Goal: Task Accomplishment & Management: Complete application form

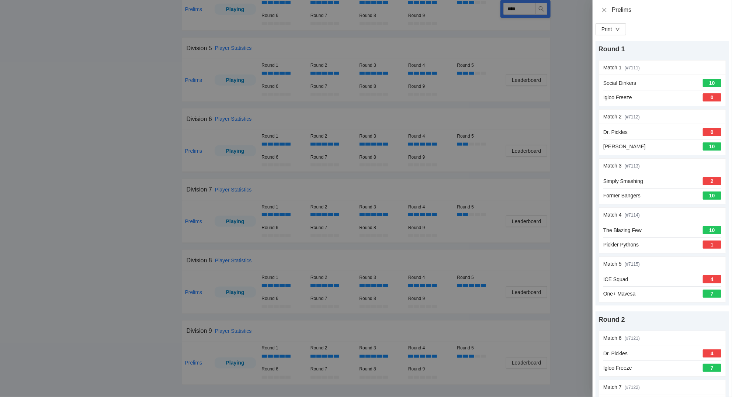
scroll to position [1189, 0]
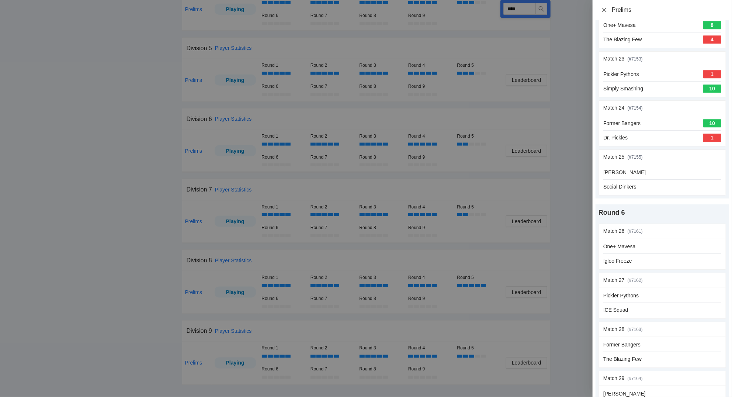
click at [604, 8] on icon "close" at bounding box center [604, 9] width 4 height 4
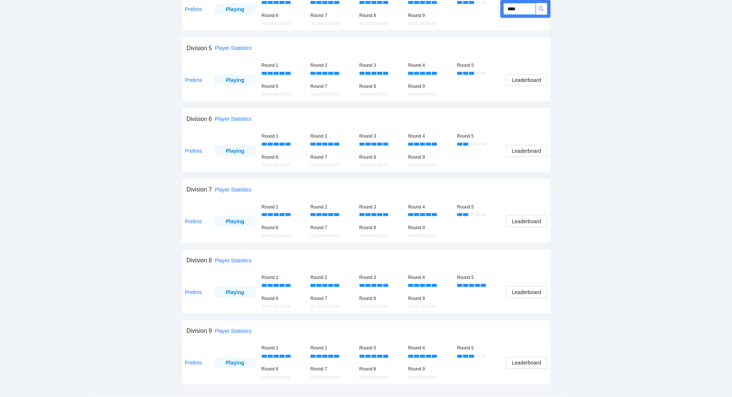
click at [530, 8] on input "****" at bounding box center [520, 9] width 32 height 12
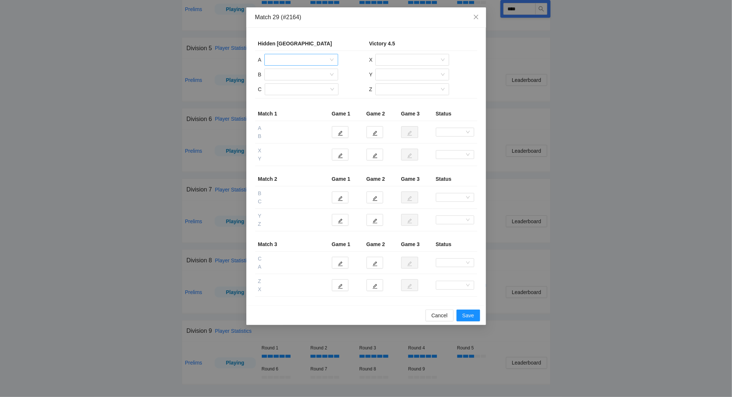
click at [275, 60] on input "search" at bounding box center [299, 59] width 60 height 11
click at [285, 76] on div "[PERSON_NAME]" at bounding box center [301, 76] width 65 height 8
click at [286, 76] on input "search" at bounding box center [299, 74] width 60 height 11
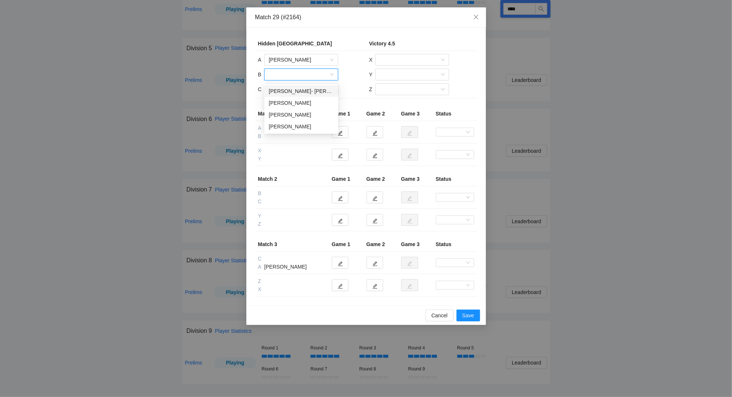
click at [287, 90] on div "[PERSON_NAME]- [PERSON_NAME]" at bounding box center [301, 91] width 65 height 8
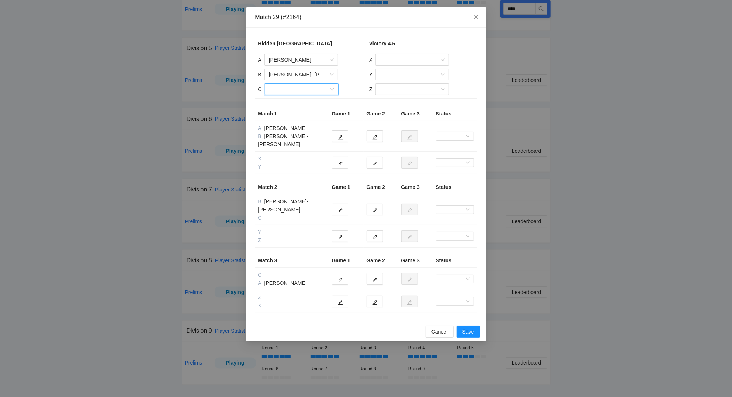
click at [285, 89] on input "search" at bounding box center [299, 89] width 60 height 11
click at [289, 104] on div "[PERSON_NAME]" at bounding box center [301, 106] width 65 height 8
click at [414, 60] on input "search" at bounding box center [410, 59] width 60 height 11
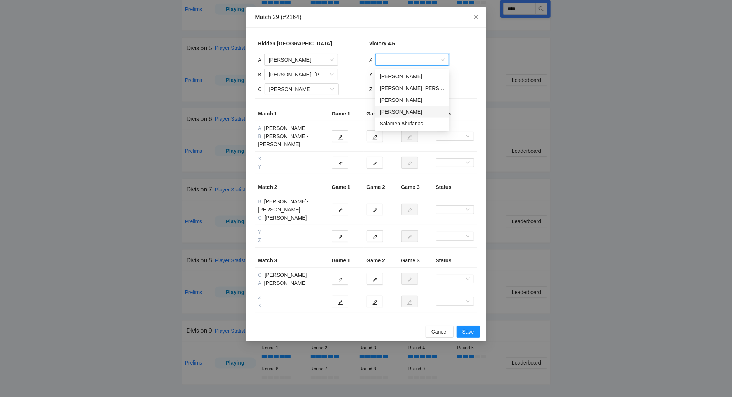
click at [409, 109] on div "[PERSON_NAME]" at bounding box center [412, 112] width 65 height 8
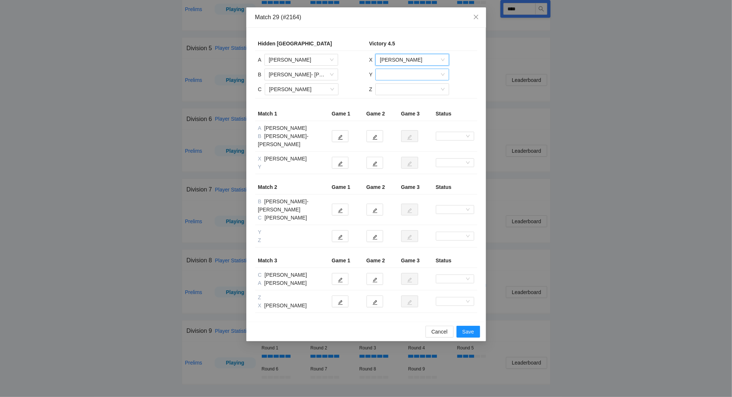
click at [400, 73] on input "search" at bounding box center [410, 74] width 60 height 11
click at [404, 92] on div "[PERSON_NAME]" at bounding box center [412, 91] width 65 height 8
click at [404, 90] on input "search" at bounding box center [410, 89] width 60 height 11
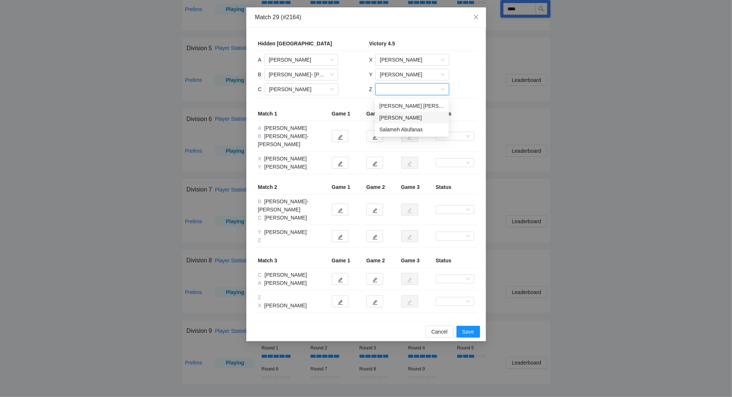
click at [405, 114] on div "[PERSON_NAME]" at bounding box center [412, 118] width 65 height 8
click at [342, 161] on icon "edit" at bounding box center [340, 163] width 5 height 5
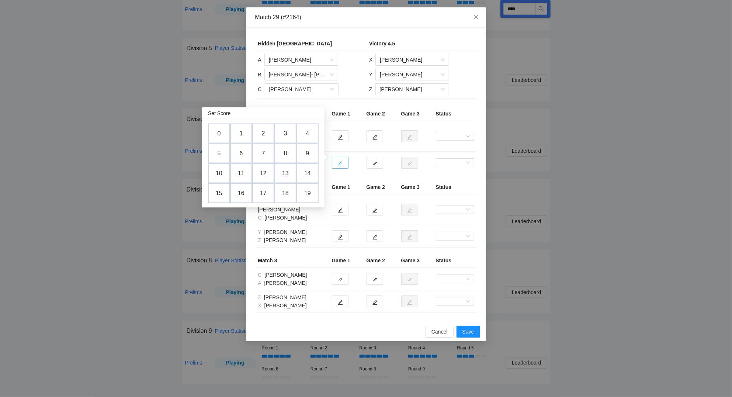
drag, startPoint x: 268, startPoint y: 153, endPoint x: 336, endPoint y: 155, distance: 68.3
click at [268, 152] on td "7" at bounding box center [263, 154] width 22 height 20
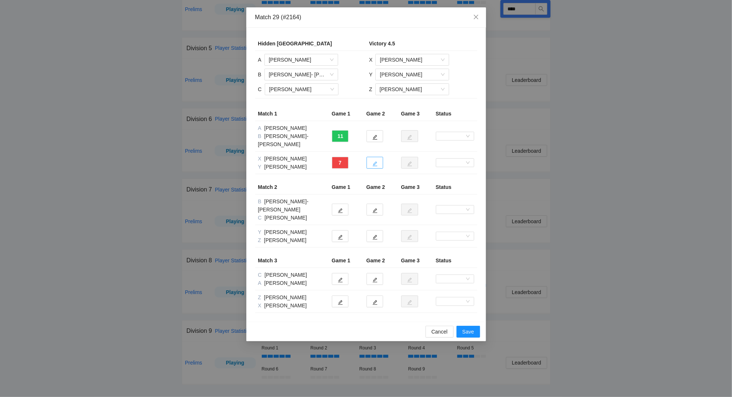
click at [379, 157] on button "button" at bounding box center [375, 163] width 17 height 12
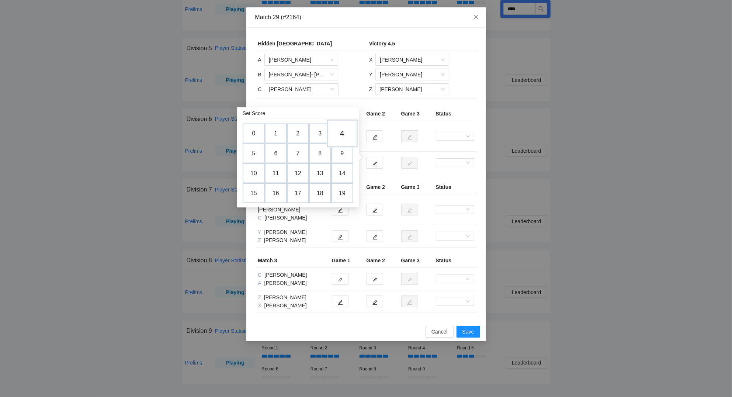
click at [345, 133] on td "4" at bounding box center [342, 134] width 31 height 28
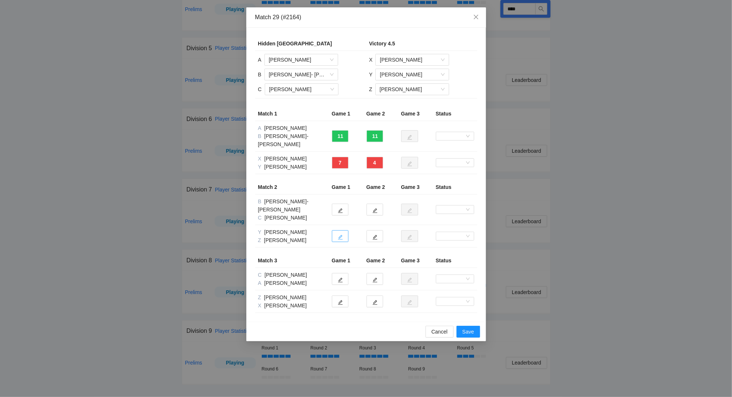
click at [342, 235] on icon "edit" at bounding box center [340, 237] width 5 height 5
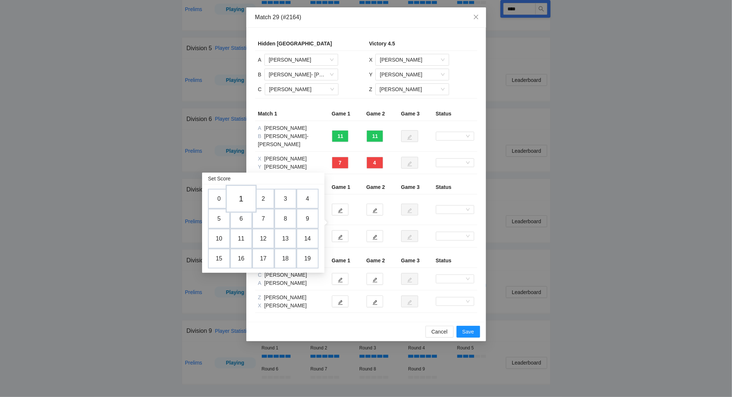
click at [242, 194] on td "1" at bounding box center [241, 199] width 31 height 28
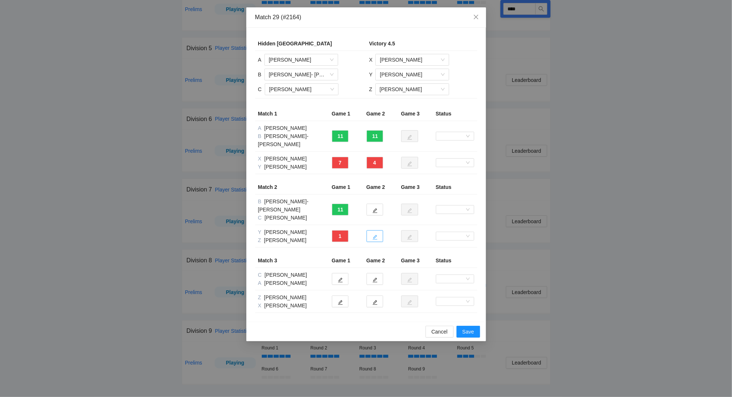
click at [377, 235] on icon "edit" at bounding box center [375, 237] width 5 height 5
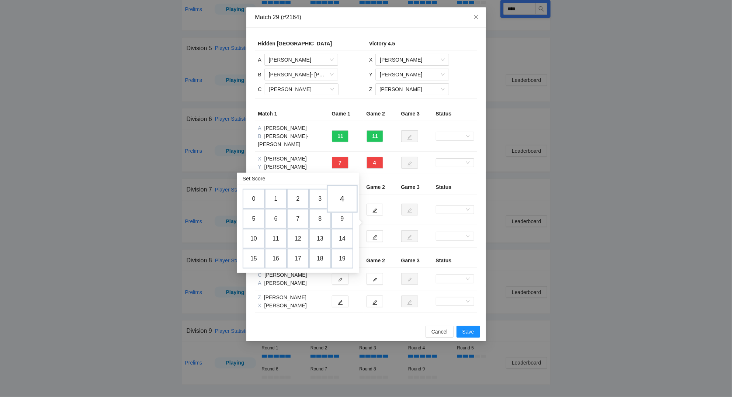
click at [343, 195] on td "4" at bounding box center [342, 199] width 31 height 28
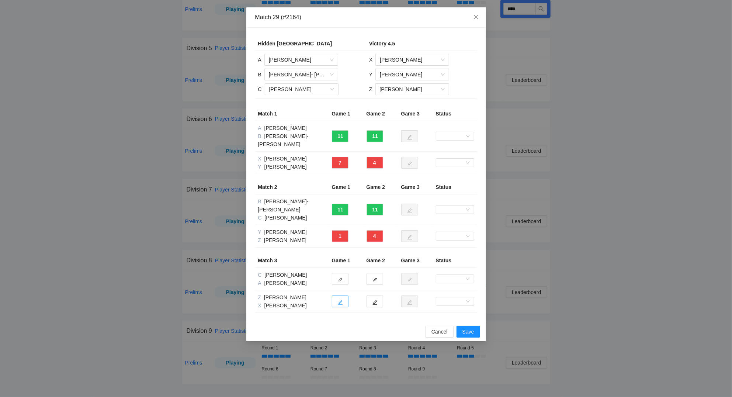
click at [341, 300] on icon "edit" at bounding box center [340, 302] width 5 height 5
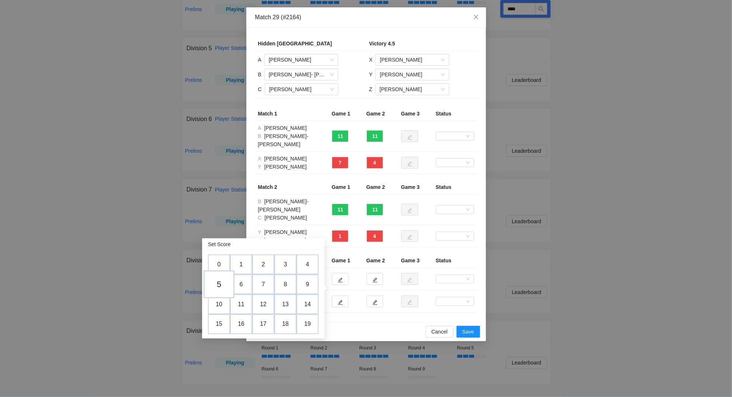
click at [219, 283] on td "5" at bounding box center [219, 284] width 31 height 28
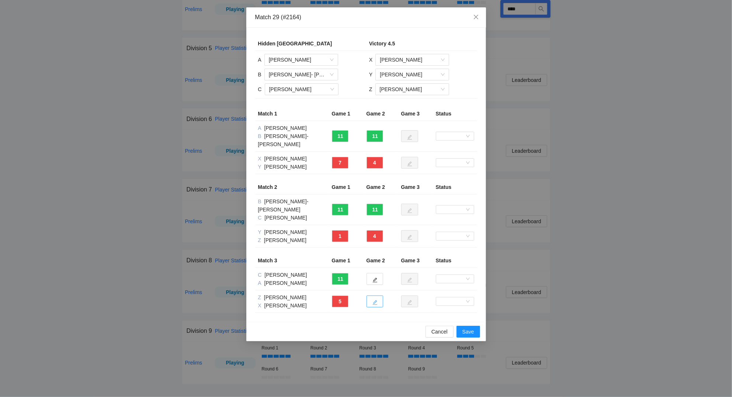
click at [374, 300] on span "edit" at bounding box center [375, 303] width 5 height 6
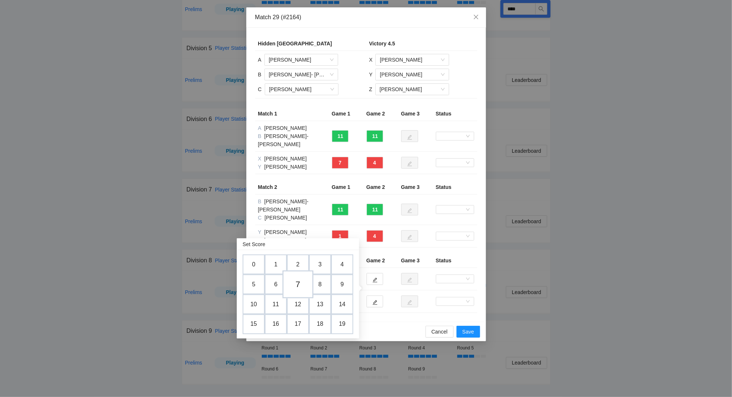
click at [299, 285] on td "7" at bounding box center [298, 284] width 31 height 28
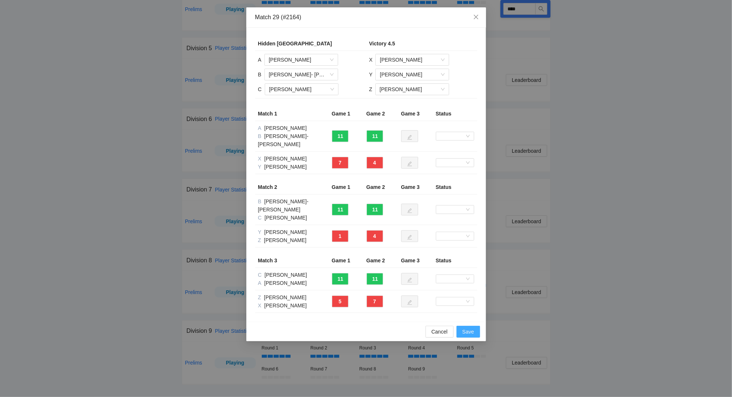
click at [470, 328] on span "Save" at bounding box center [469, 332] width 12 height 8
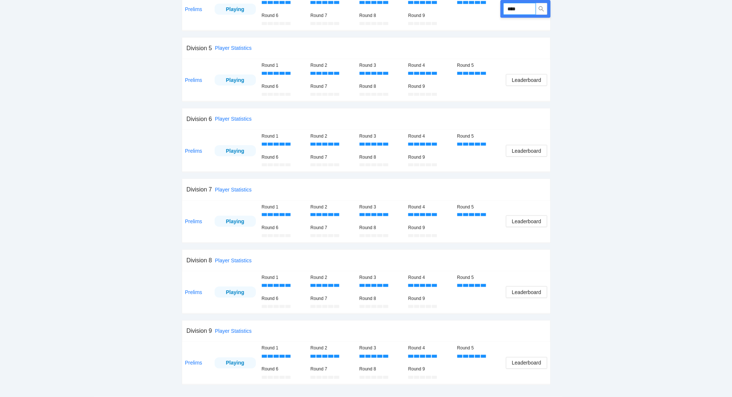
drag, startPoint x: 520, startPoint y: 7, endPoint x: 480, endPoint y: 13, distance: 41.0
click at [504, 12] on input "****" at bounding box center [520, 9] width 32 height 12
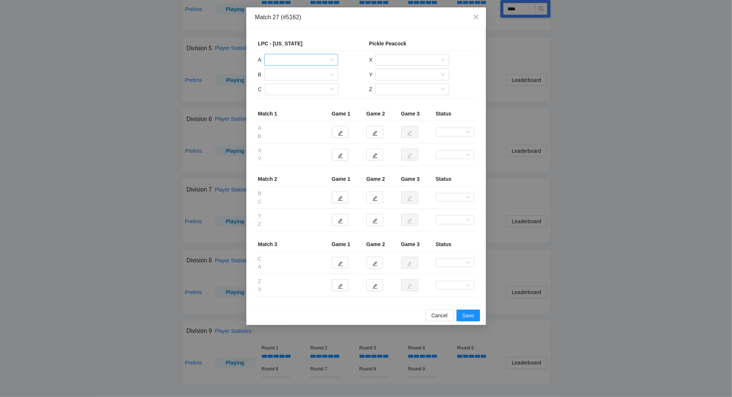
click at [303, 61] on input "search" at bounding box center [299, 59] width 60 height 11
click at [300, 110] on div "[PERSON_NAME]" at bounding box center [301, 112] width 65 height 8
click at [291, 77] on input "search" at bounding box center [299, 74] width 60 height 11
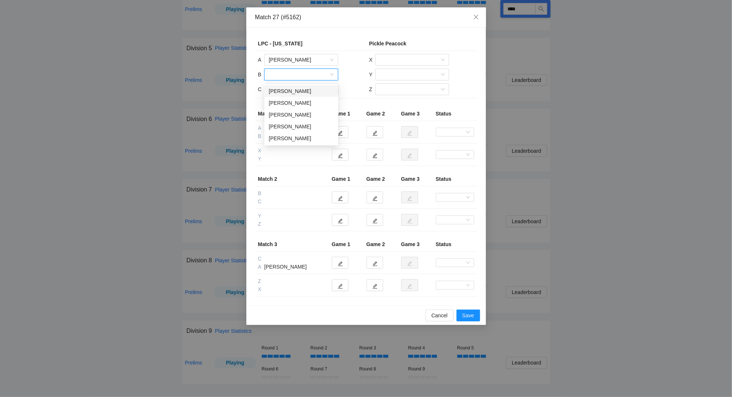
click at [294, 90] on div "[PERSON_NAME]" at bounding box center [301, 91] width 65 height 8
click at [294, 89] on input "search" at bounding box center [299, 89] width 60 height 11
click at [293, 140] on div "[PERSON_NAME]" at bounding box center [301, 141] width 65 height 8
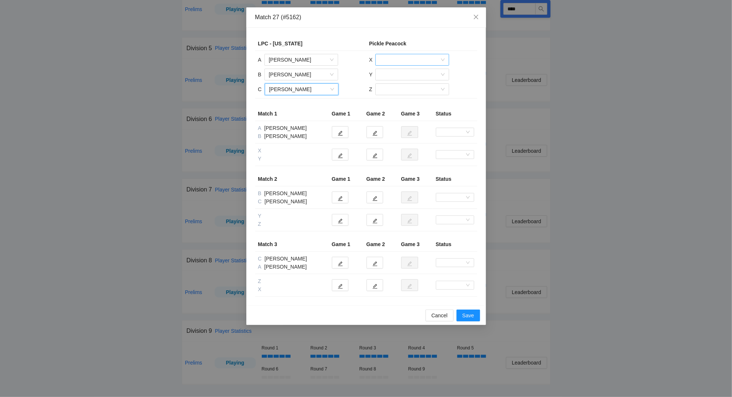
click at [419, 59] on input "search" at bounding box center [410, 59] width 60 height 11
click at [413, 84] on div "[PERSON_NAME]" at bounding box center [412, 88] width 65 height 8
click at [407, 75] on input "search" at bounding box center [410, 74] width 60 height 11
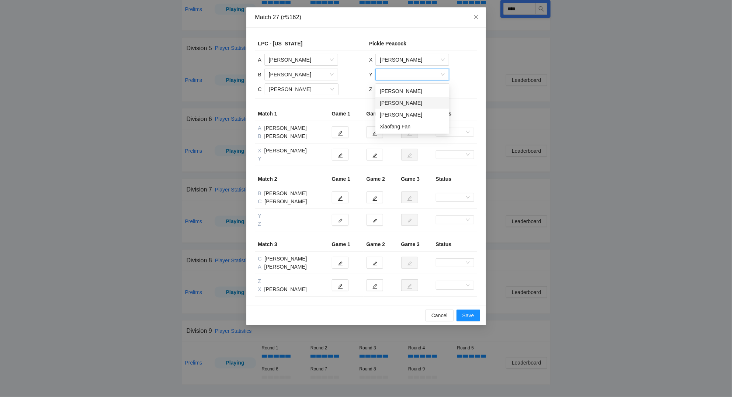
click at [403, 101] on div "[PERSON_NAME]" at bounding box center [412, 103] width 65 height 8
click at [398, 92] on input "search" at bounding box center [410, 89] width 60 height 11
click at [396, 114] on div "[PERSON_NAME]" at bounding box center [412, 118] width 65 height 8
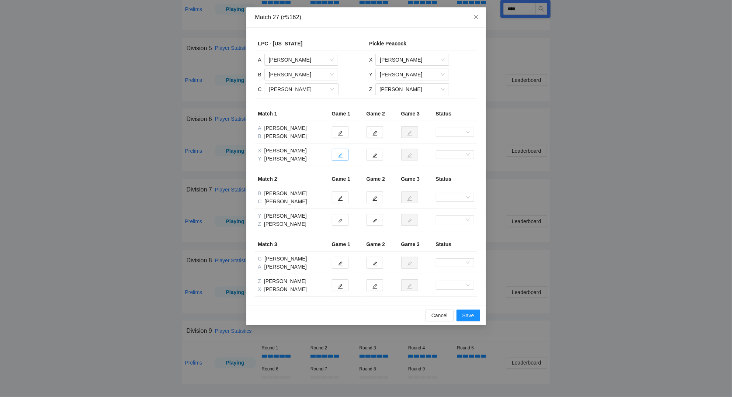
click at [343, 155] on icon "edit" at bounding box center [340, 155] width 5 height 5
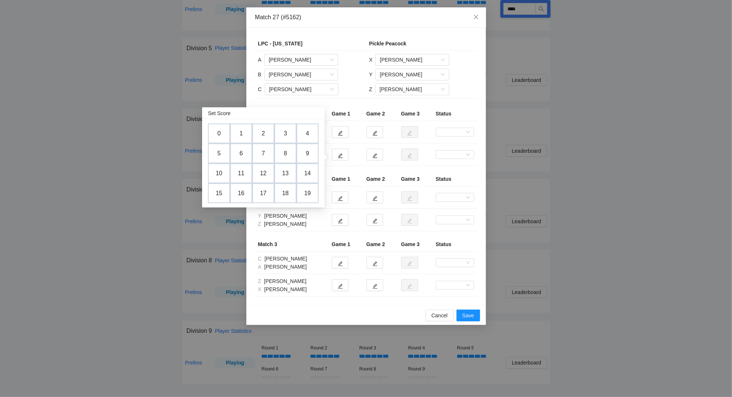
click at [239, 132] on td "1" at bounding box center [241, 134] width 22 height 20
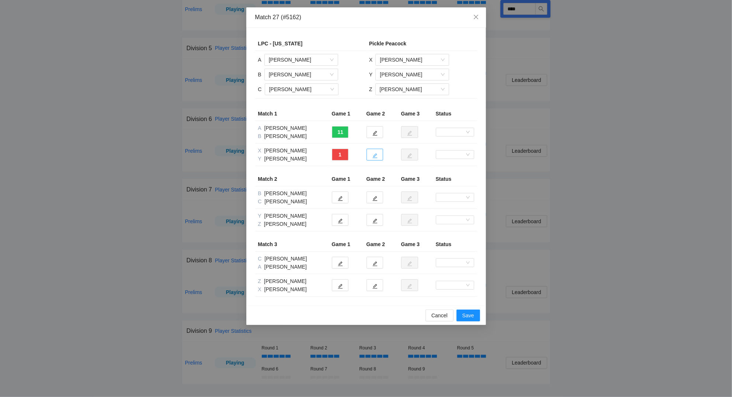
click at [375, 156] on icon "edit" at bounding box center [375, 155] width 5 height 5
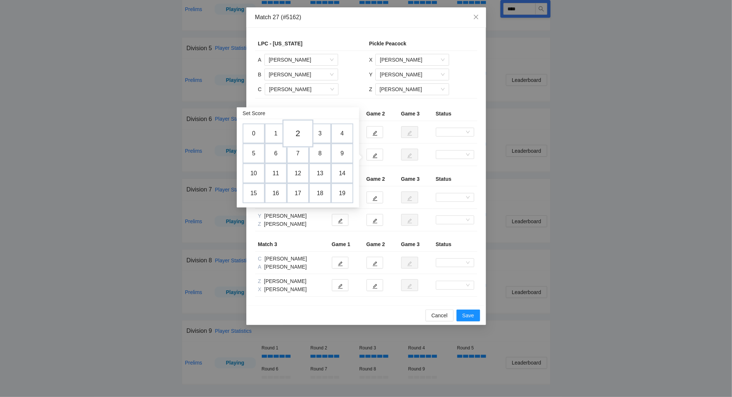
click at [297, 133] on td "2" at bounding box center [298, 134] width 31 height 28
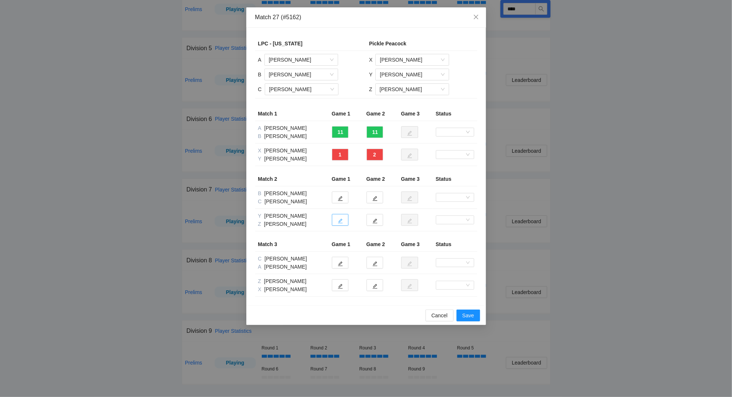
click at [342, 223] on icon "edit" at bounding box center [340, 220] width 5 height 5
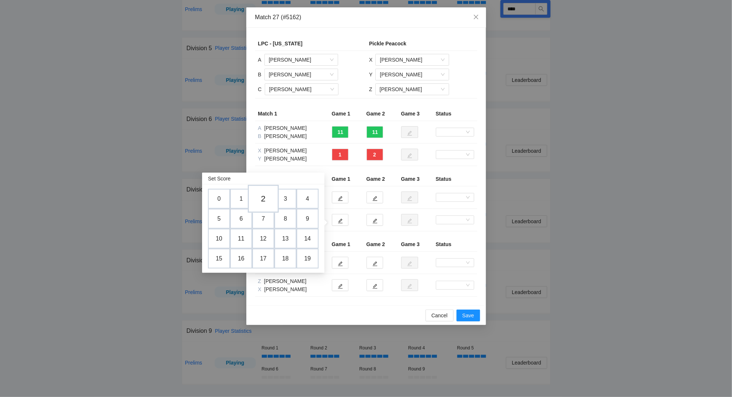
click at [265, 198] on td "2" at bounding box center [263, 199] width 31 height 28
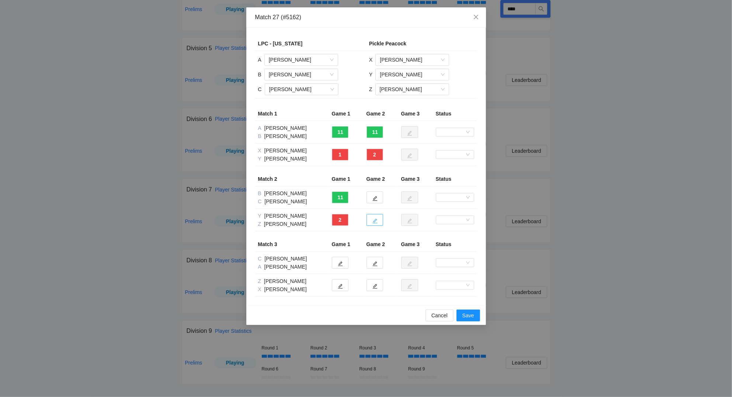
click at [377, 221] on icon "edit" at bounding box center [375, 220] width 5 height 5
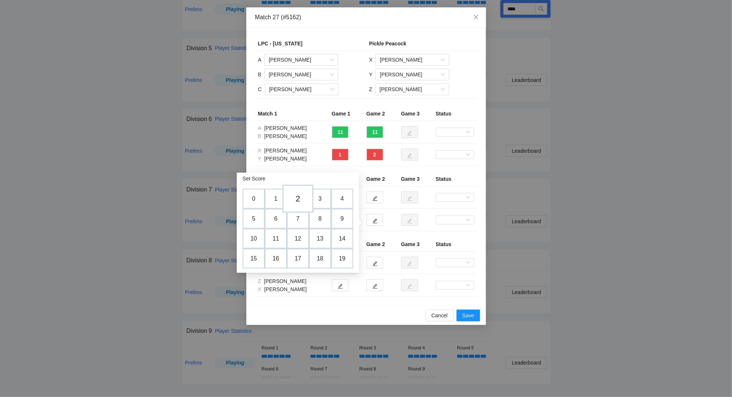
click at [302, 197] on td "2" at bounding box center [298, 199] width 31 height 28
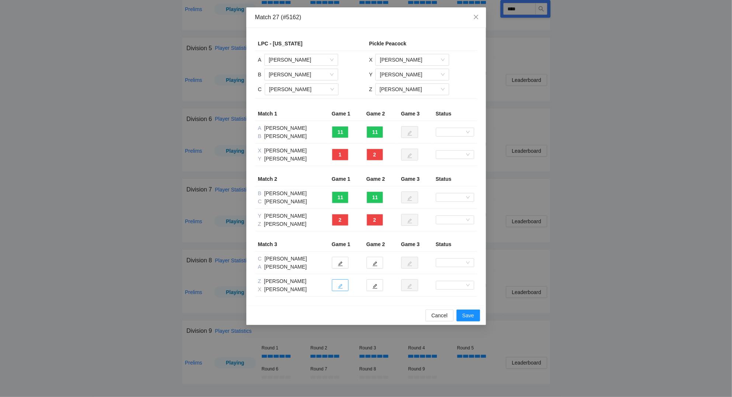
click at [343, 288] on button "button" at bounding box center [340, 285] width 17 height 12
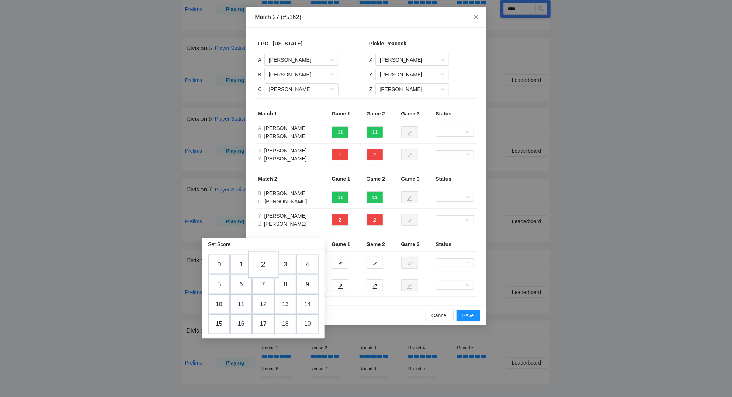
click at [266, 260] on td "2" at bounding box center [263, 265] width 31 height 28
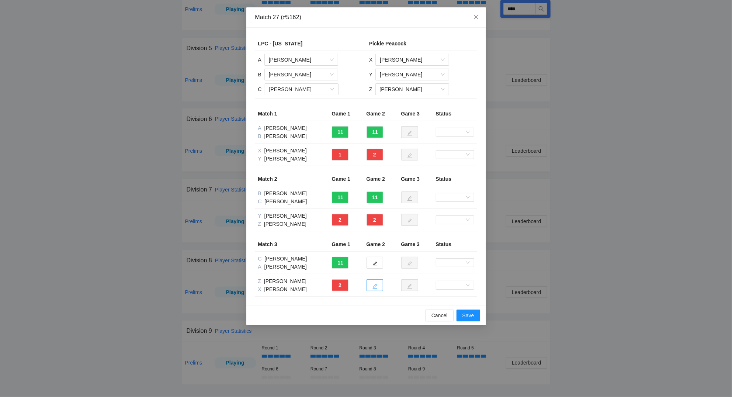
click at [379, 288] on button "button" at bounding box center [375, 285] width 17 height 12
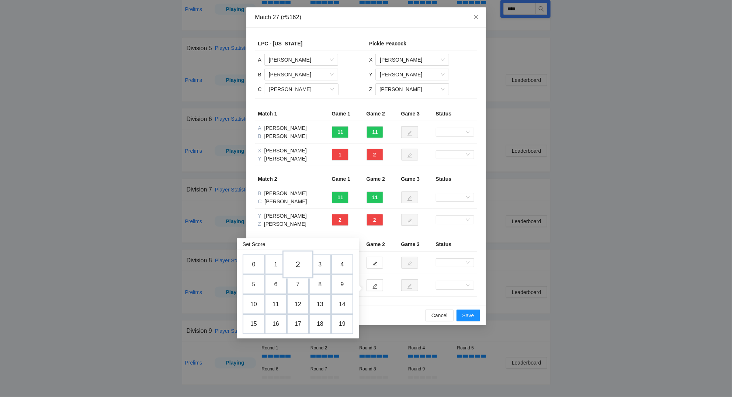
click at [298, 265] on td "2" at bounding box center [298, 265] width 31 height 28
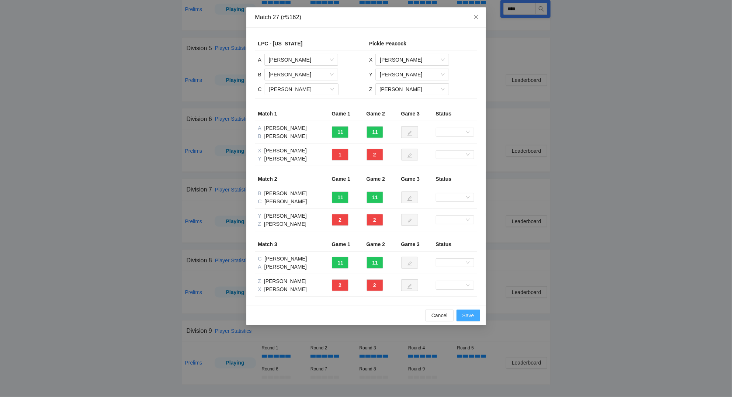
click at [466, 317] on span "Save" at bounding box center [469, 315] width 12 height 8
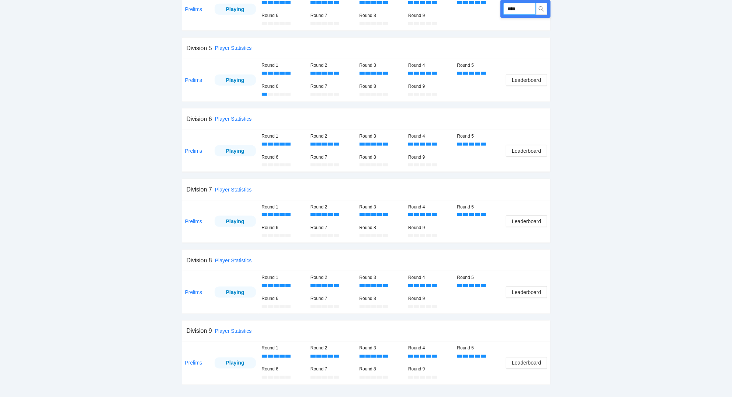
click at [528, 6] on input "****" at bounding box center [520, 9] width 32 height 12
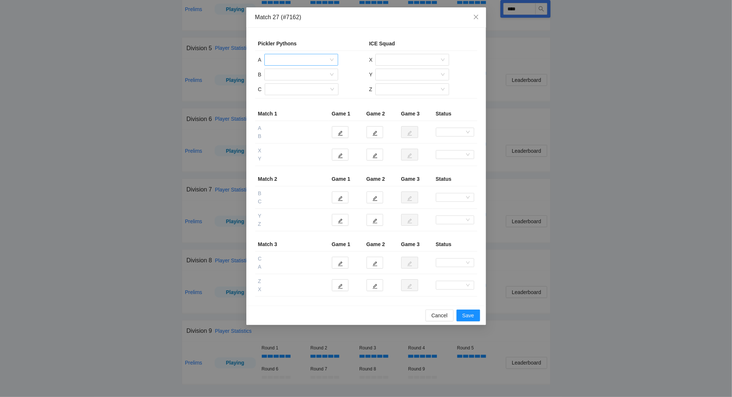
click at [299, 56] on input "search" at bounding box center [299, 59] width 60 height 11
click at [293, 84] on div "[PERSON_NAME]" at bounding box center [301, 88] width 65 height 8
click at [291, 75] on input "search" at bounding box center [299, 74] width 60 height 11
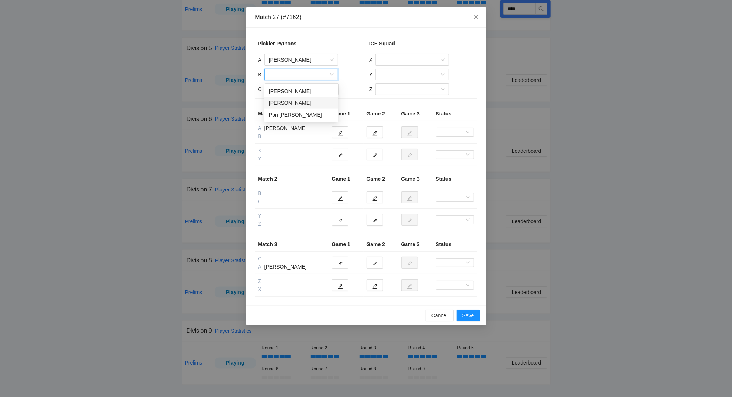
click at [288, 100] on div "[PERSON_NAME]" at bounding box center [301, 103] width 65 height 8
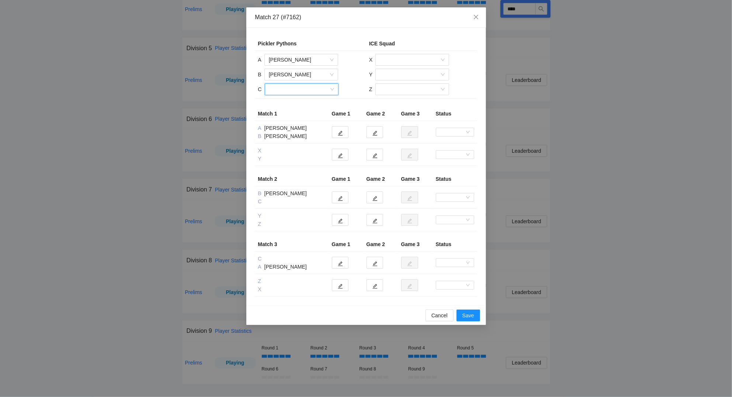
click at [285, 89] on input "search" at bounding box center [299, 89] width 60 height 11
click at [290, 115] on div "Pon [PERSON_NAME]" at bounding box center [301, 118] width 65 height 8
click at [414, 59] on input "search" at bounding box center [410, 59] width 60 height 11
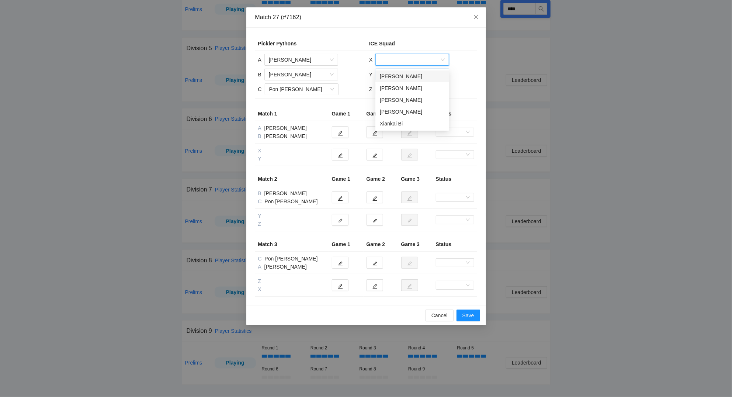
click at [416, 76] on div "[PERSON_NAME]" at bounding box center [412, 76] width 65 height 8
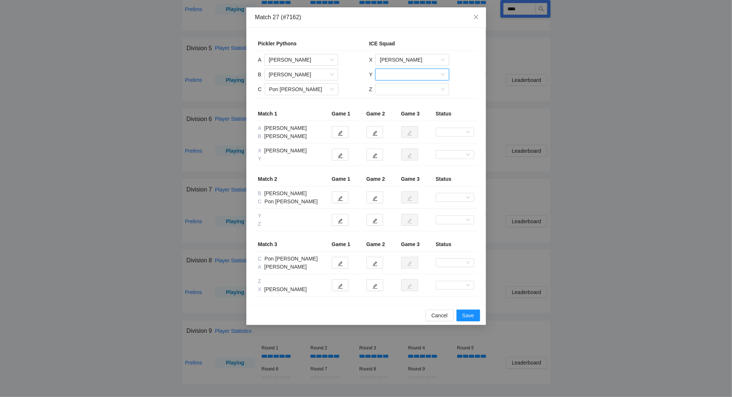
click at [403, 75] on input "search" at bounding box center [410, 74] width 60 height 11
click at [393, 87] on div "[PERSON_NAME]" at bounding box center [412, 91] width 65 height 8
click at [394, 92] on input "search" at bounding box center [410, 89] width 60 height 11
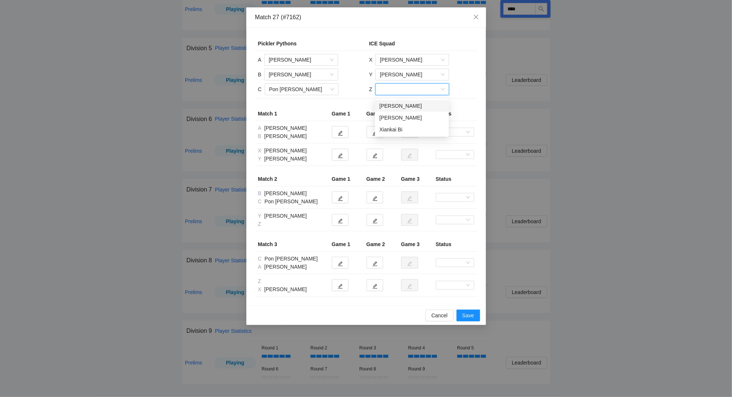
click at [393, 103] on div "[PERSON_NAME]" at bounding box center [412, 106] width 65 height 8
click at [340, 133] on icon "edit" at bounding box center [340, 133] width 5 height 5
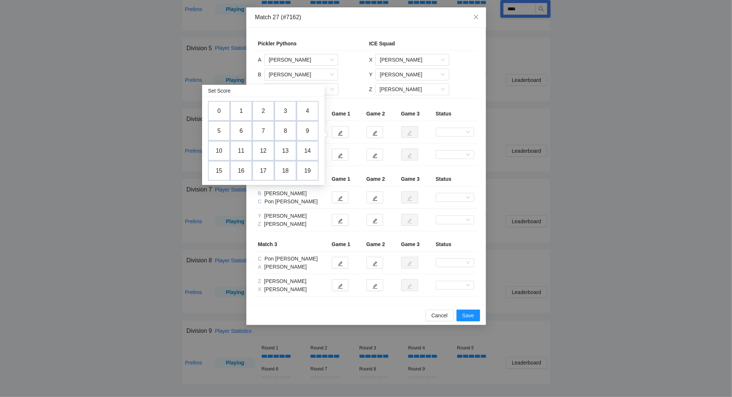
drag, startPoint x: 219, startPoint y: 129, endPoint x: 241, endPoint y: 126, distance: 22.0
click at [220, 129] on td "5" at bounding box center [219, 131] width 22 height 20
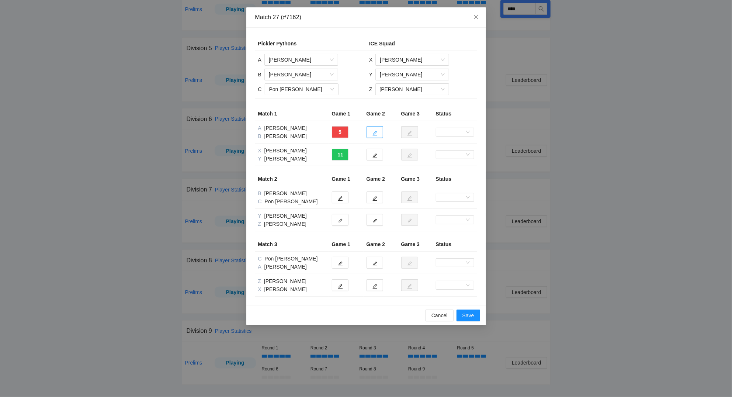
click at [378, 132] on button "button" at bounding box center [375, 132] width 17 height 12
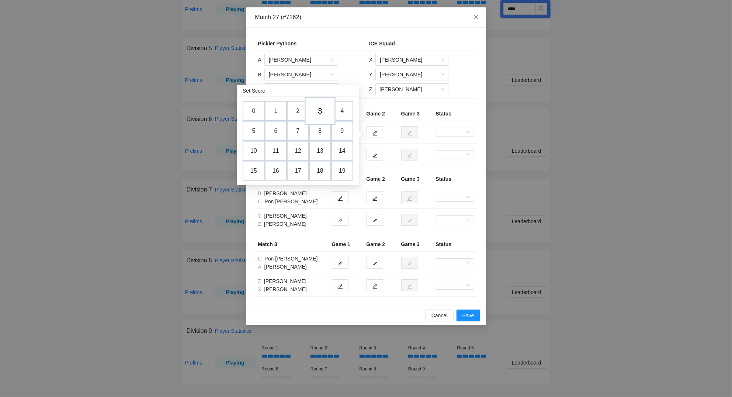
click at [322, 110] on td "3" at bounding box center [320, 111] width 31 height 28
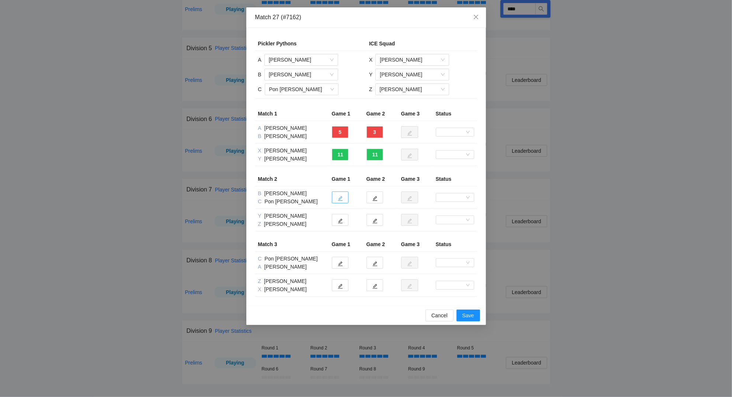
click at [344, 198] on button "button" at bounding box center [340, 197] width 17 height 12
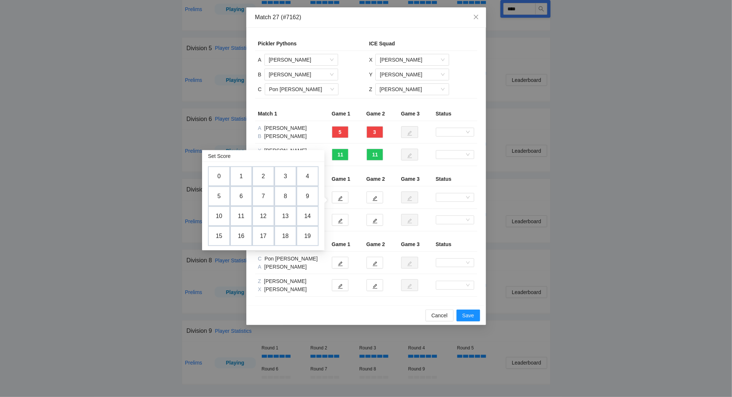
drag, startPoint x: 221, startPoint y: 173, endPoint x: 291, endPoint y: 169, distance: 69.5
click at [225, 172] on td "0" at bounding box center [219, 176] width 22 height 20
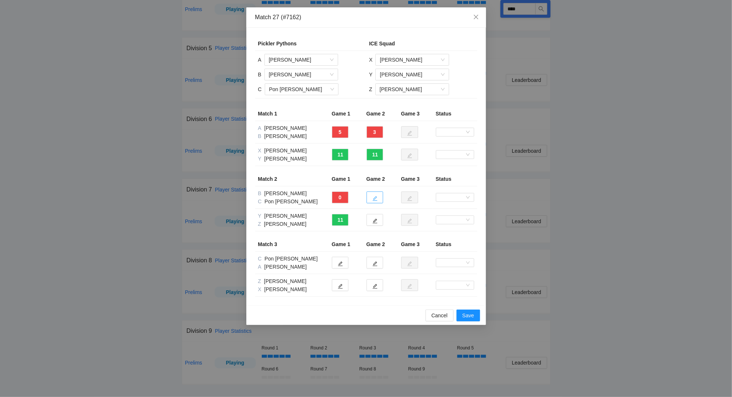
click at [381, 198] on button "button" at bounding box center [375, 197] width 17 height 12
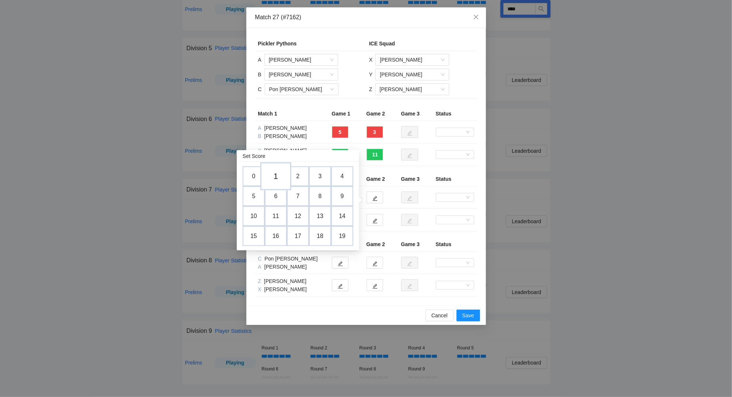
click at [279, 176] on td "1" at bounding box center [275, 176] width 31 height 28
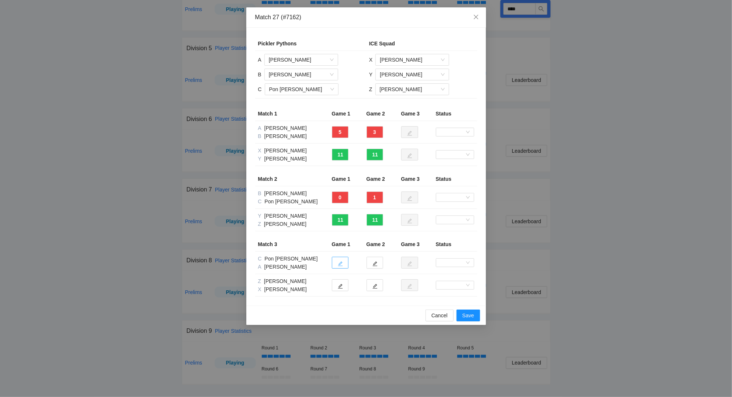
click at [342, 266] on icon "edit" at bounding box center [340, 263] width 5 height 5
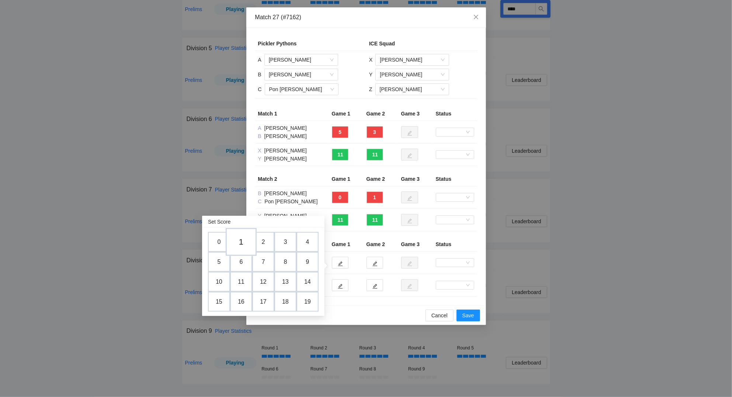
drag, startPoint x: 244, startPoint y: 243, endPoint x: 264, endPoint y: 242, distance: 20.3
click at [244, 243] on td "1" at bounding box center [241, 242] width 22 height 20
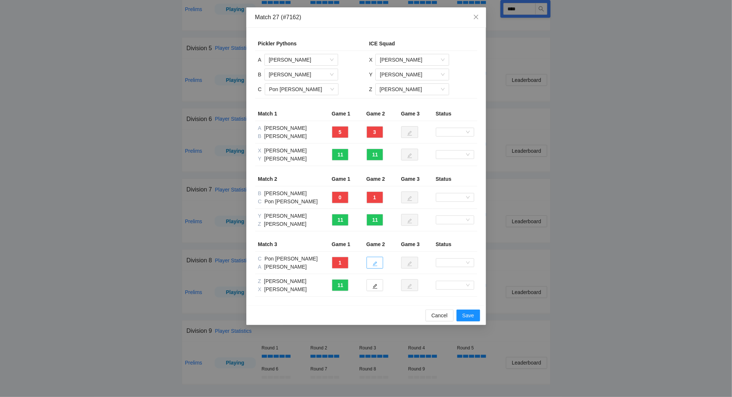
click at [379, 265] on button "button" at bounding box center [375, 263] width 17 height 12
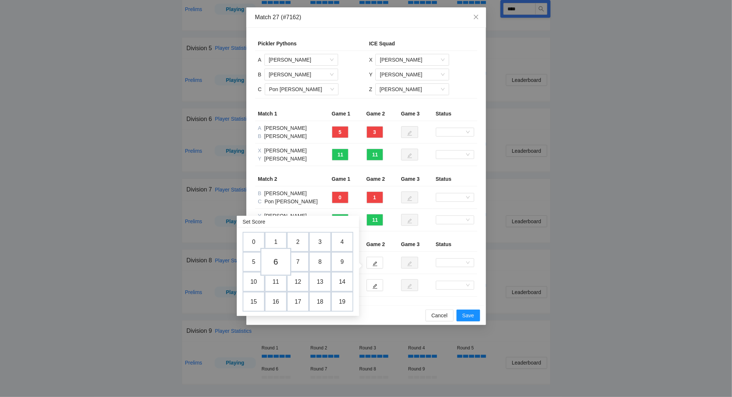
click at [276, 260] on td "6" at bounding box center [275, 262] width 31 height 28
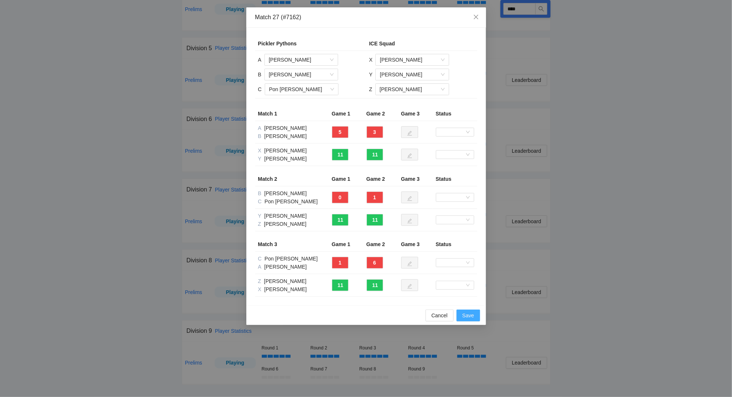
click at [465, 315] on span "Save" at bounding box center [469, 315] width 12 height 8
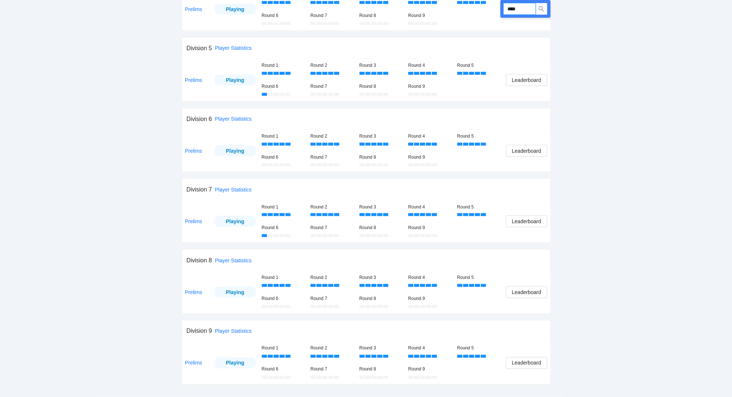
click at [521, 11] on input "****" at bounding box center [520, 9] width 32 height 12
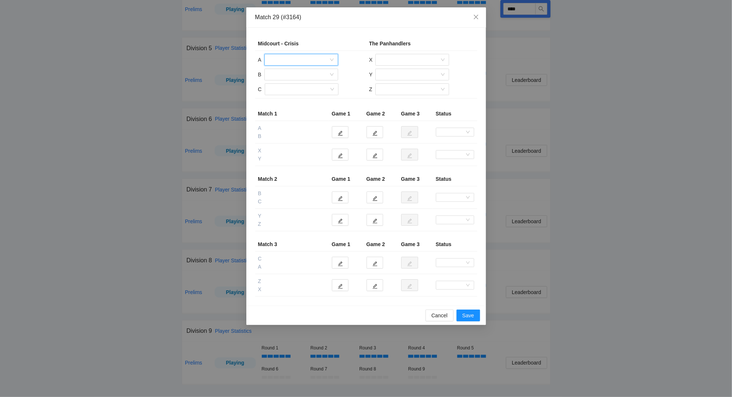
click at [301, 57] on input "search" at bounding box center [299, 59] width 60 height 11
click at [287, 87] on div "[PERSON_NAME]" at bounding box center [301, 88] width 65 height 8
click at [285, 92] on input "search" at bounding box center [299, 89] width 60 height 11
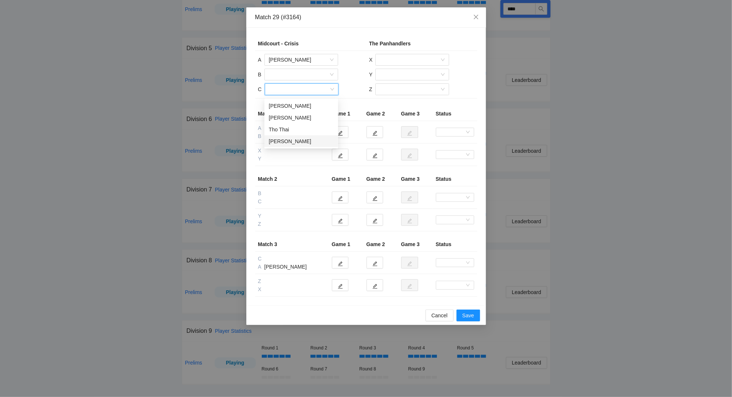
click at [283, 140] on div "[PERSON_NAME]" at bounding box center [301, 141] width 65 height 8
click at [290, 77] on input "search" at bounding box center [299, 74] width 60 height 11
click at [354, 73] on td "A [PERSON_NAME] B C [PERSON_NAME]" at bounding box center [310, 75] width 111 height 48
click at [301, 92] on span "[PERSON_NAME]" at bounding box center [301, 89] width 65 height 11
click at [283, 126] on div "Tho Thai" at bounding box center [301, 129] width 65 height 8
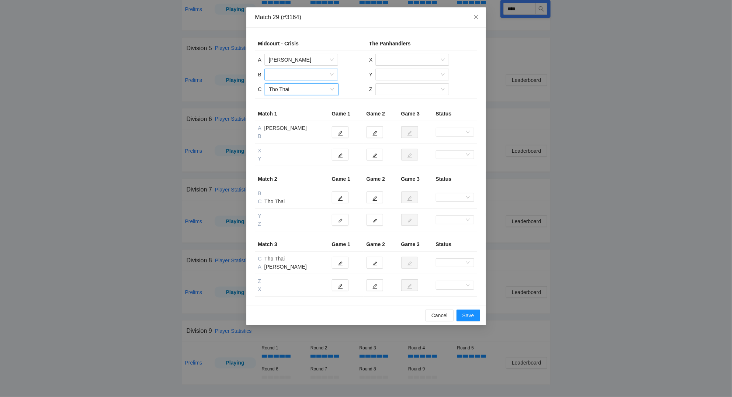
click at [293, 72] on input "search" at bounding box center [299, 74] width 60 height 11
click at [299, 111] on div "[PERSON_NAME]" at bounding box center [301, 115] width 65 height 8
click at [403, 60] on input "search" at bounding box center [410, 59] width 60 height 11
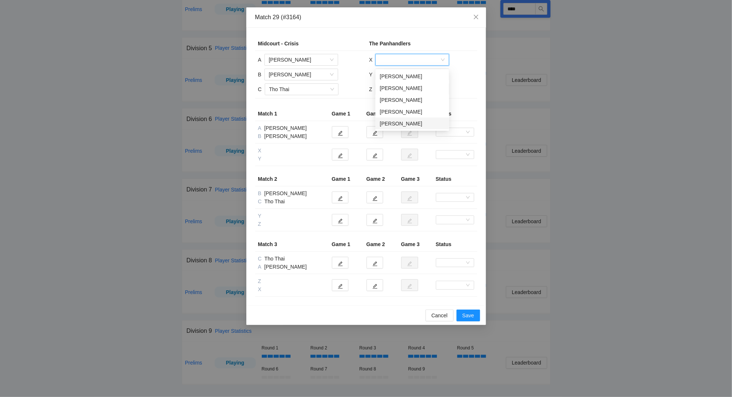
click at [397, 120] on div "[PERSON_NAME]" at bounding box center [412, 124] width 65 height 8
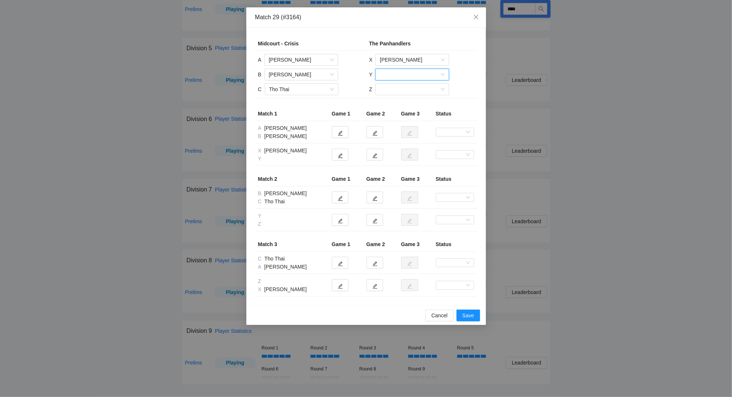
click at [400, 74] on input "search" at bounding box center [410, 74] width 60 height 11
click at [402, 103] on div "[PERSON_NAME]" at bounding box center [412, 103] width 65 height 8
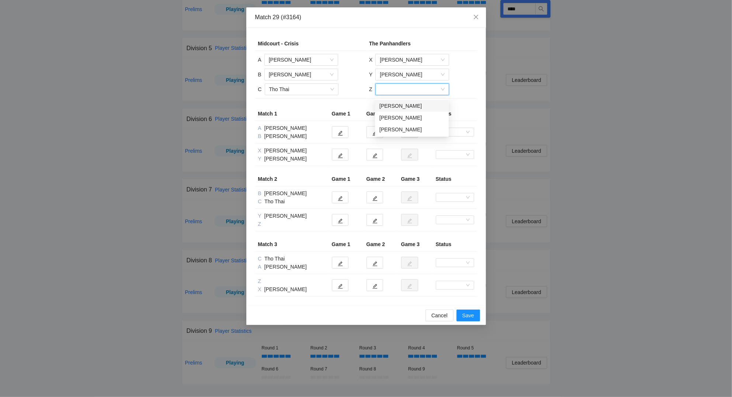
click at [399, 91] on input "search" at bounding box center [410, 89] width 60 height 11
click at [407, 116] on div "[PERSON_NAME]" at bounding box center [412, 118] width 65 height 8
click at [343, 132] on icon "edit" at bounding box center [340, 133] width 5 height 5
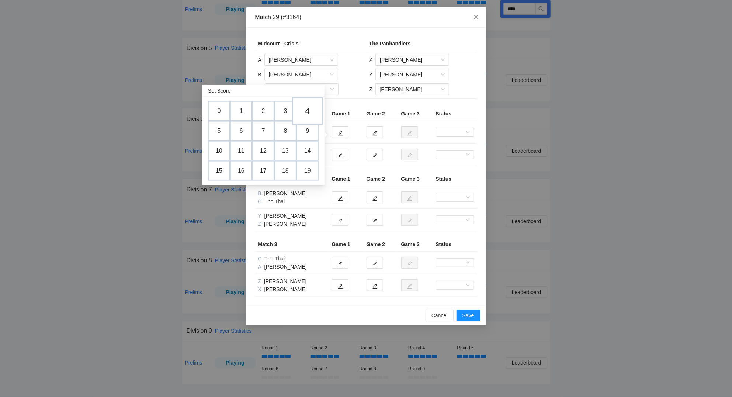
click at [313, 110] on td "4" at bounding box center [307, 111] width 31 height 28
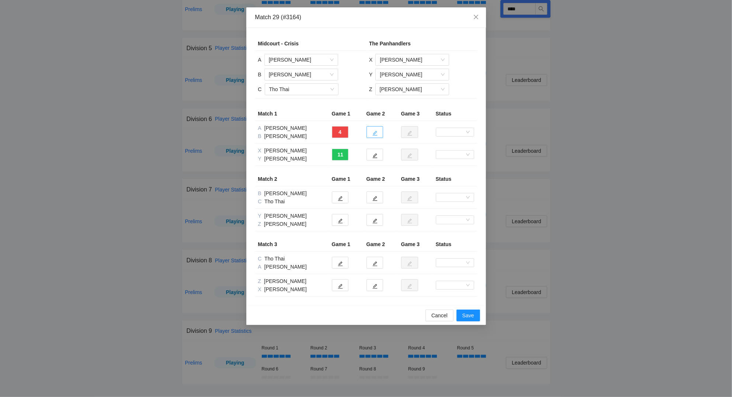
click at [379, 134] on button "button" at bounding box center [375, 132] width 17 height 12
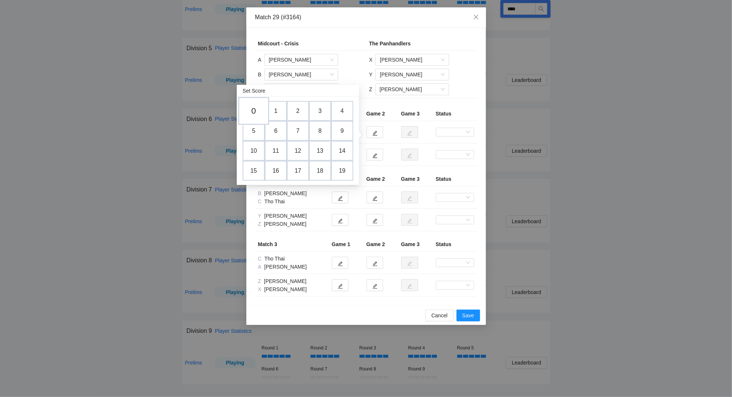
click at [256, 110] on td "0" at bounding box center [253, 111] width 31 height 28
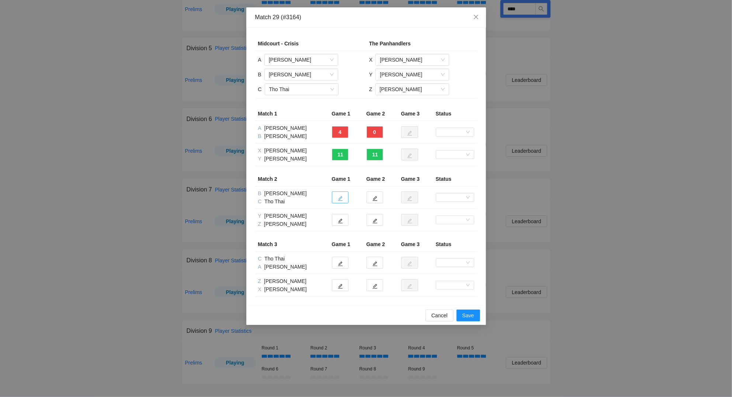
click at [340, 198] on icon "edit" at bounding box center [340, 198] width 5 height 5
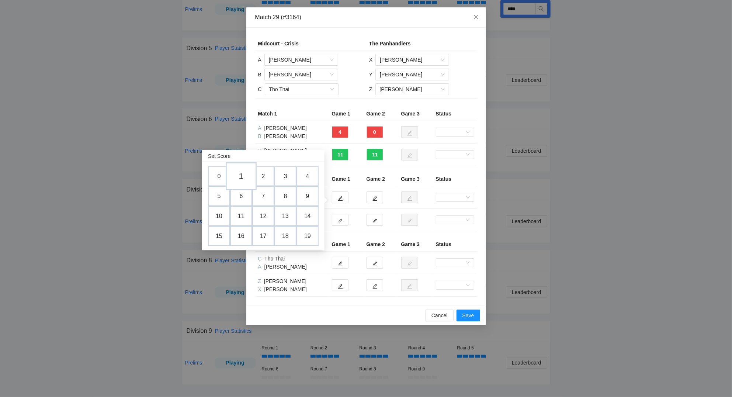
click at [246, 175] on td "1" at bounding box center [241, 176] width 31 height 28
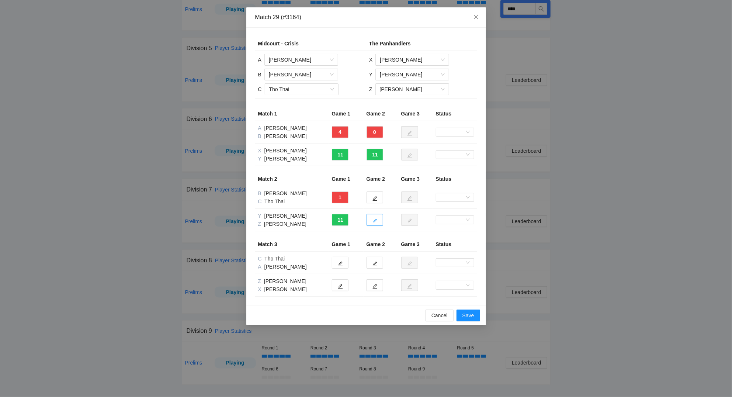
click at [381, 223] on button "button" at bounding box center [375, 220] width 17 height 12
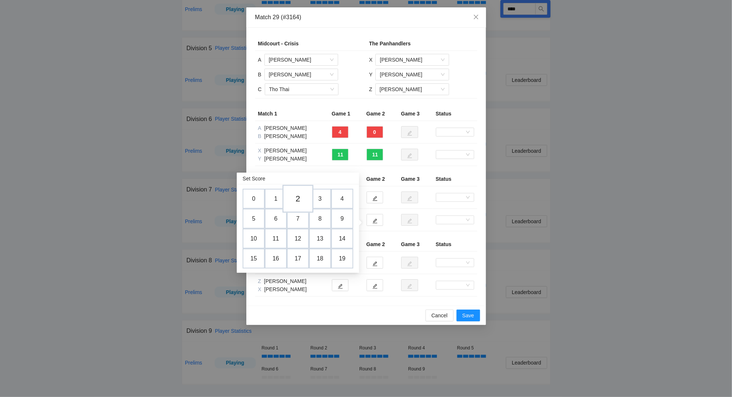
click at [299, 196] on td "2" at bounding box center [298, 199] width 31 height 28
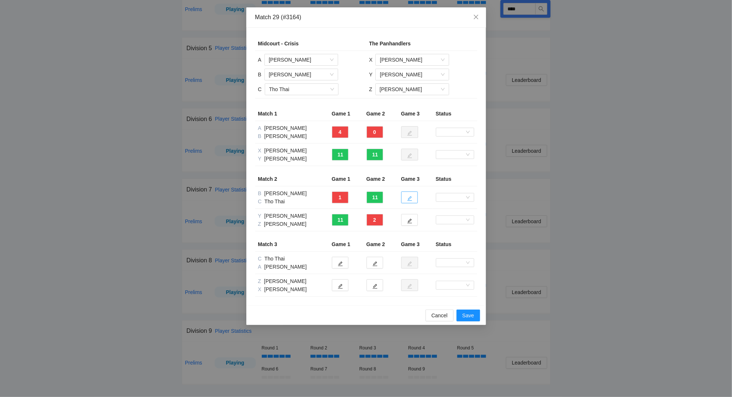
click at [410, 199] on icon "edit" at bounding box center [409, 198] width 5 height 5
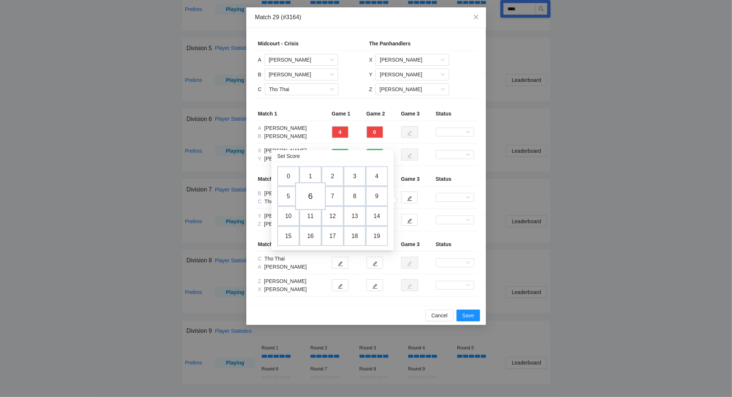
click at [311, 195] on td "6" at bounding box center [310, 196] width 31 height 28
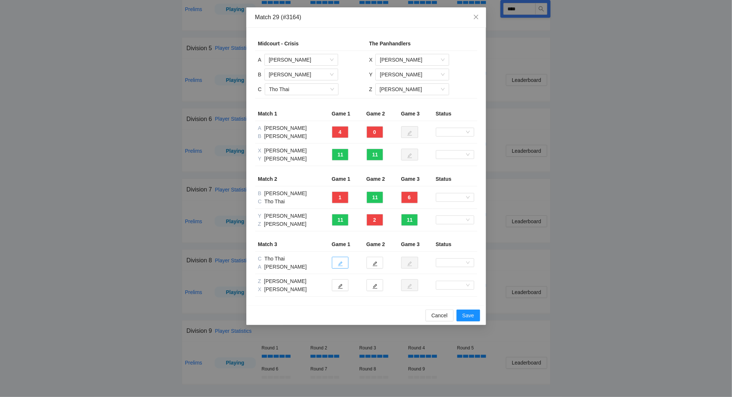
click at [342, 263] on icon "edit" at bounding box center [340, 264] width 5 height 5
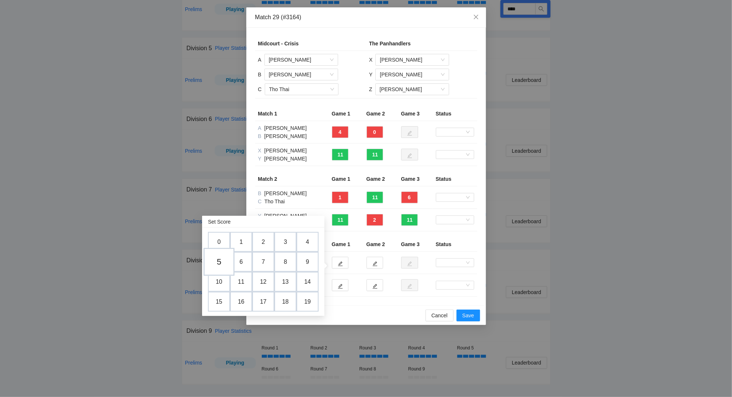
click at [223, 262] on td "5" at bounding box center [219, 262] width 31 height 28
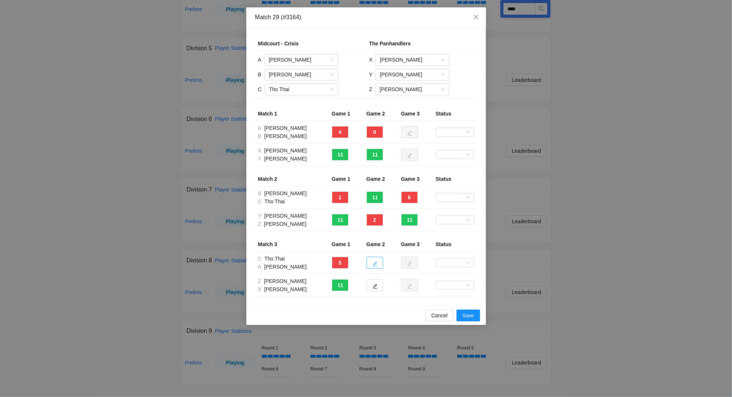
click at [374, 263] on icon "edit" at bounding box center [375, 263] width 5 height 5
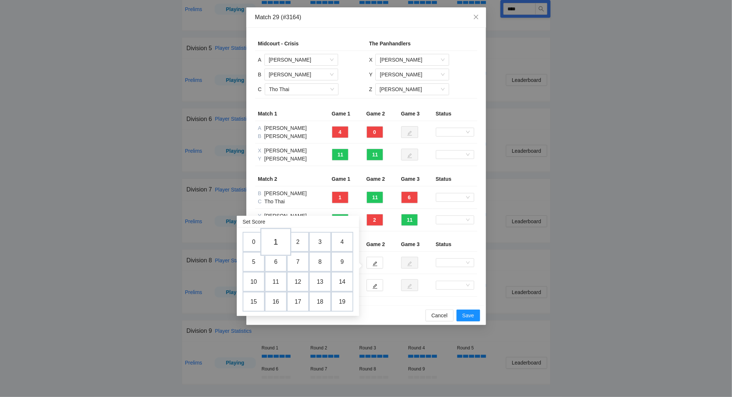
click at [274, 241] on td "1" at bounding box center [275, 242] width 31 height 28
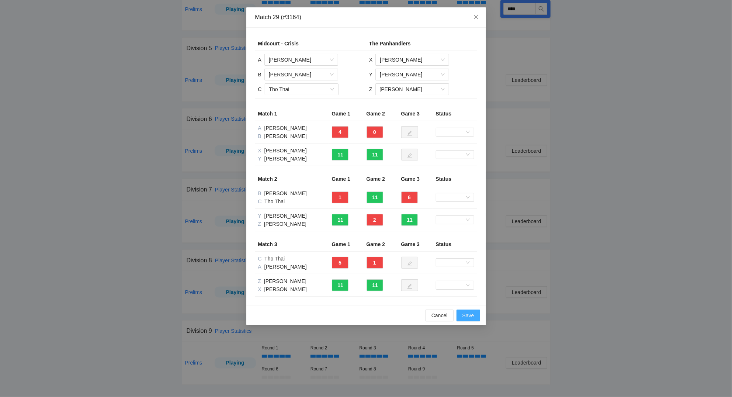
click at [467, 313] on span "Save" at bounding box center [469, 315] width 12 height 8
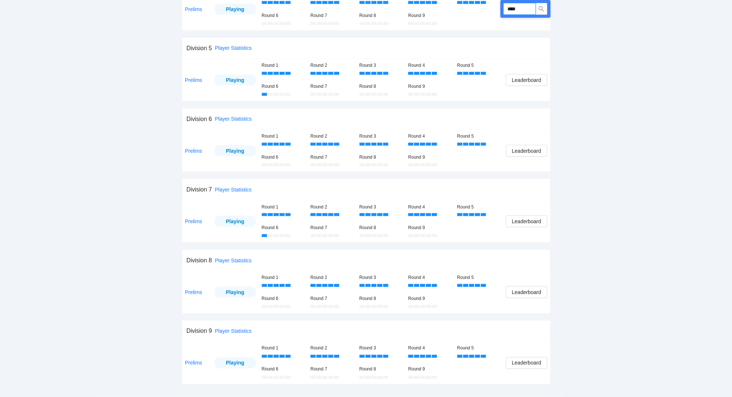
click at [522, 7] on input "****" at bounding box center [520, 9] width 32 height 12
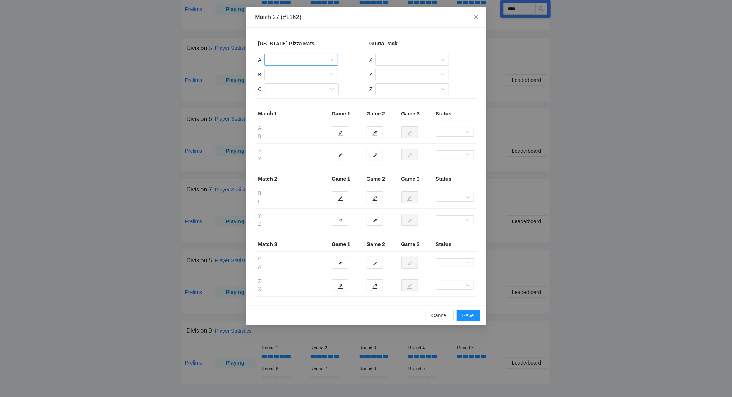
click at [310, 59] on input "search" at bounding box center [299, 59] width 60 height 11
click at [302, 73] on div "[PERSON_NAME]" at bounding box center [301, 76] width 65 height 8
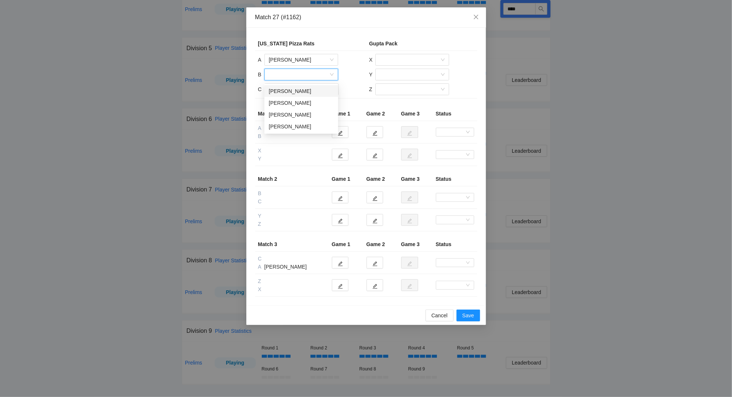
click at [303, 75] on input "search" at bounding box center [299, 74] width 60 height 11
click at [296, 90] on div "[PERSON_NAME]" at bounding box center [301, 91] width 65 height 8
click at [299, 91] on input "search" at bounding box center [299, 89] width 60 height 11
click at [297, 104] on div "[PERSON_NAME]" at bounding box center [301, 106] width 65 height 8
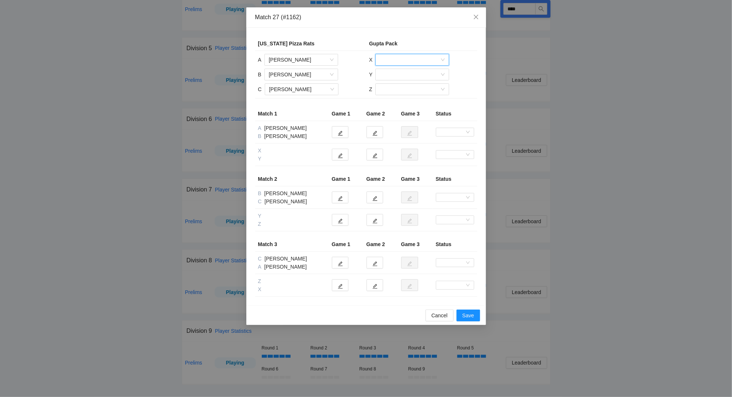
click at [394, 62] on input "search" at bounding box center [410, 59] width 60 height 11
click at [400, 86] on div "[PERSON_NAME]" at bounding box center [412, 88] width 65 height 8
click at [401, 76] on input "search" at bounding box center [410, 74] width 60 height 11
click at [400, 101] on div "[PERSON_NAME]" at bounding box center [412, 103] width 65 height 8
click at [398, 89] on input "search" at bounding box center [410, 89] width 60 height 11
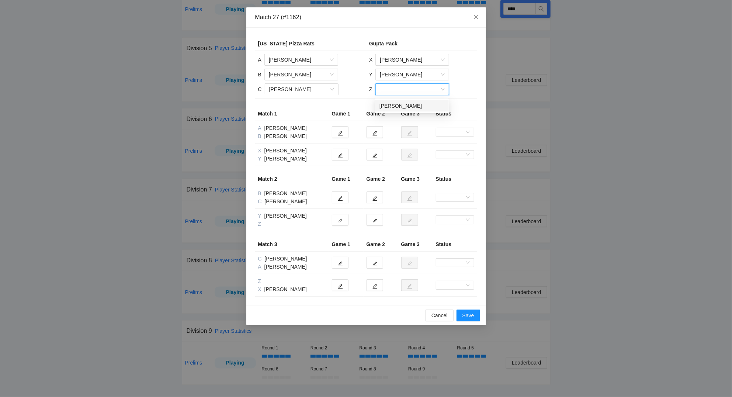
click at [398, 105] on div "[PERSON_NAME]" at bounding box center [412, 106] width 65 height 8
click at [341, 133] on icon "edit" at bounding box center [340, 133] width 5 height 5
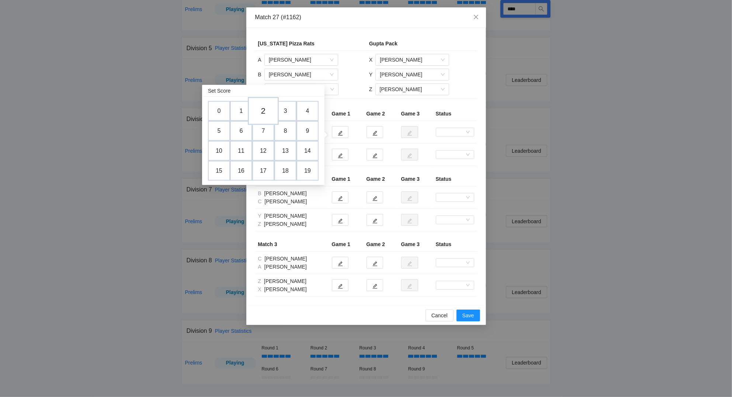
click at [266, 107] on td "2" at bounding box center [263, 111] width 31 height 28
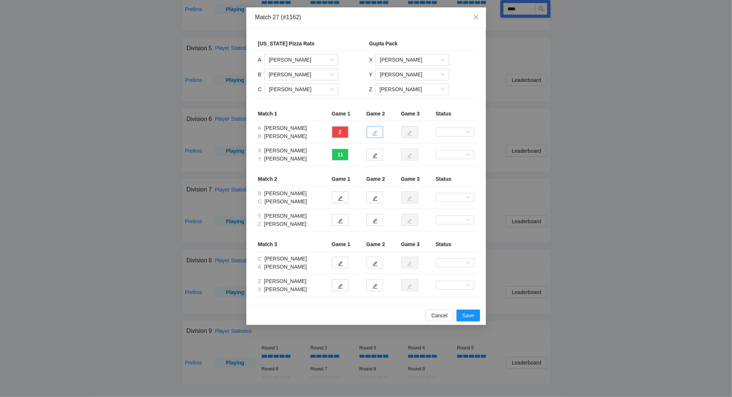
click at [373, 134] on icon "edit" at bounding box center [375, 133] width 5 height 5
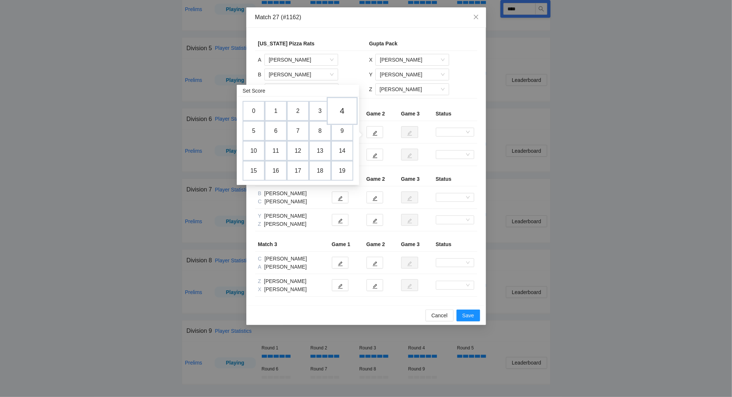
click at [342, 109] on td "4" at bounding box center [342, 111] width 31 height 28
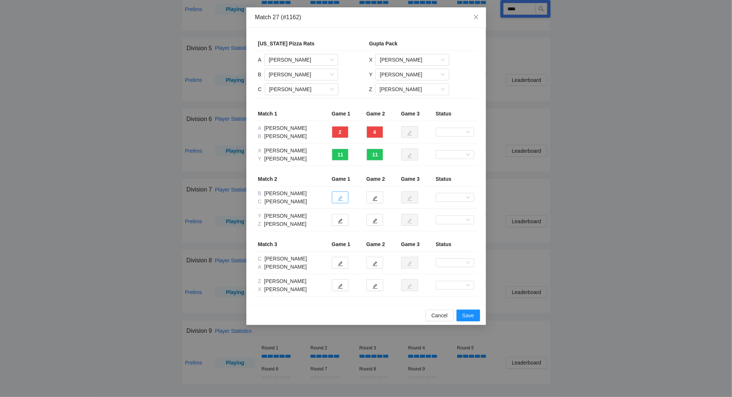
click at [341, 198] on icon "edit" at bounding box center [340, 198] width 5 height 5
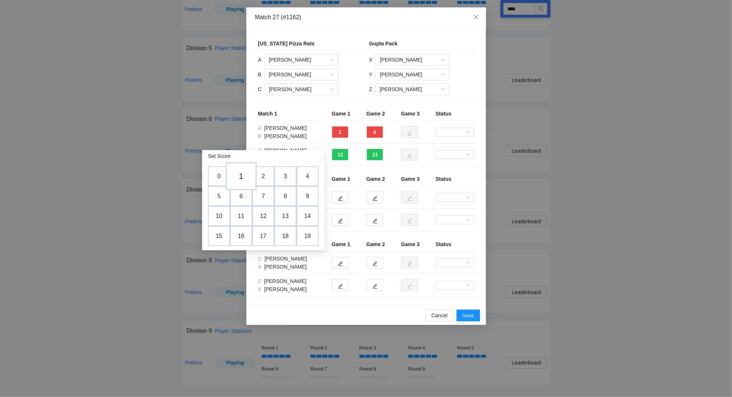
click at [243, 174] on td "1" at bounding box center [241, 176] width 31 height 28
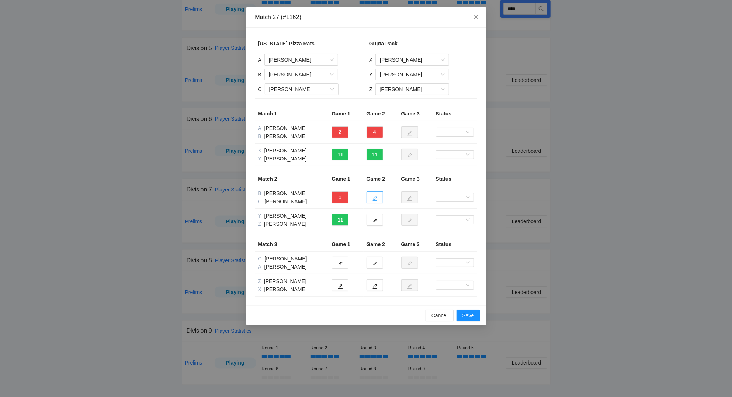
click at [377, 199] on icon "edit" at bounding box center [375, 198] width 5 height 5
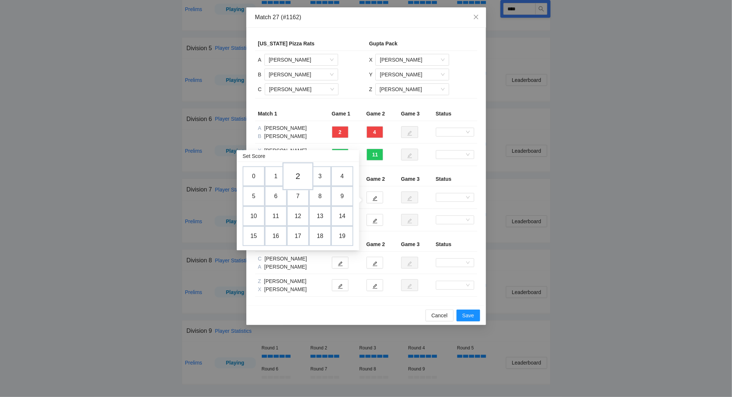
click at [301, 175] on td "2" at bounding box center [298, 176] width 31 height 28
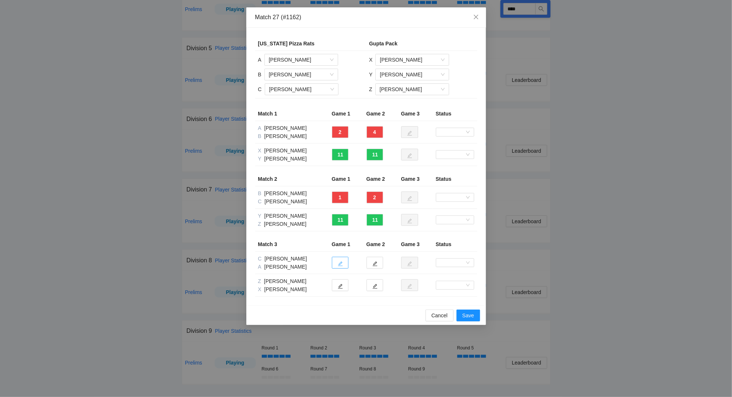
click at [345, 265] on button "button" at bounding box center [340, 263] width 17 height 12
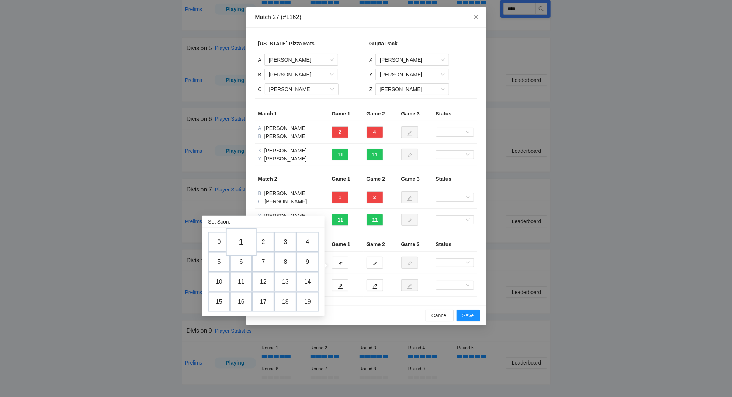
click at [244, 241] on td "1" at bounding box center [241, 242] width 31 height 28
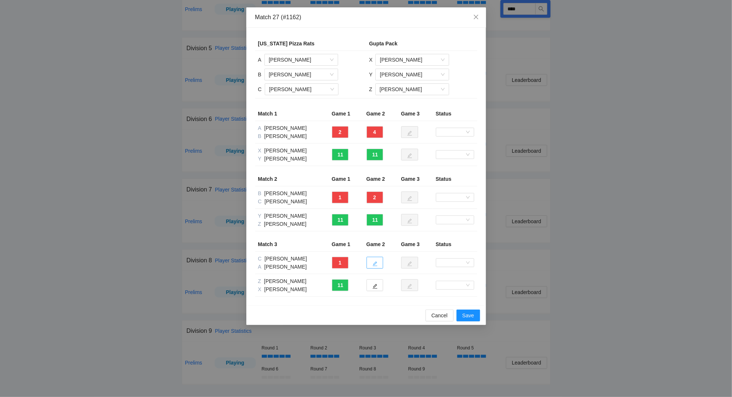
click at [377, 265] on icon "edit" at bounding box center [375, 263] width 5 height 5
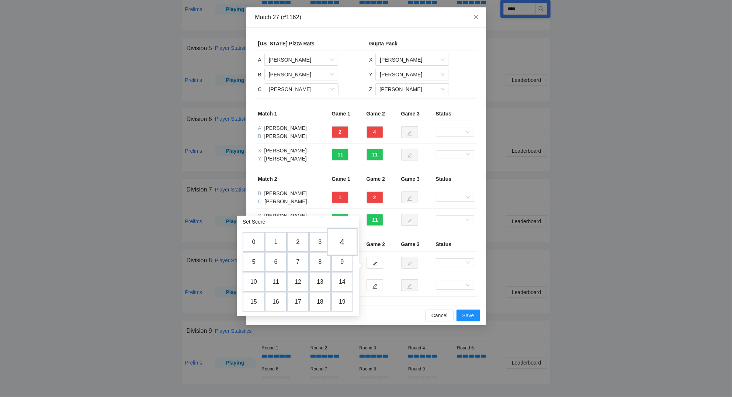
click at [345, 238] on td "4" at bounding box center [342, 242] width 31 height 28
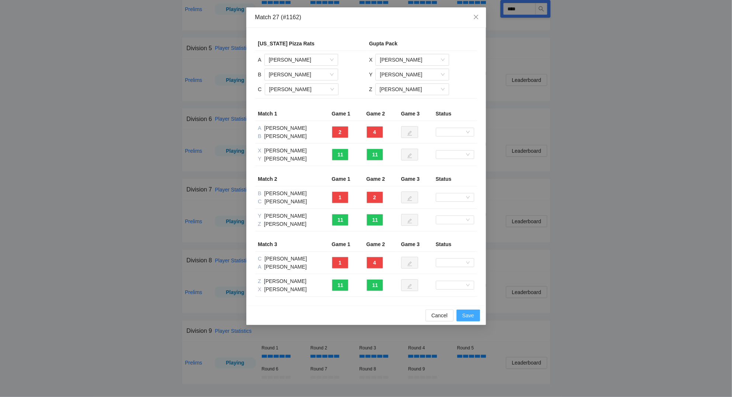
click at [468, 314] on span "Save" at bounding box center [469, 315] width 12 height 8
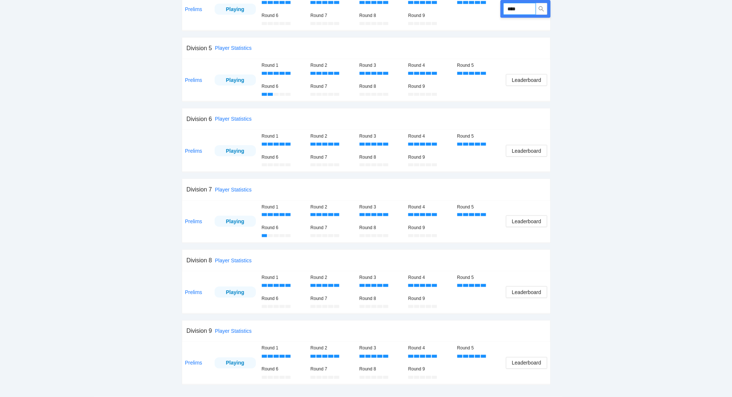
click at [522, 10] on input "****" at bounding box center [520, 9] width 32 height 12
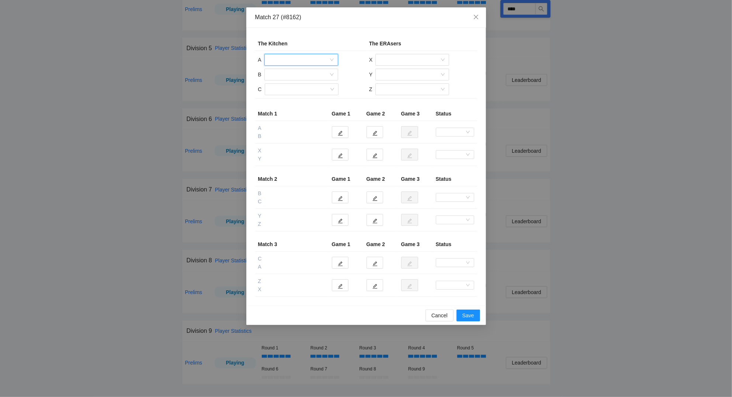
click at [311, 58] on input "search" at bounding box center [299, 59] width 60 height 11
click at [299, 121] on div "[PERSON_NAME]" at bounding box center [301, 124] width 65 height 8
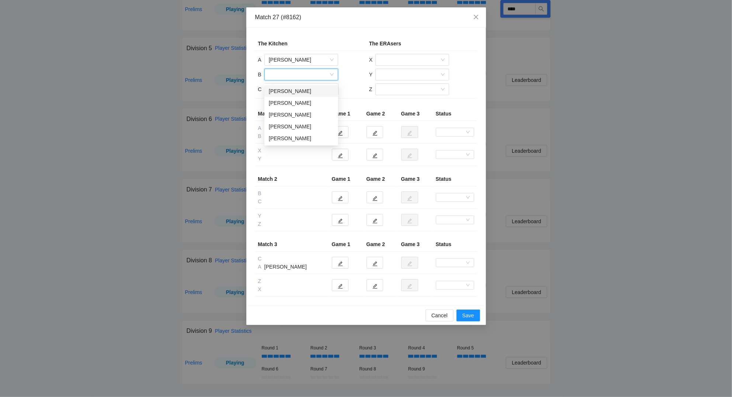
click at [275, 74] on input "search" at bounding box center [299, 74] width 60 height 11
click at [282, 91] on div "[PERSON_NAME]" at bounding box center [301, 91] width 65 height 8
click at [284, 91] on input "search" at bounding box center [299, 89] width 60 height 11
click at [291, 139] on div "[PERSON_NAME]" at bounding box center [301, 141] width 65 height 8
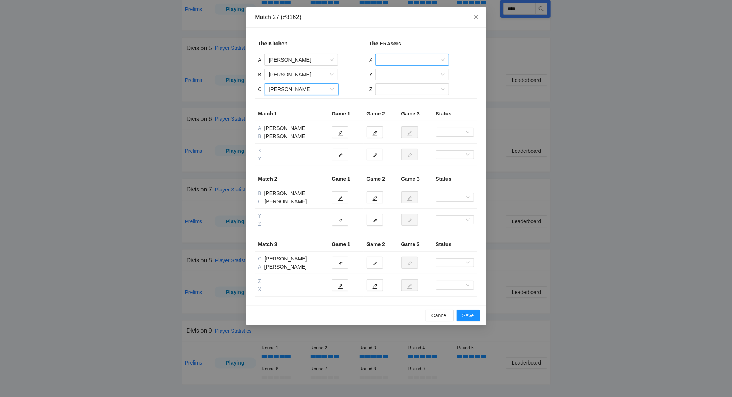
click at [389, 62] on input "search" at bounding box center [410, 59] width 60 height 11
click at [396, 86] on div "[PERSON_NAME]" at bounding box center [412, 88] width 65 height 8
click at [393, 75] on input "search" at bounding box center [410, 74] width 60 height 11
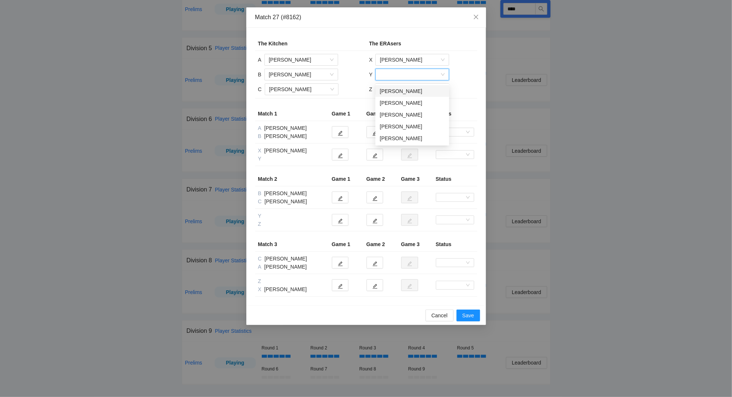
click at [395, 91] on div "[PERSON_NAME]" at bounding box center [412, 91] width 65 height 8
click at [394, 90] on input "search" at bounding box center [410, 89] width 60 height 11
click at [400, 126] on div "[PERSON_NAME]" at bounding box center [412, 129] width 65 height 8
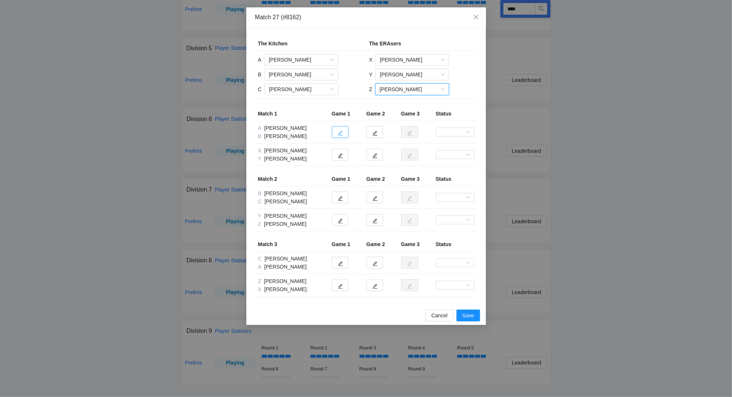
click at [342, 133] on icon "edit" at bounding box center [340, 133] width 5 height 5
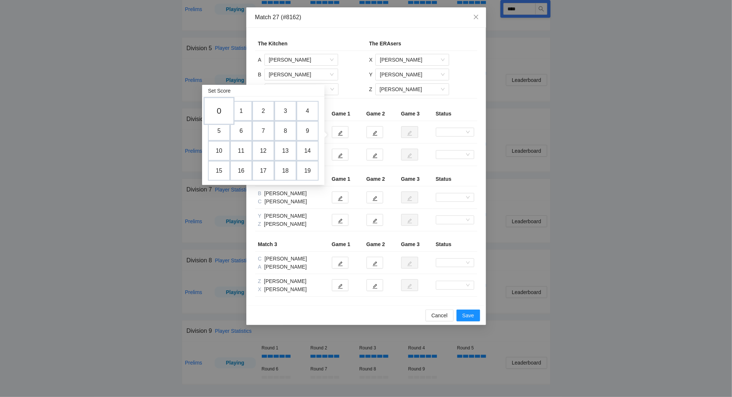
click at [221, 109] on td "0" at bounding box center [219, 111] width 31 height 28
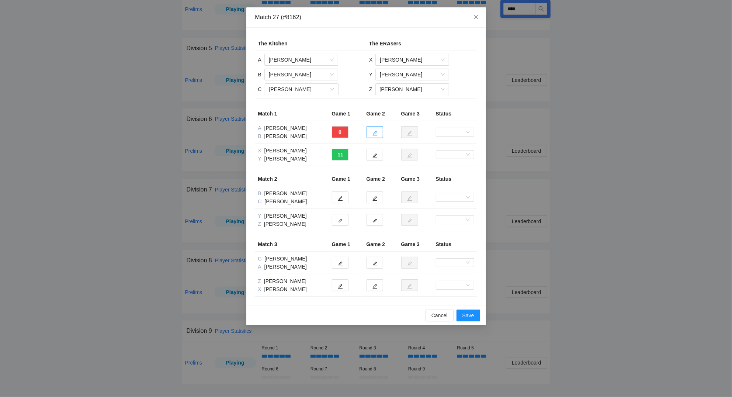
click at [377, 134] on icon "edit" at bounding box center [375, 133] width 5 height 5
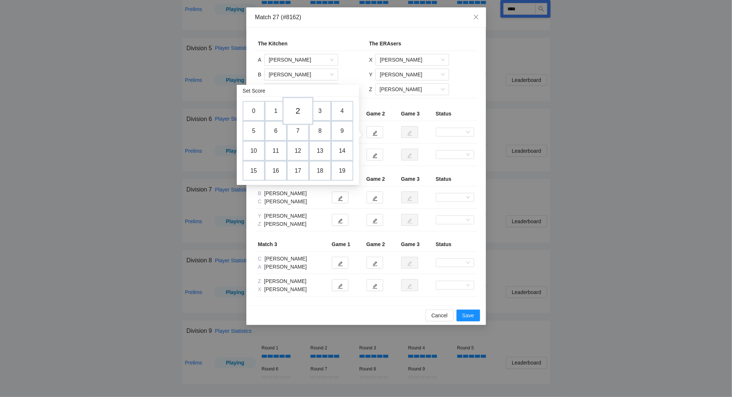
click at [301, 108] on td "2" at bounding box center [298, 111] width 31 height 28
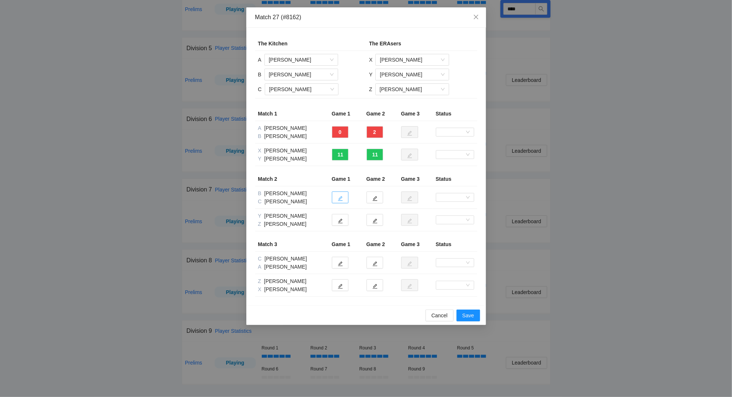
click at [342, 200] on icon "edit" at bounding box center [340, 198] width 5 height 5
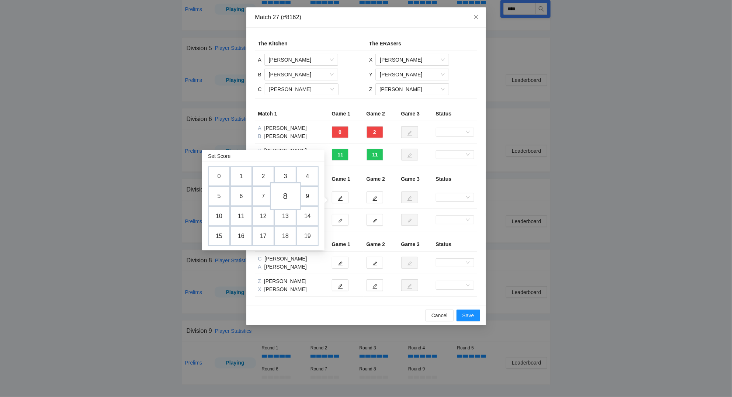
click at [287, 195] on td "8" at bounding box center [285, 196] width 31 height 28
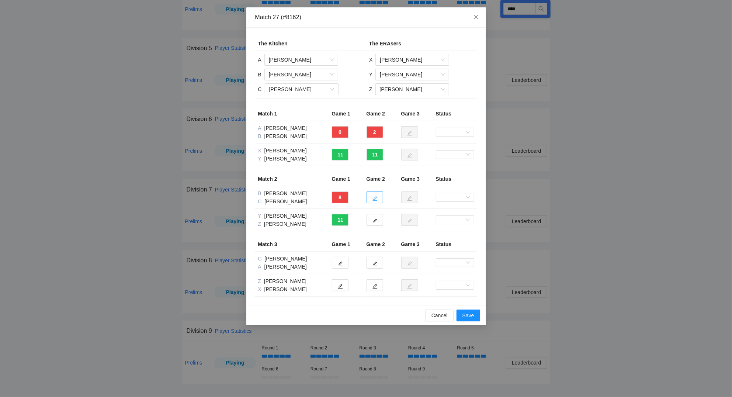
click at [379, 200] on button "button" at bounding box center [375, 197] width 17 height 12
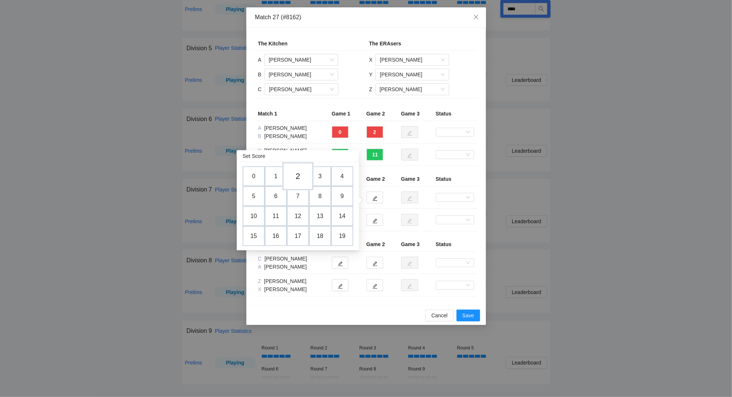
click at [301, 176] on td "2" at bounding box center [298, 176] width 31 height 28
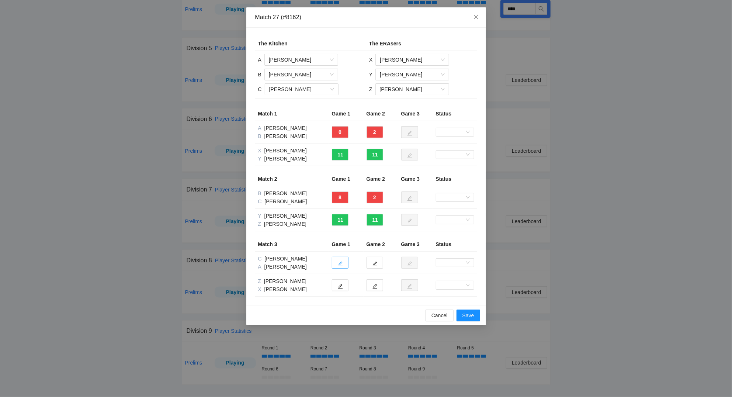
click at [343, 265] on icon "edit" at bounding box center [340, 263] width 5 height 5
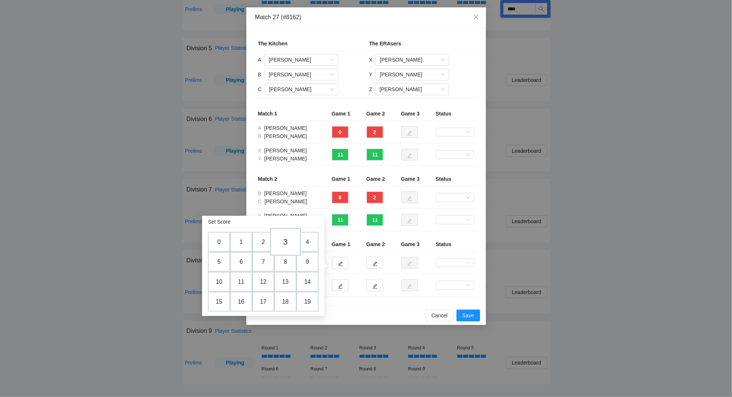
drag, startPoint x: 287, startPoint y: 239, endPoint x: 342, endPoint y: 249, distance: 55.9
click at [289, 238] on td "3" at bounding box center [285, 242] width 22 height 20
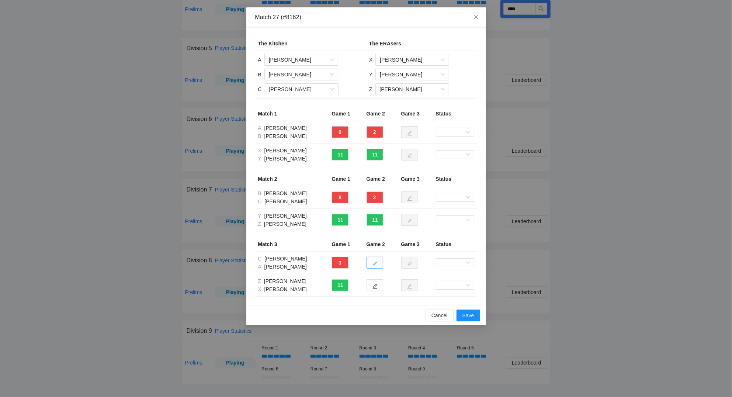
click at [378, 263] on button "button" at bounding box center [375, 263] width 17 height 12
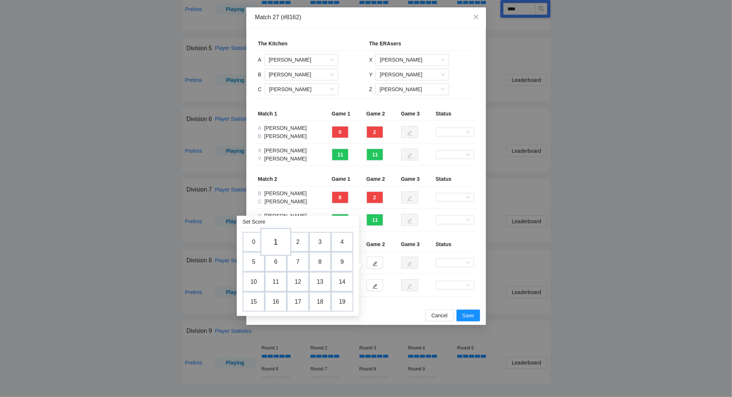
click at [278, 241] on td "1" at bounding box center [275, 242] width 31 height 28
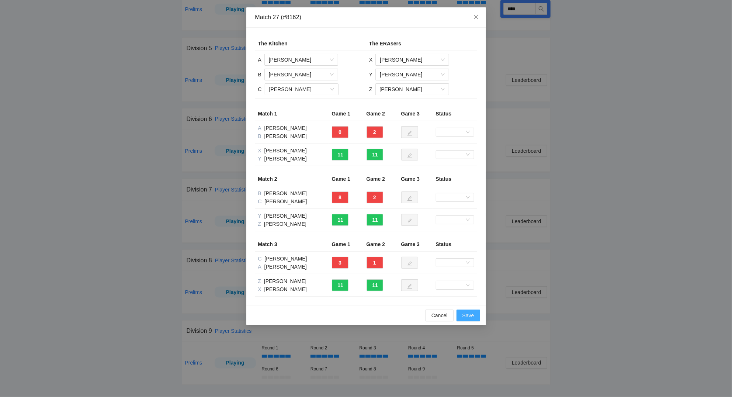
click at [469, 314] on span "Save" at bounding box center [469, 315] width 12 height 8
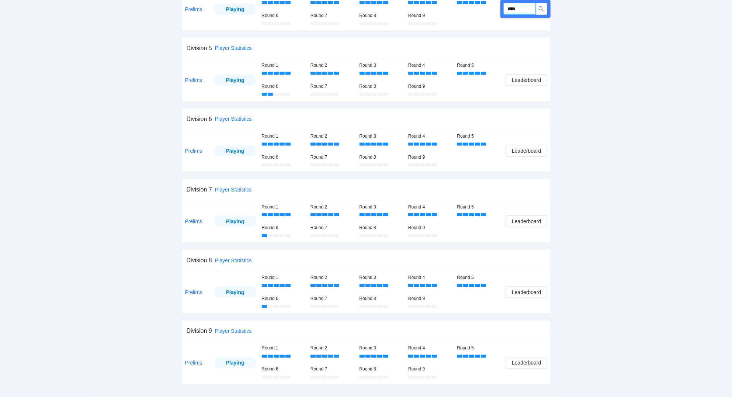
click at [525, 4] on input "****" at bounding box center [520, 9] width 32 height 12
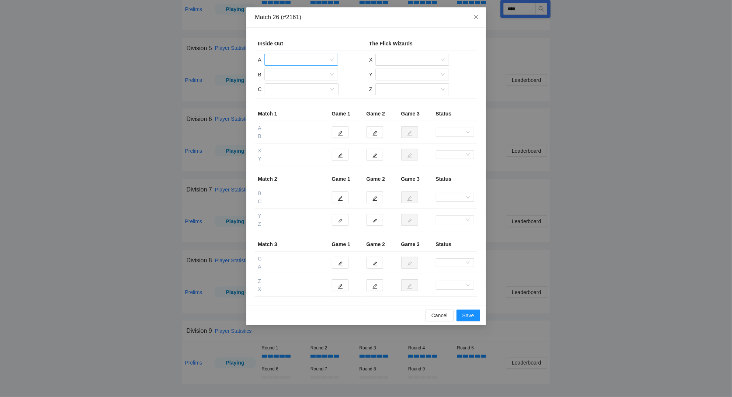
click at [285, 57] on input "search" at bounding box center [299, 59] width 60 height 11
click at [294, 120] on div "[PERSON_NAME]" at bounding box center [301, 124] width 65 height 8
click at [289, 74] on input "search" at bounding box center [299, 74] width 60 height 11
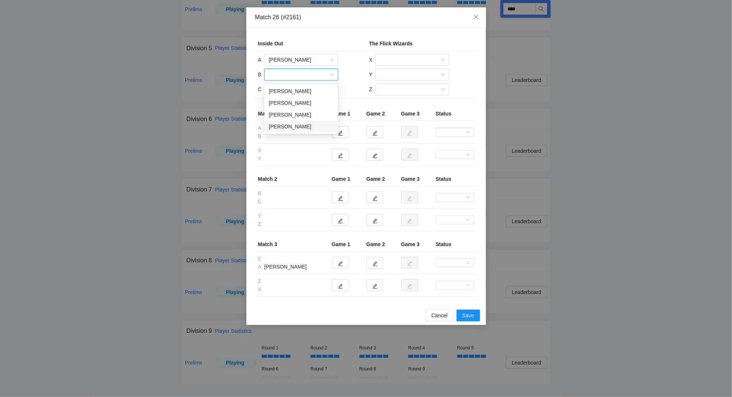
click at [291, 126] on div "[PERSON_NAME]" at bounding box center [301, 126] width 65 height 8
click at [292, 91] on input "search" at bounding box center [299, 89] width 60 height 11
click at [290, 126] on div "[PERSON_NAME]" at bounding box center [301, 129] width 65 height 8
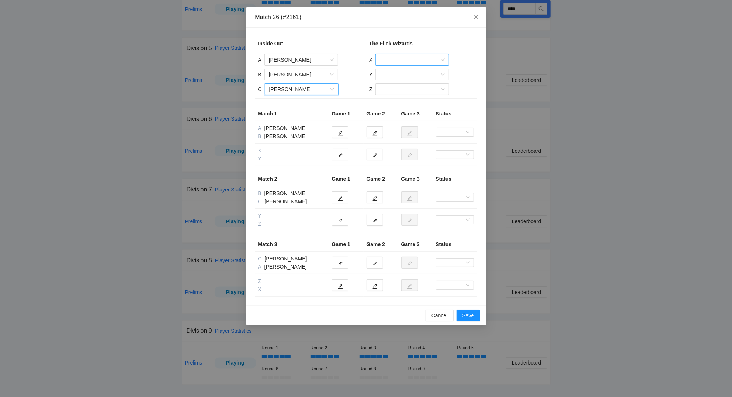
click at [409, 56] on input "search" at bounding box center [410, 59] width 60 height 11
click at [404, 73] on div "[PERSON_NAME]" at bounding box center [412, 76] width 65 height 8
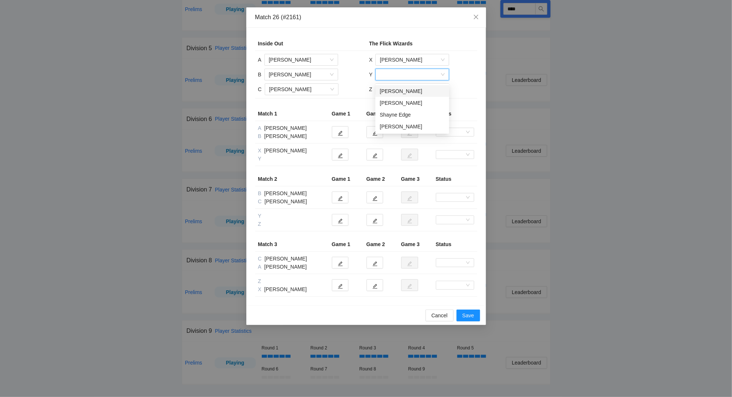
click at [400, 77] on input "search" at bounding box center [410, 74] width 60 height 11
click at [395, 103] on div "[PERSON_NAME]" at bounding box center [412, 103] width 65 height 8
click at [398, 92] on input "search" at bounding box center [410, 89] width 60 height 11
click at [404, 128] on div "[PERSON_NAME]" at bounding box center [412, 129] width 65 height 8
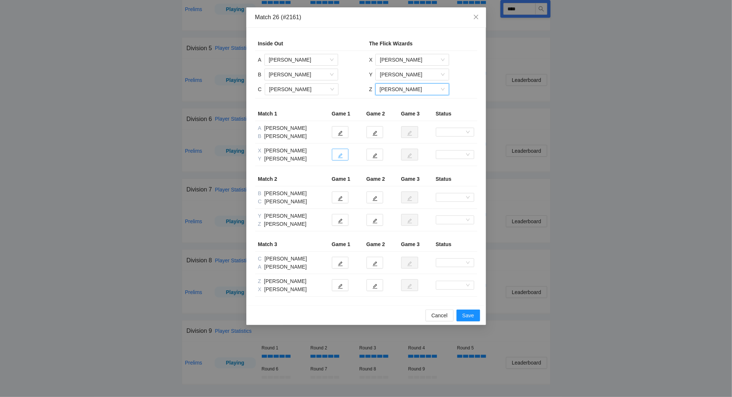
click at [345, 158] on button "button" at bounding box center [340, 155] width 17 height 12
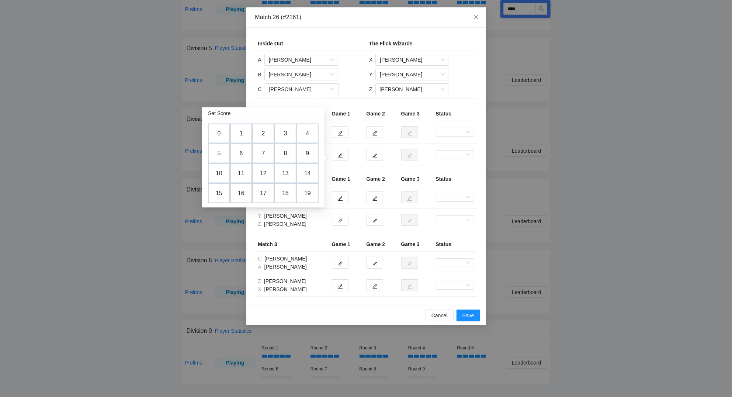
click at [307, 131] on td "4" at bounding box center [308, 134] width 22 height 20
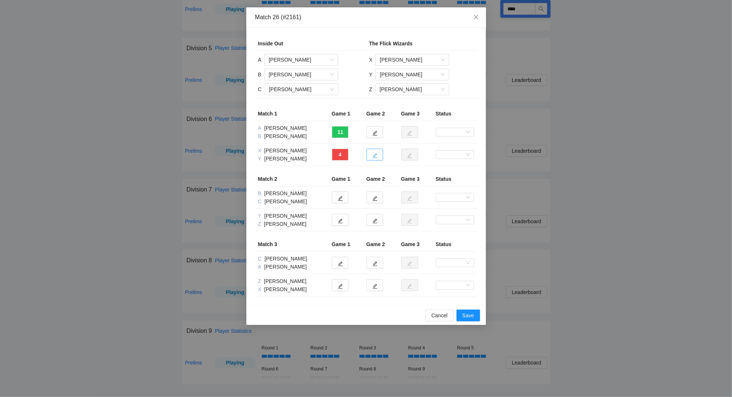
click at [377, 157] on icon "edit" at bounding box center [375, 155] width 5 height 5
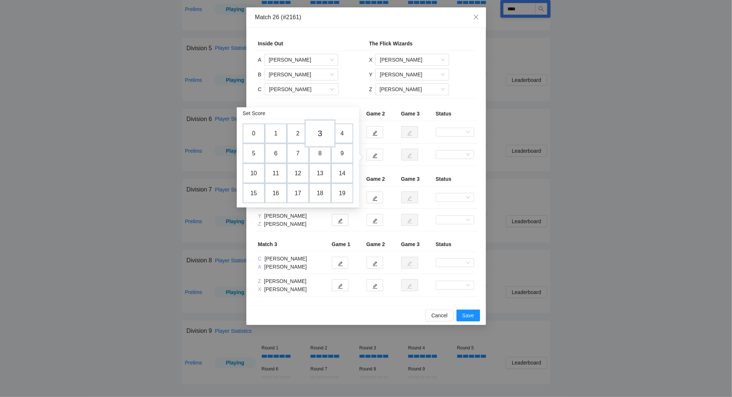
click at [322, 129] on td "3" at bounding box center [320, 134] width 31 height 28
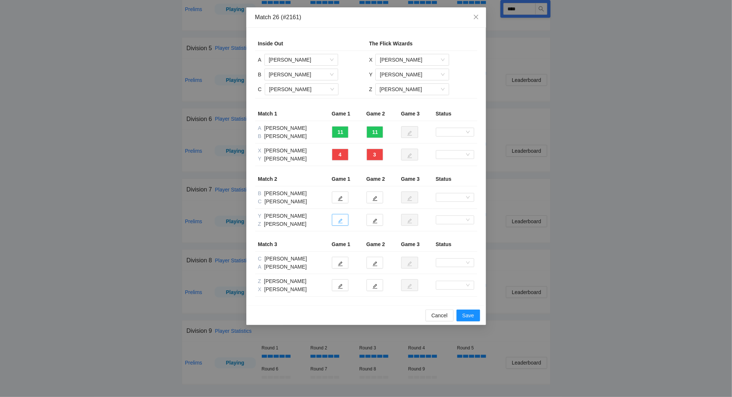
click at [340, 222] on icon "edit" at bounding box center [340, 221] width 5 height 5
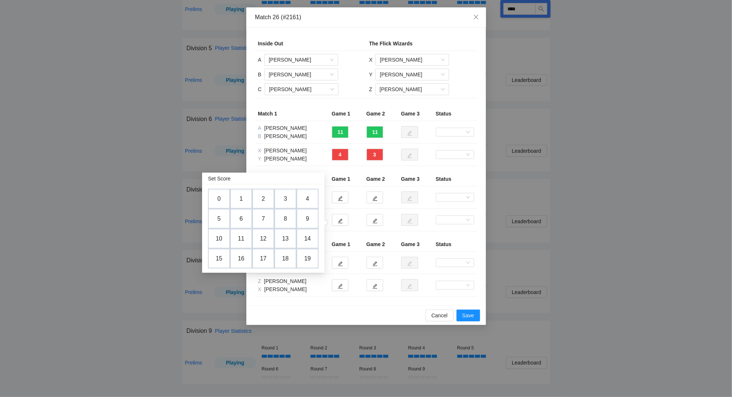
click at [223, 197] on td "0" at bounding box center [219, 199] width 22 height 20
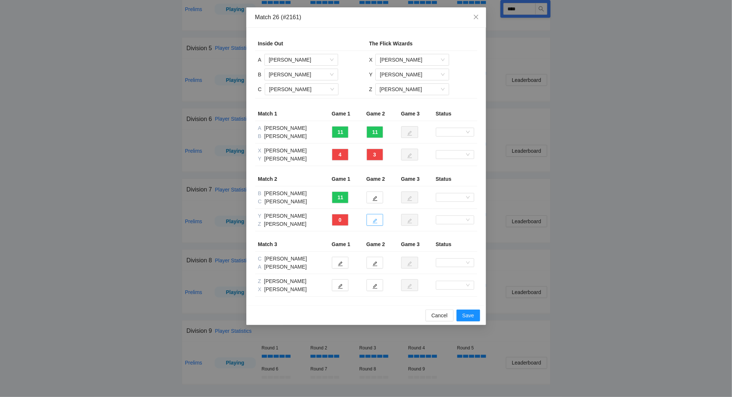
click at [379, 221] on button "button" at bounding box center [375, 220] width 17 height 12
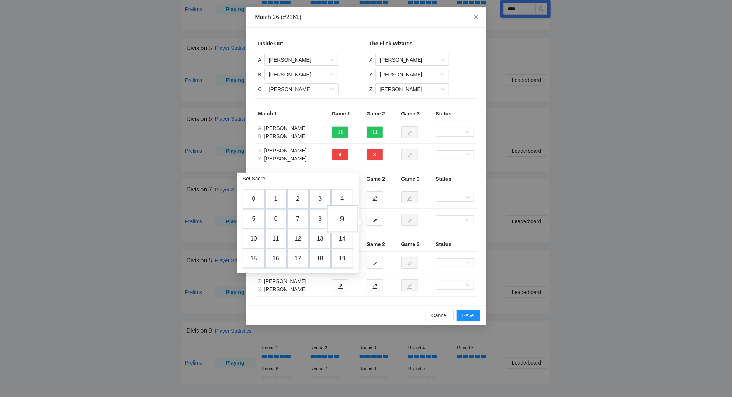
click at [348, 217] on td "9" at bounding box center [342, 219] width 31 height 28
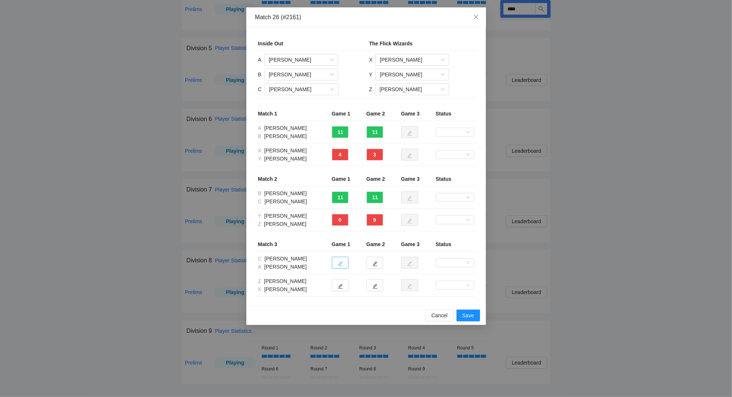
click at [341, 264] on icon "edit" at bounding box center [340, 264] width 5 height 5
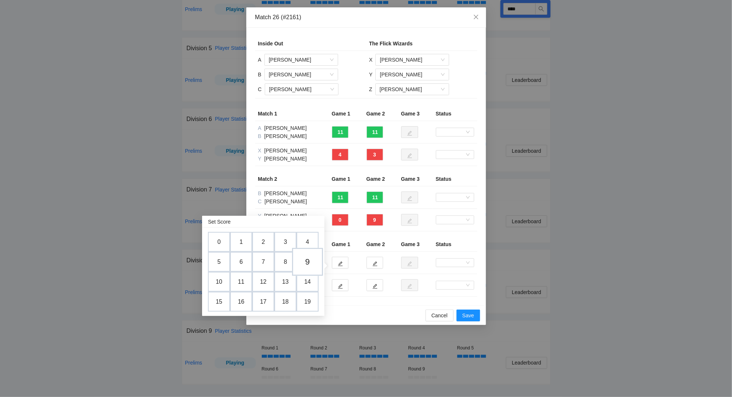
click at [311, 264] on td "9" at bounding box center [307, 262] width 31 height 28
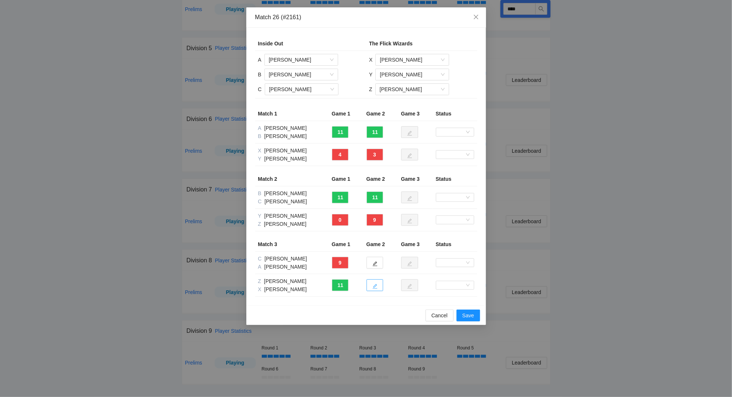
click at [377, 288] on icon "edit" at bounding box center [375, 286] width 5 height 5
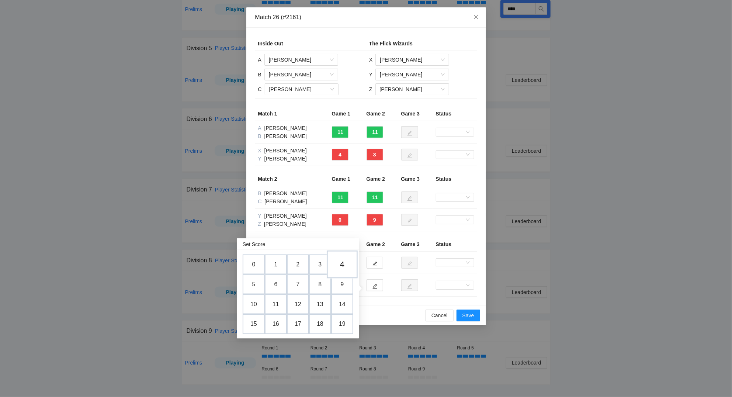
click at [342, 263] on td "4" at bounding box center [342, 265] width 31 height 28
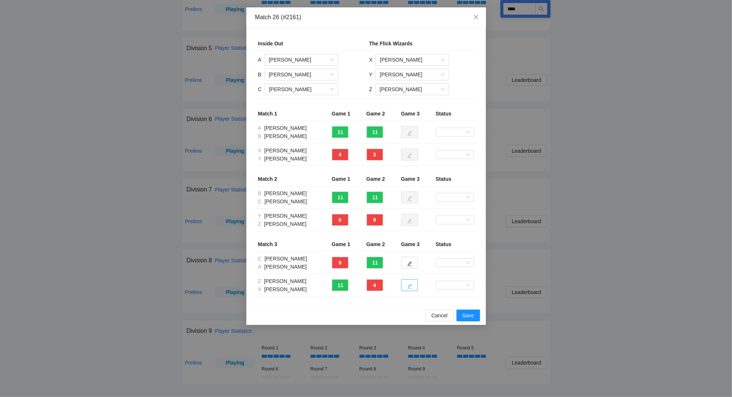
click at [411, 287] on icon "edit" at bounding box center [409, 286] width 5 height 5
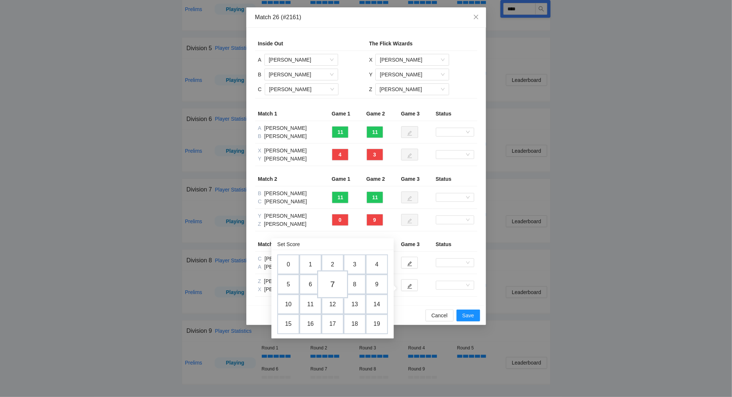
click at [334, 285] on td "7" at bounding box center [332, 284] width 31 height 28
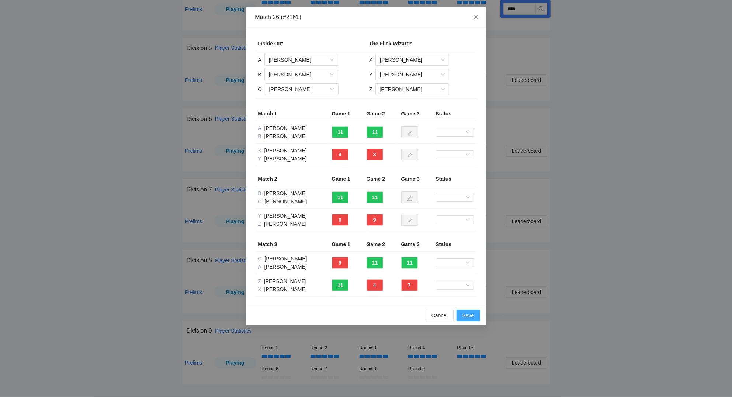
click at [470, 318] on span "Save" at bounding box center [469, 315] width 12 height 8
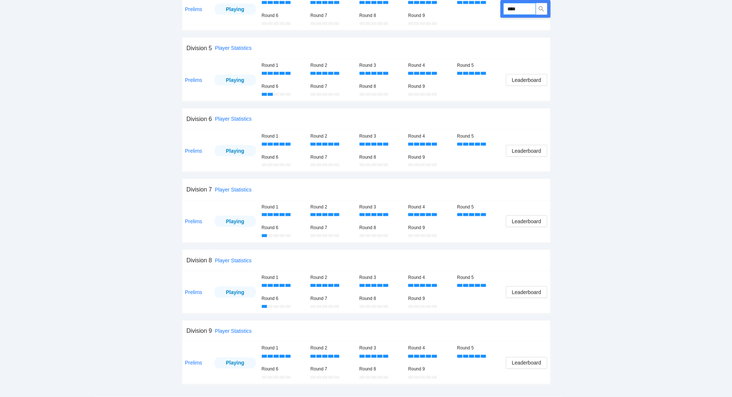
click at [525, 8] on input "****" at bounding box center [520, 9] width 32 height 12
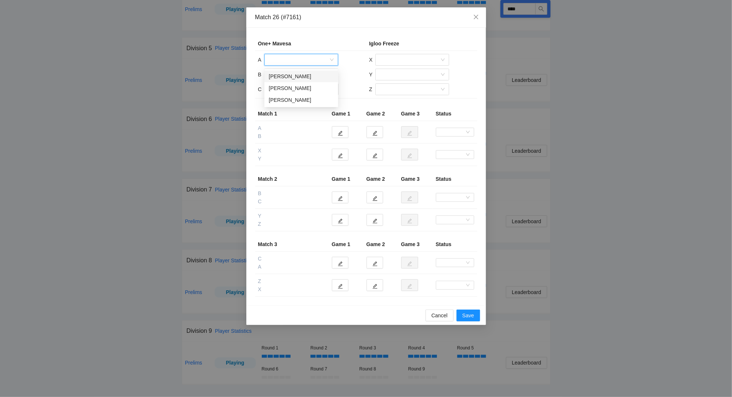
click at [298, 59] on input "search" at bounding box center [299, 59] width 60 height 11
click at [297, 99] on div "[PERSON_NAME]" at bounding box center [301, 100] width 65 height 8
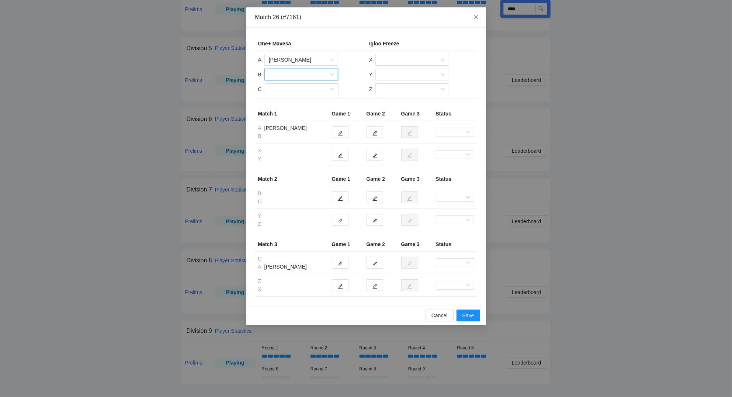
click at [293, 74] on input "search" at bounding box center [299, 74] width 60 height 11
click at [290, 100] on div "[PERSON_NAME]" at bounding box center [301, 103] width 65 height 8
click at [296, 90] on input "search" at bounding box center [299, 89] width 60 height 11
drag, startPoint x: 294, startPoint y: 107, endPoint x: 307, endPoint y: 106, distance: 12.2
click at [295, 107] on div "[PERSON_NAME]" at bounding box center [301, 106] width 65 height 8
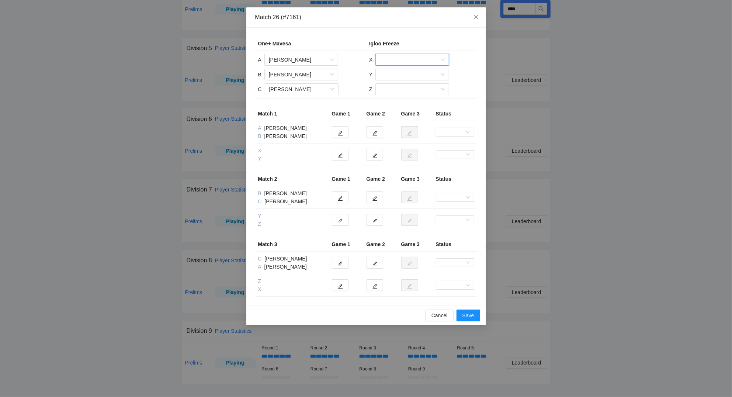
click at [411, 58] on input "search" at bounding box center [410, 59] width 60 height 11
click at [406, 121] on div "[PERSON_NAME]" at bounding box center [412, 124] width 65 height 8
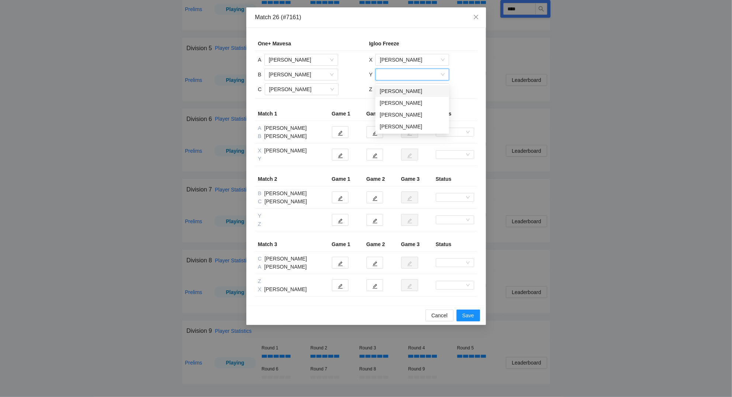
click at [395, 76] on input "search" at bounding box center [410, 74] width 60 height 11
click at [406, 113] on div "[PERSON_NAME]" at bounding box center [412, 115] width 65 height 8
click at [400, 90] on input "search" at bounding box center [410, 89] width 60 height 11
click at [404, 117] on div "[PERSON_NAME]" at bounding box center [412, 118] width 65 height 8
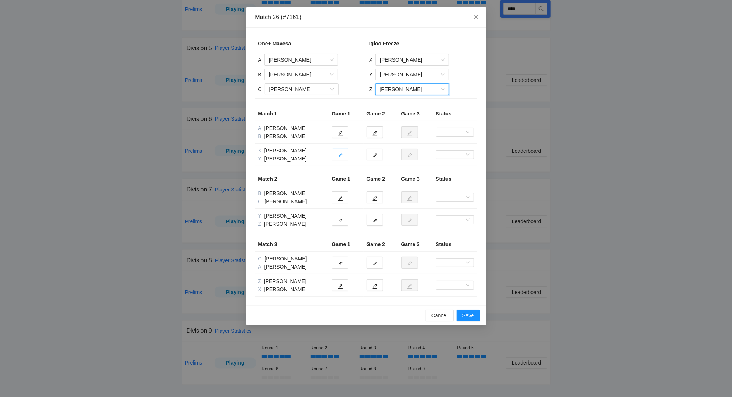
click at [341, 154] on icon "edit" at bounding box center [340, 155] width 5 height 5
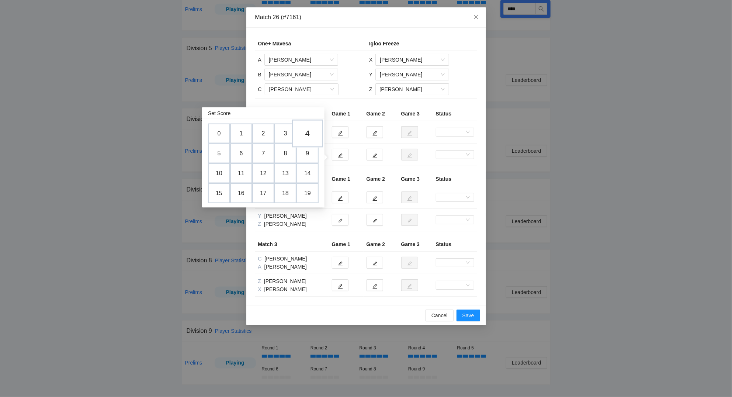
click at [310, 130] on td "4" at bounding box center [307, 134] width 31 height 28
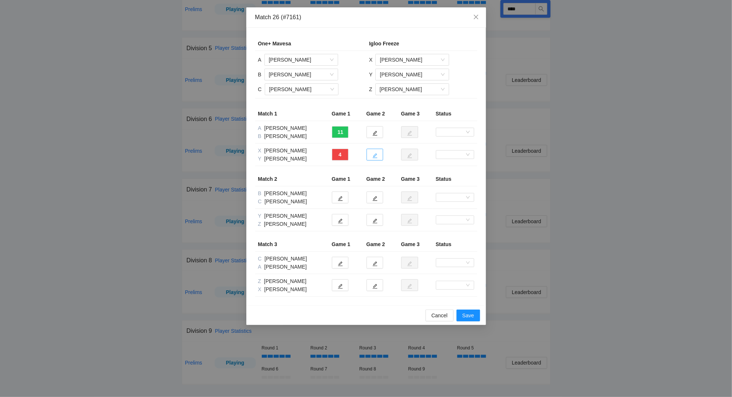
click at [378, 155] on button "button" at bounding box center [375, 155] width 17 height 12
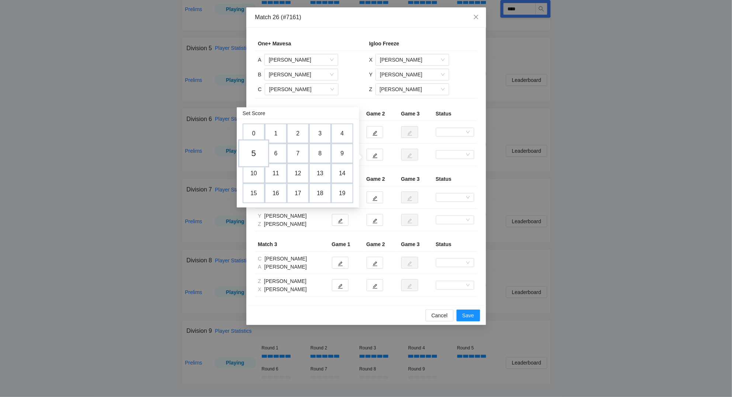
click at [252, 153] on td "5" at bounding box center [253, 153] width 31 height 28
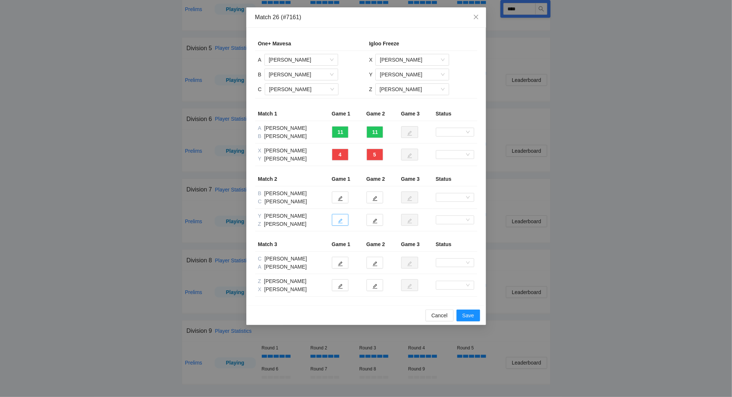
click at [341, 220] on icon "edit" at bounding box center [340, 220] width 5 height 5
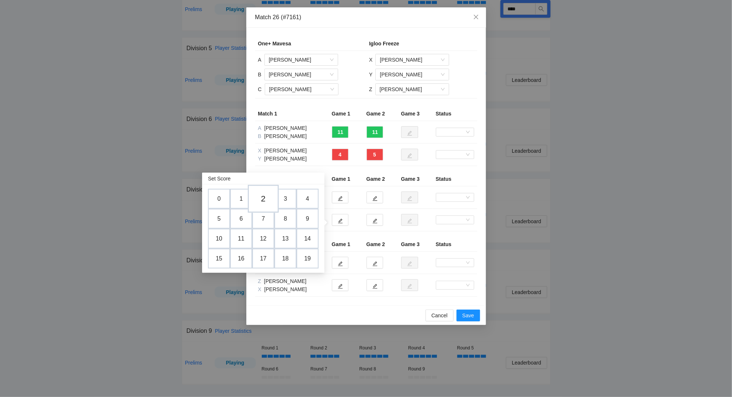
click at [264, 197] on td "2" at bounding box center [263, 199] width 31 height 28
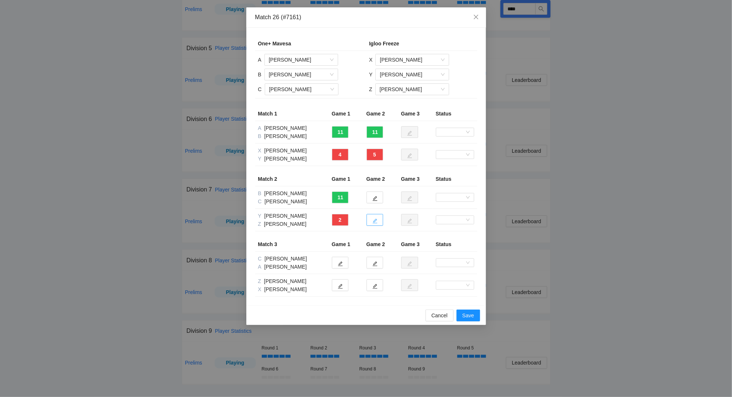
click at [378, 222] on button "button" at bounding box center [375, 220] width 17 height 12
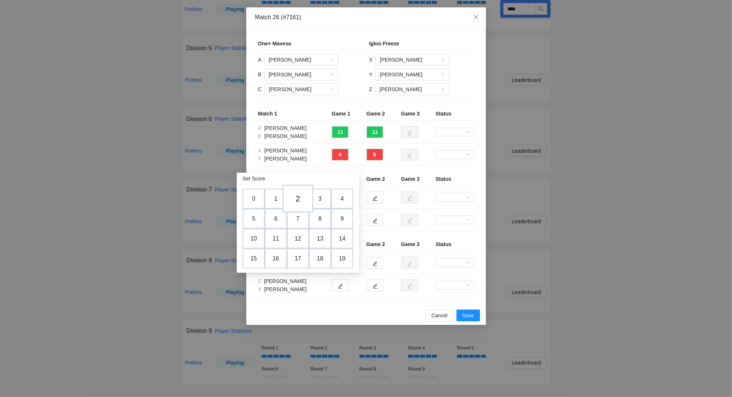
click at [301, 197] on td "2" at bounding box center [298, 199] width 31 height 28
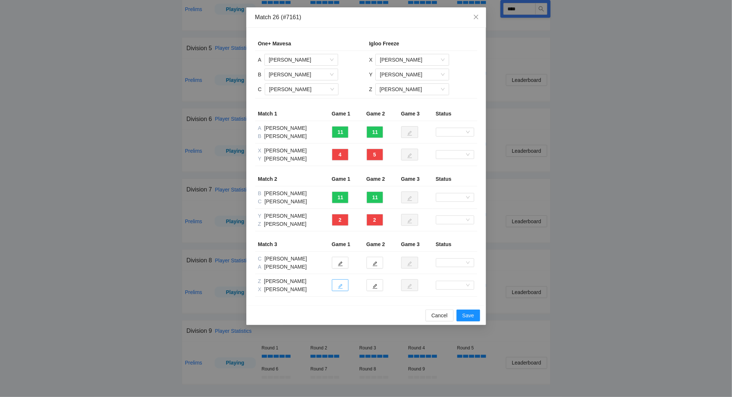
click at [341, 289] on icon "edit" at bounding box center [340, 286] width 5 height 5
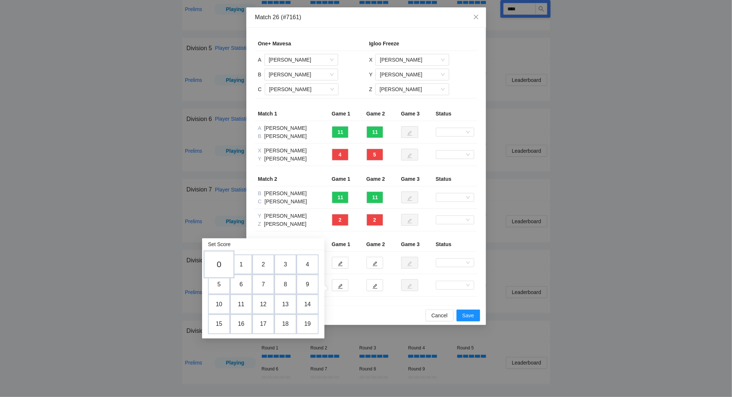
click at [222, 266] on td "0" at bounding box center [219, 265] width 31 height 28
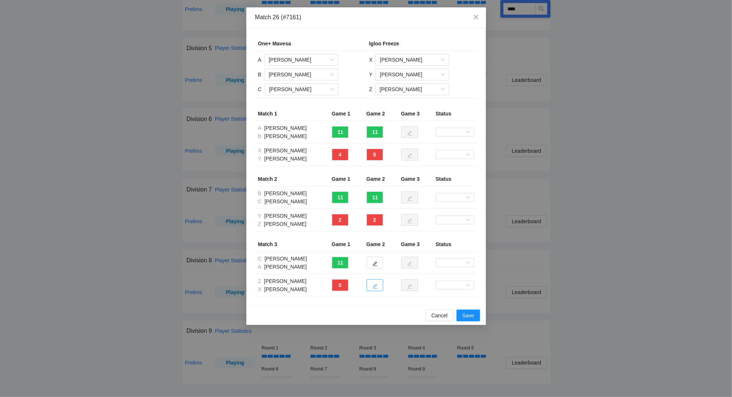
click at [376, 288] on icon "edit" at bounding box center [375, 286] width 5 height 5
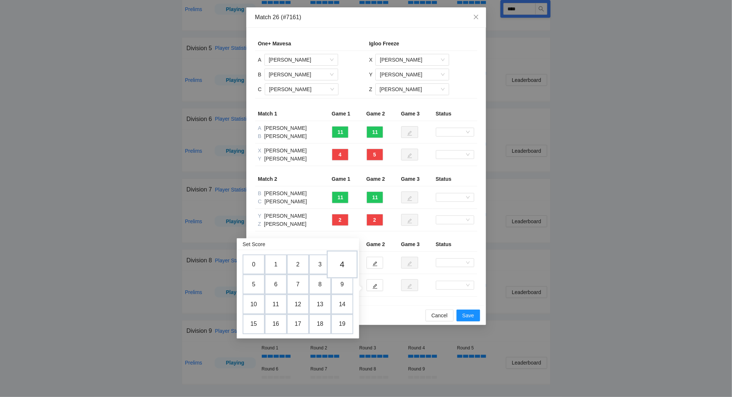
click at [345, 262] on td "4" at bounding box center [342, 265] width 31 height 28
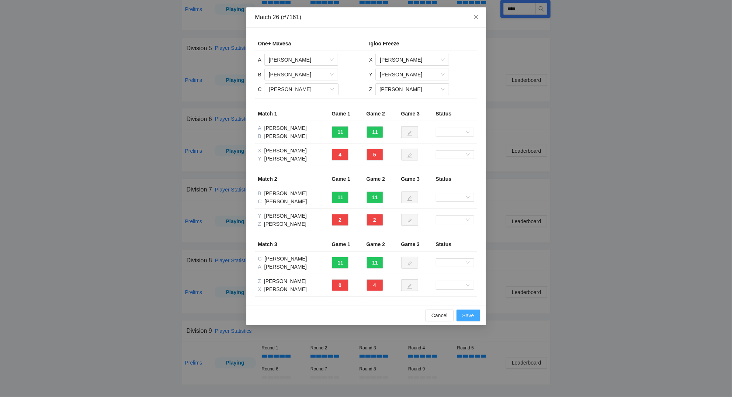
click at [471, 315] on span "Save" at bounding box center [469, 315] width 12 height 8
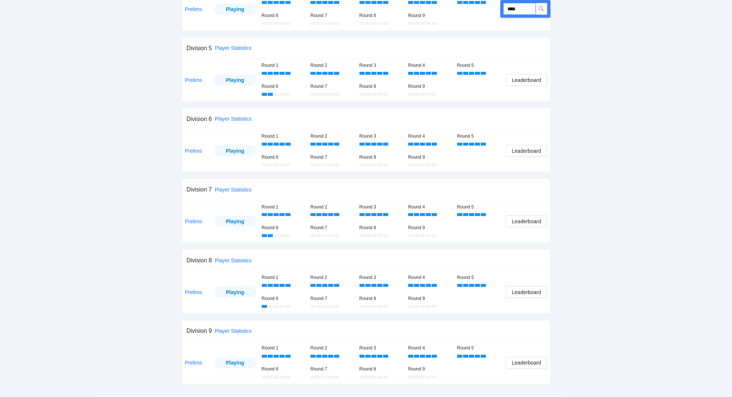
click at [531, 10] on input "****" at bounding box center [520, 9] width 32 height 12
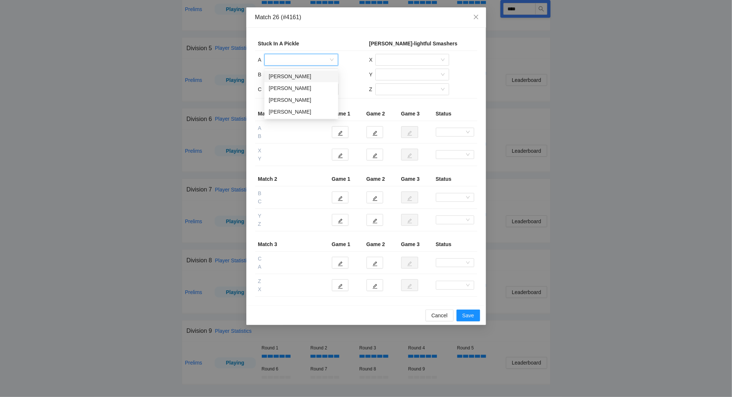
click at [296, 61] on input "search" at bounding box center [299, 59] width 60 height 11
click at [296, 74] on div "[PERSON_NAME]" at bounding box center [301, 76] width 65 height 8
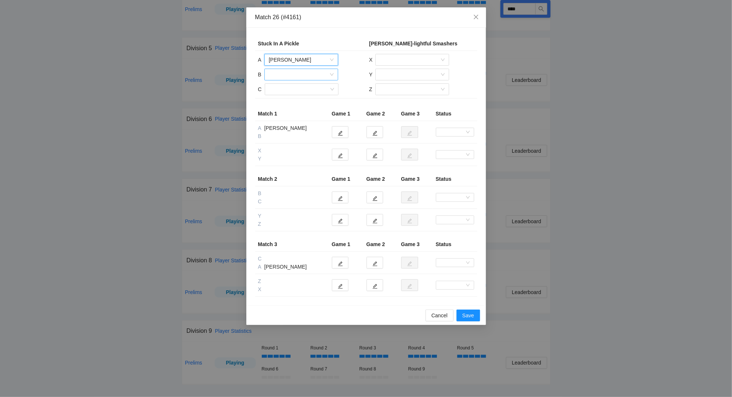
click at [297, 74] on input "search" at bounding box center [299, 74] width 60 height 11
click at [294, 101] on div "[PERSON_NAME]" at bounding box center [301, 103] width 65 height 8
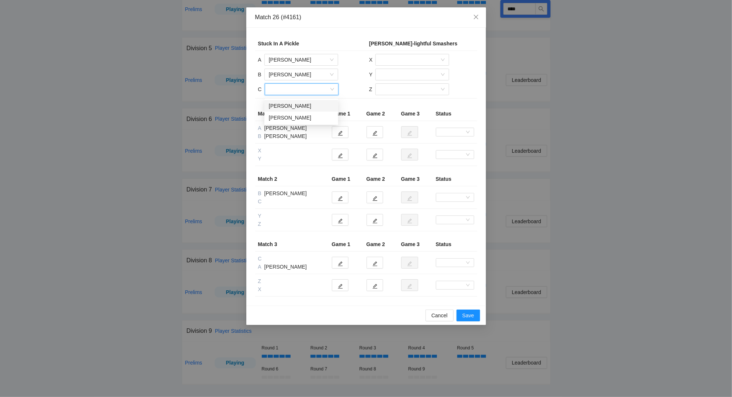
click at [294, 91] on input "search" at bounding box center [299, 89] width 60 height 11
click at [291, 103] on div "[PERSON_NAME]" at bounding box center [301, 106] width 65 height 8
click at [403, 58] on input "search" at bounding box center [410, 59] width 60 height 11
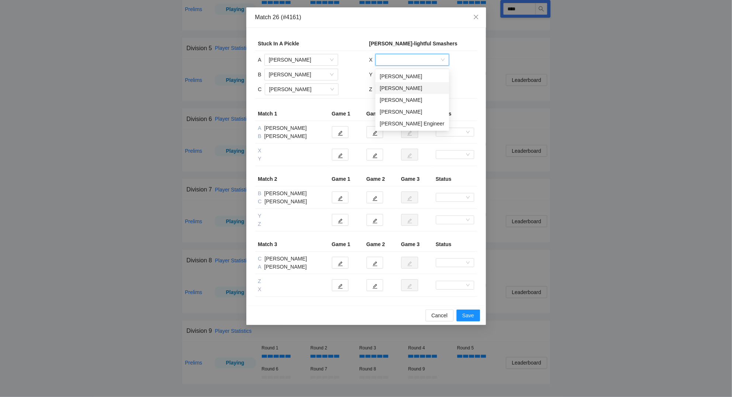
click at [403, 87] on div "[PERSON_NAME]" at bounding box center [412, 88] width 65 height 8
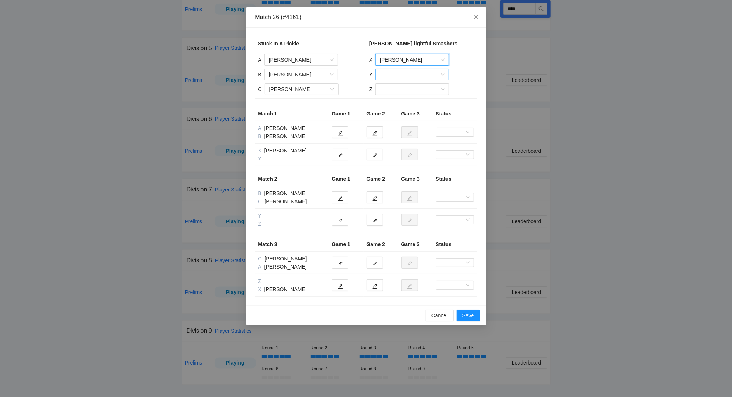
click at [398, 74] on input "search" at bounding box center [410, 74] width 60 height 11
click at [403, 112] on div "[PERSON_NAME]" at bounding box center [412, 115] width 65 height 8
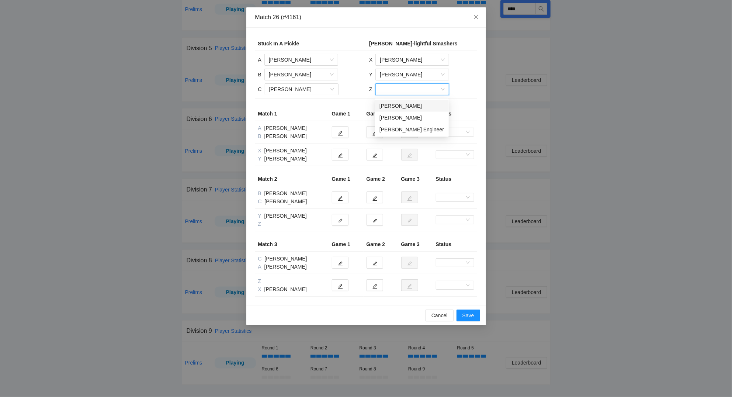
click at [393, 89] on input "search" at bounding box center [410, 89] width 60 height 11
click at [401, 129] on div "[PERSON_NAME] Engineer" at bounding box center [412, 129] width 65 height 8
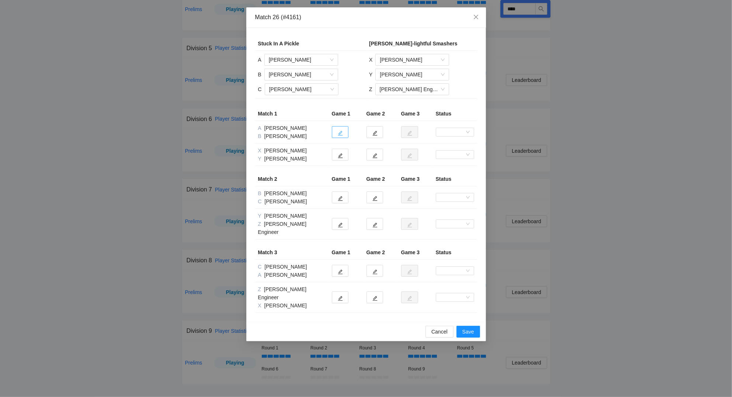
click at [340, 134] on icon "edit" at bounding box center [340, 133] width 5 height 5
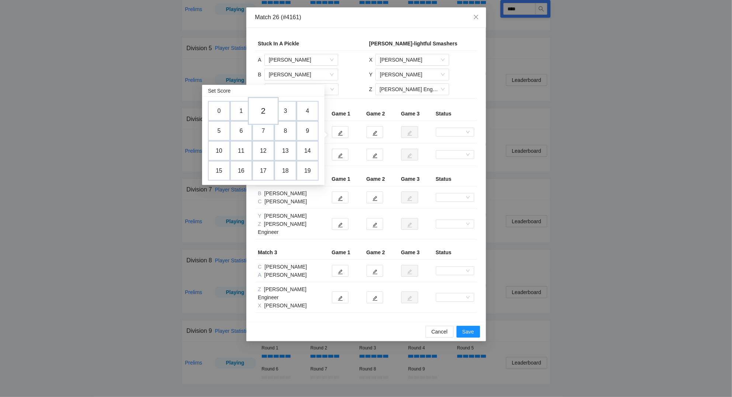
click at [266, 110] on td "2" at bounding box center [263, 111] width 31 height 28
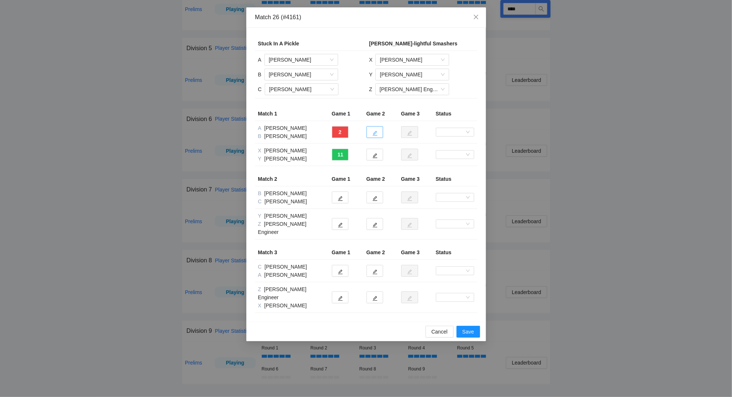
click at [374, 133] on icon "edit" at bounding box center [375, 133] width 5 height 5
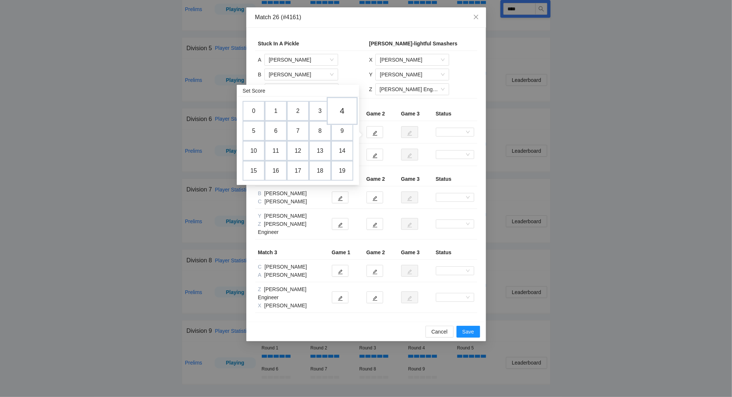
click at [346, 110] on td "4" at bounding box center [342, 111] width 31 height 28
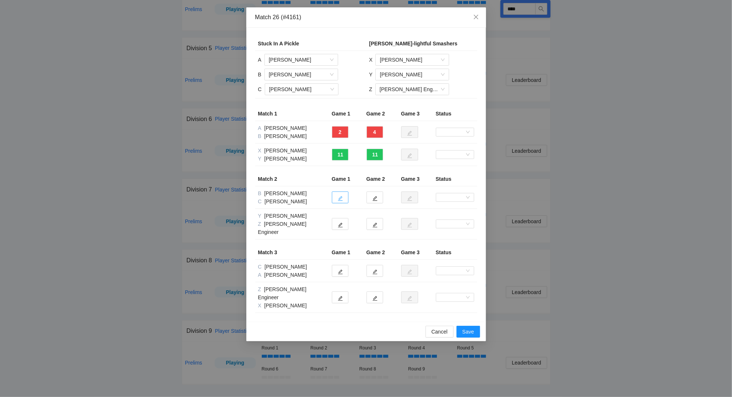
click at [342, 199] on icon "edit" at bounding box center [340, 198] width 5 height 5
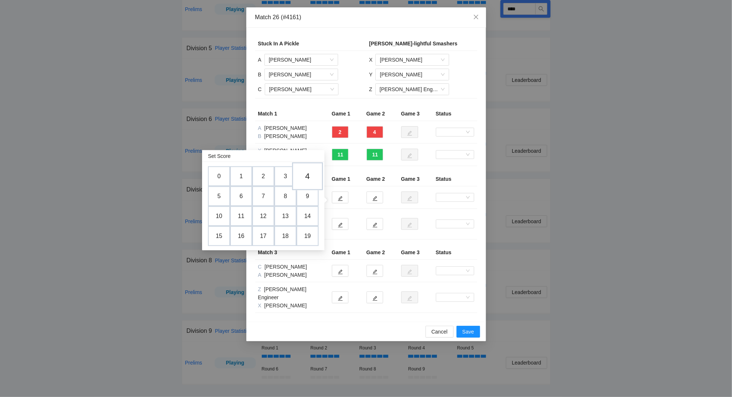
click at [307, 174] on td "4" at bounding box center [307, 176] width 31 height 28
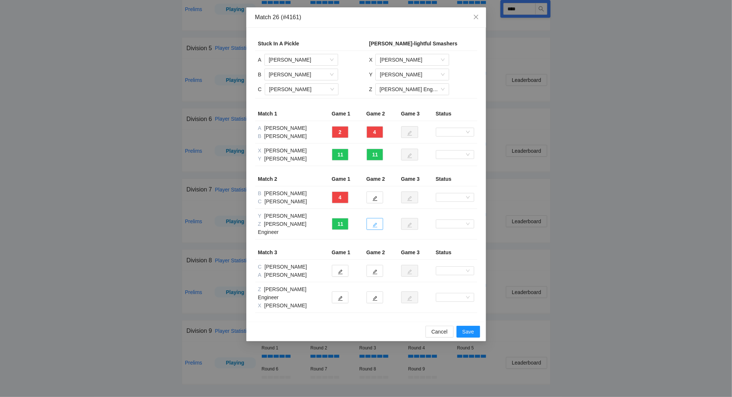
click at [373, 222] on icon "edit" at bounding box center [375, 224] width 5 height 5
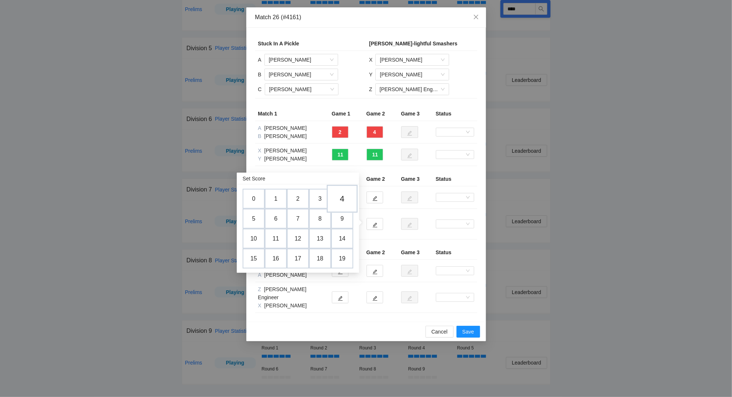
click at [345, 194] on td "4" at bounding box center [342, 199] width 31 height 28
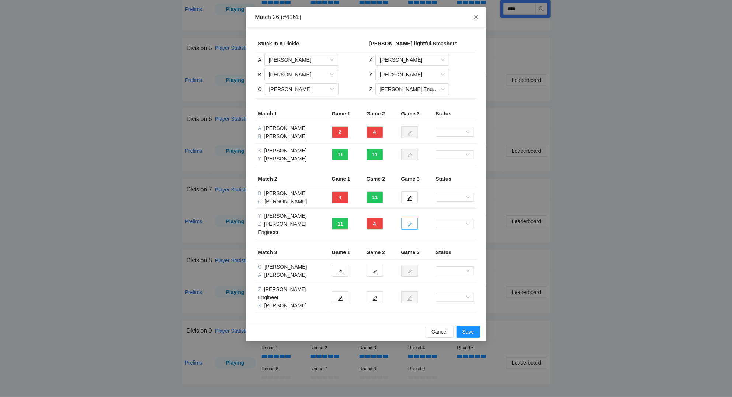
click at [411, 222] on icon "edit" at bounding box center [409, 224] width 5 height 5
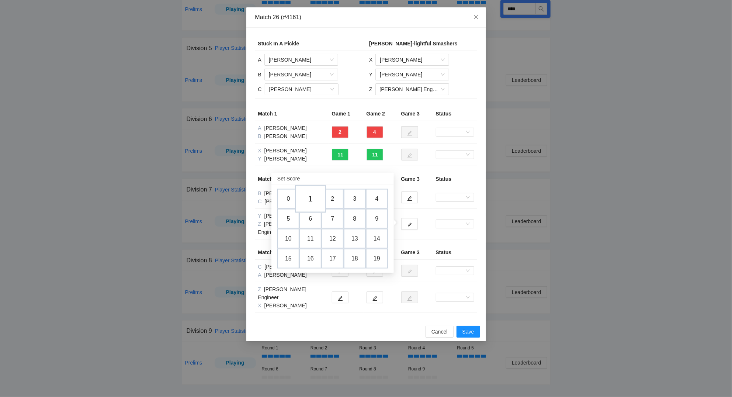
click at [313, 196] on td "1" at bounding box center [310, 199] width 31 height 28
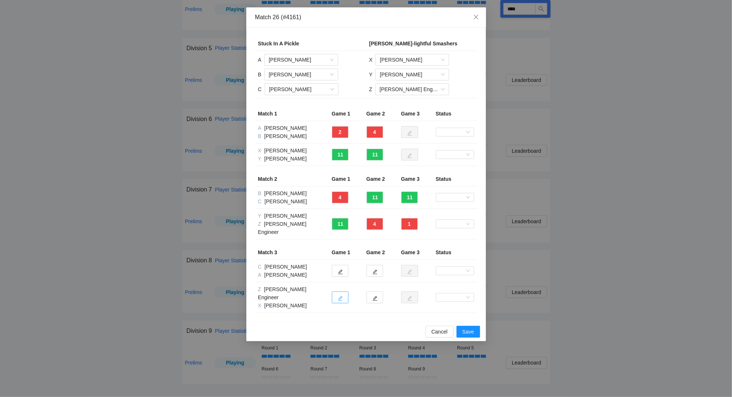
click at [341, 296] on icon "edit" at bounding box center [340, 298] width 5 height 5
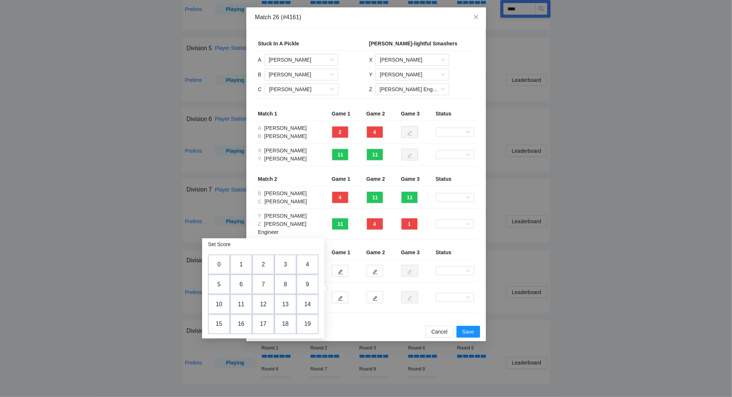
drag, startPoint x: 286, startPoint y: 260, endPoint x: 321, endPoint y: 272, distance: 37.5
click at [287, 260] on td "3" at bounding box center [285, 265] width 22 height 20
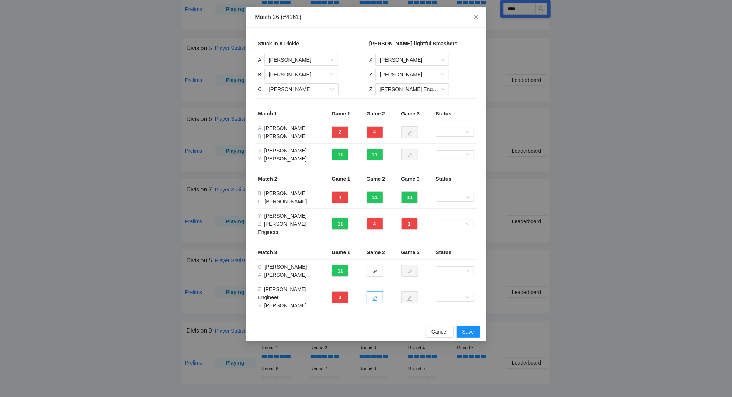
click at [379, 291] on button "button" at bounding box center [375, 297] width 17 height 12
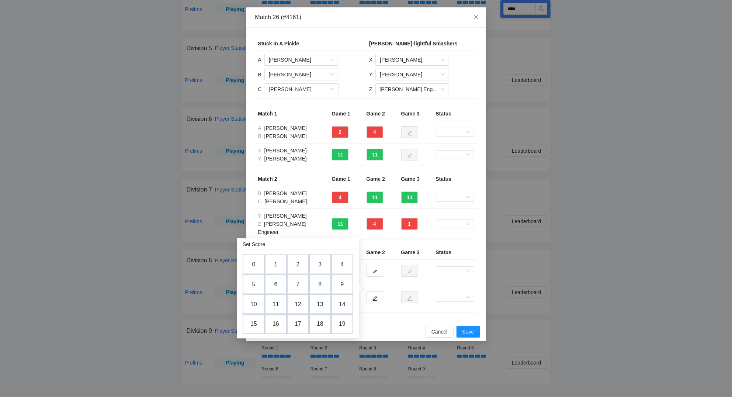
drag, startPoint x: 256, startPoint y: 283, endPoint x: 290, endPoint y: 284, distance: 33.9
click at [258, 282] on td "5" at bounding box center [254, 284] width 22 height 20
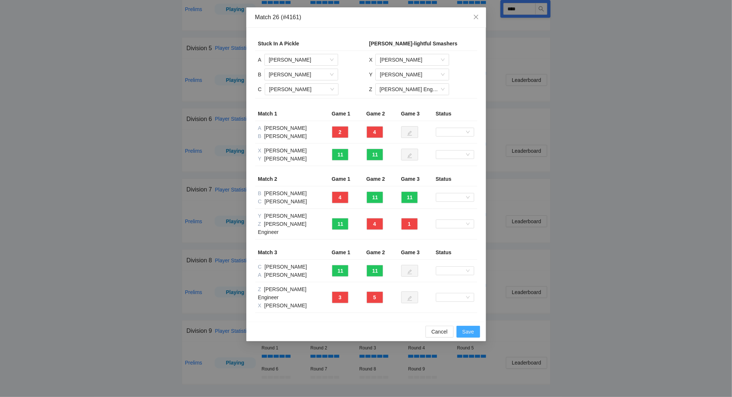
click at [471, 328] on span "Save" at bounding box center [469, 332] width 12 height 8
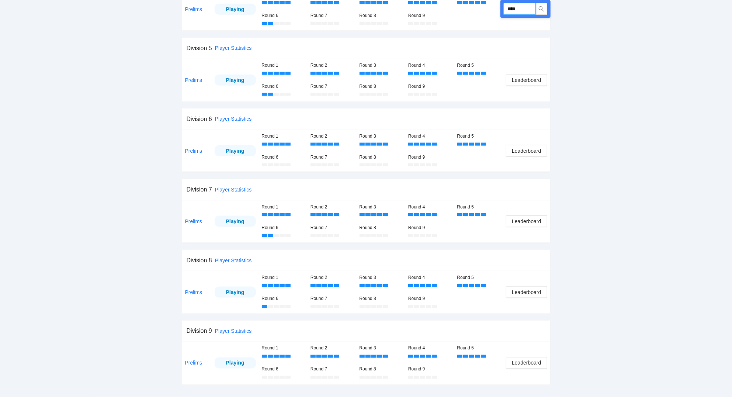
click at [533, 10] on input "****" at bounding box center [520, 9] width 32 height 12
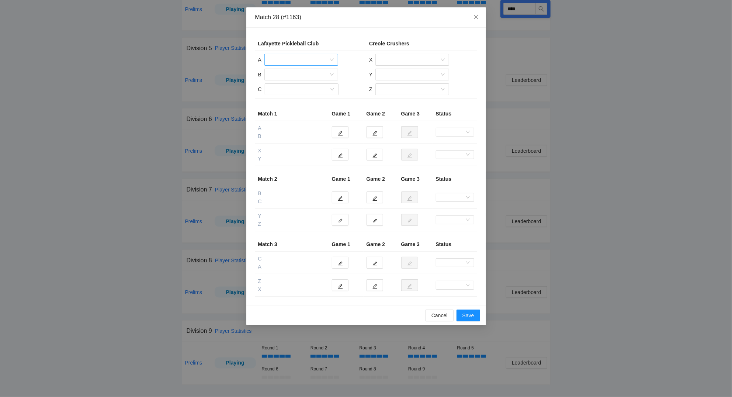
click at [297, 60] on input "search" at bounding box center [299, 59] width 60 height 11
click at [293, 87] on div "[PERSON_NAME]" at bounding box center [301, 88] width 65 height 8
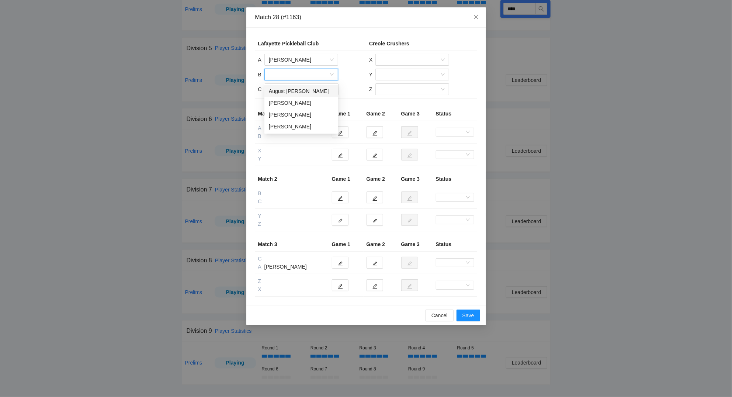
click at [291, 75] on input "search" at bounding box center [299, 74] width 60 height 11
click at [296, 124] on div "[PERSON_NAME]" at bounding box center [301, 126] width 65 height 8
click at [290, 89] on input "search" at bounding box center [299, 89] width 60 height 11
click at [297, 127] on div "[PERSON_NAME]" at bounding box center [301, 129] width 65 height 8
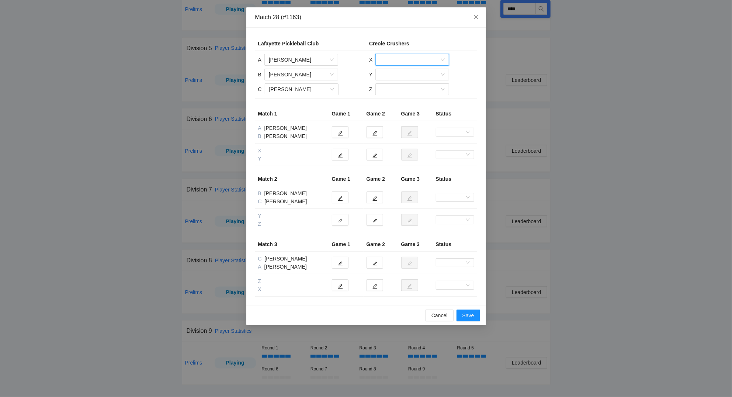
click at [401, 56] on input "search" at bounding box center [410, 59] width 60 height 11
click at [403, 75] on div "[PERSON_NAME]" at bounding box center [412, 76] width 65 height 8
click at [403, 73] on input "search" at bounding box center [410, 74] width 60 height 11
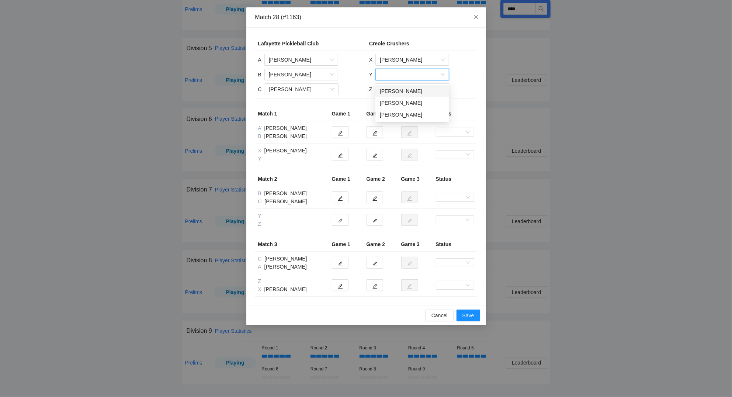
click at [405, 89] on div "[PERSON_NAME]" at bounding box center [412, 91] width 65 height 8
click at [403, 91] on input "search" at bounding box center [410, 89] width 60 height 11
click at [398, 115] on div "[PERSON_NAME]" at bounding box center [412, 118] width 65 height 8
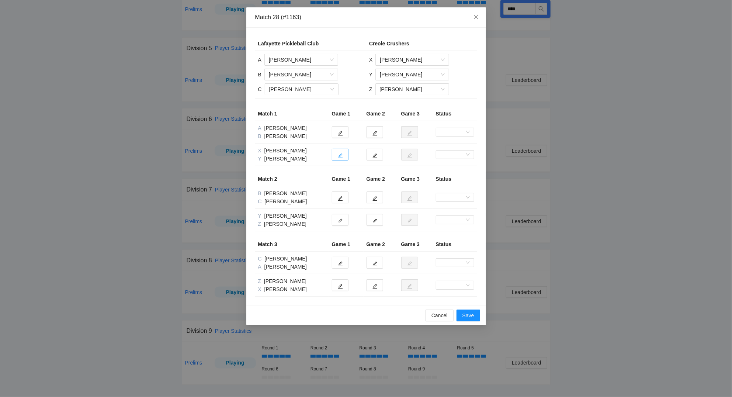
click at [343, 155] on button "button" at bounding box center [340, 155] width 17 height 12
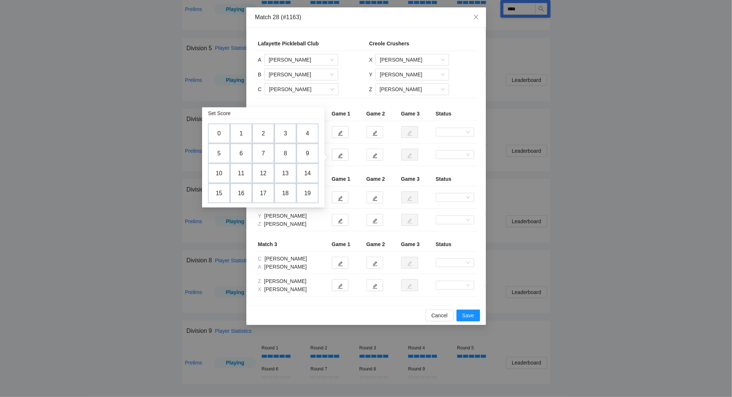
drag, startPoint x: 244, startPoint y: 155, endPoint x: 301, endPoint y: 147, distance: 57.0
click at [249, 151] on td "6" at bounding box center [241, 154] width 22 height 20
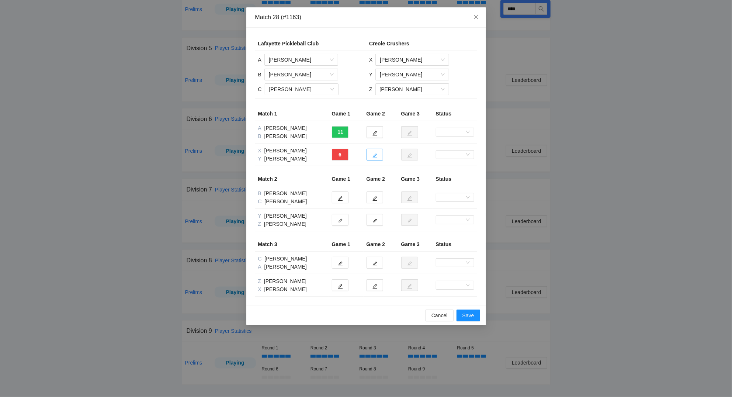
click at [377, 155] on icon "edit" at bounding box center [375, 155] width 5 height 5
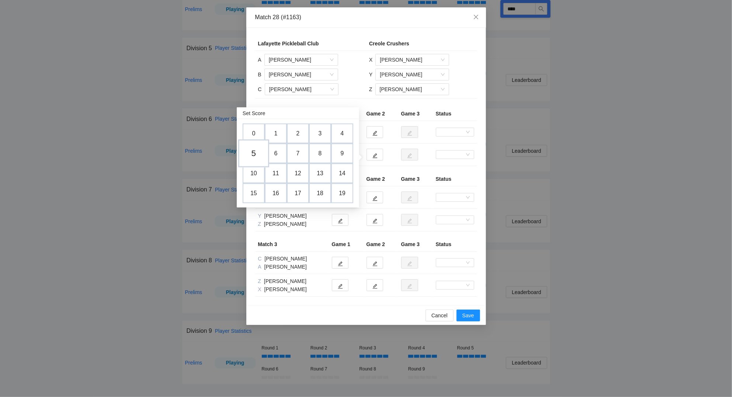
click at [253, 151] on td "5" at bounding box center [253, 153] width 31 height 28
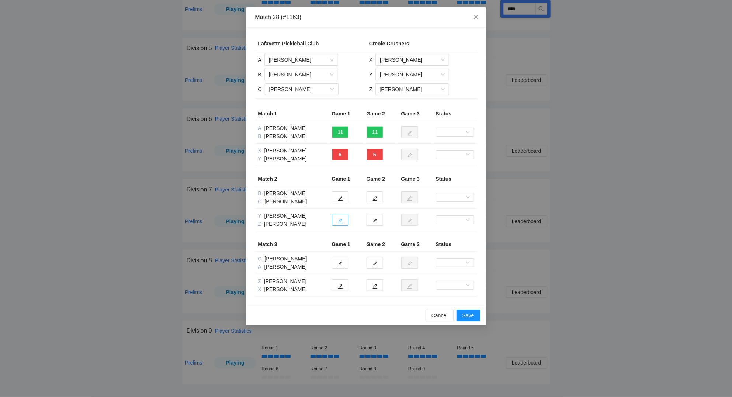
click at [342, 219] on icon "edit" at bounding box center [340, 220] width 5 height 5
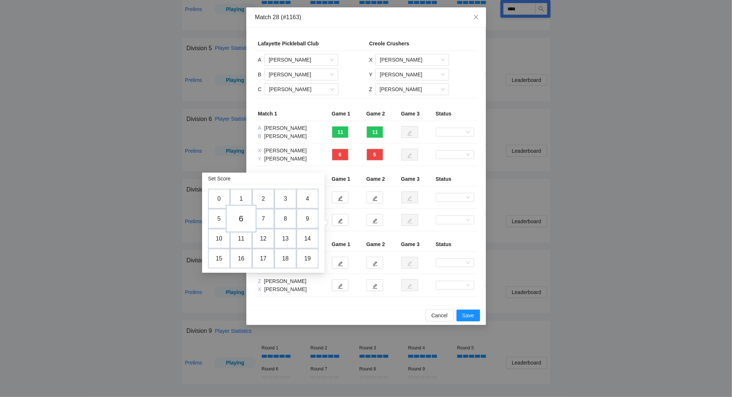
click at [242, 215] on td "6" at bounding box center [241, 219] width 31 height 28
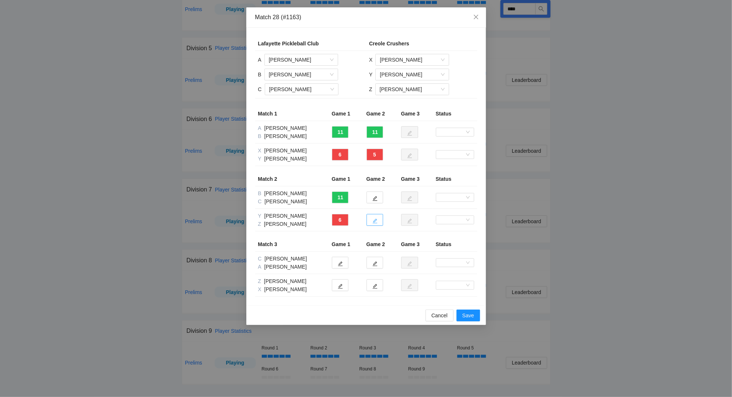
click at [377, 219] on icon "edit" at bounding box center [375, 220] width 5 height 5
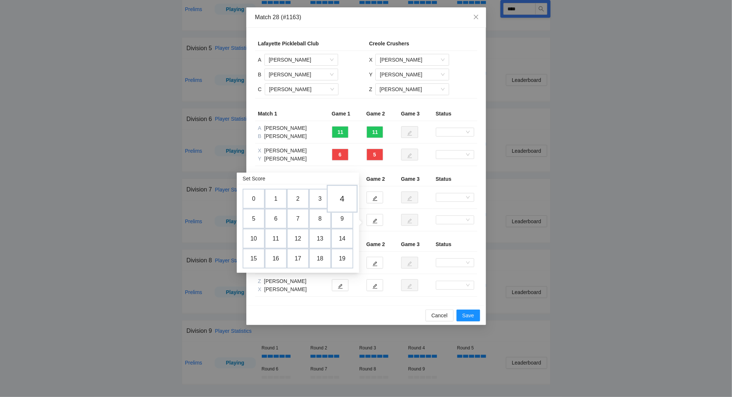
click at [345, 199] on td "4" at bounding box center [342, 199] width 31 height 28
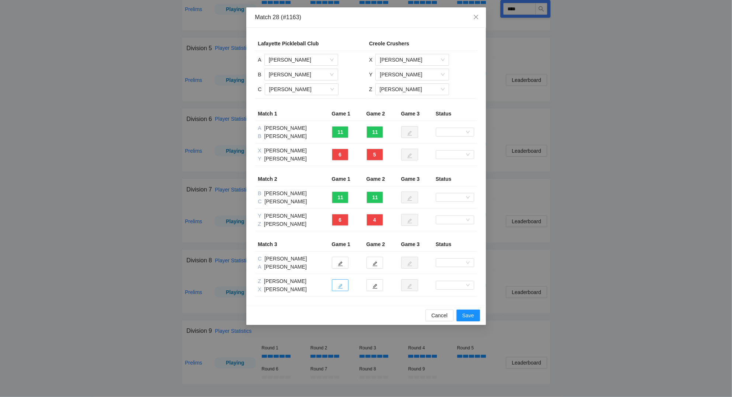
click at [339, 285] on icon "edit" at bounding box center [340, 286] width 5 height 5
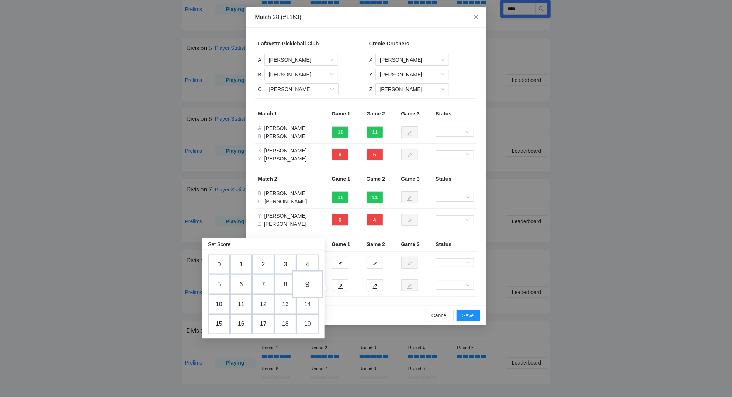
click at [312, 281] on td "9" at bounding box center [307, 284] width 31 height 28
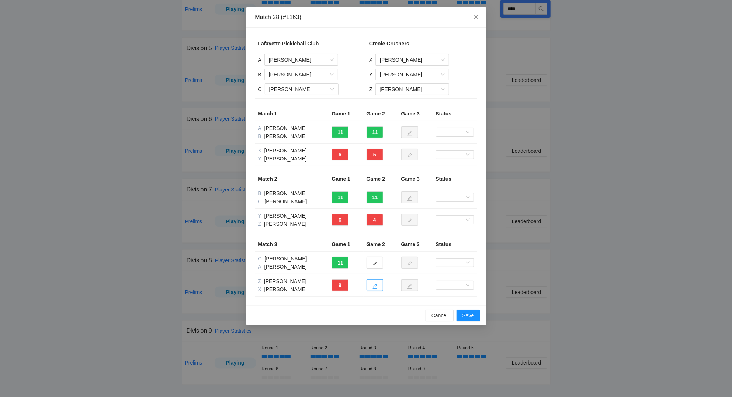
click at [375, 286] on icon "edit" at bounding box center [375, 286] width 5 height 5
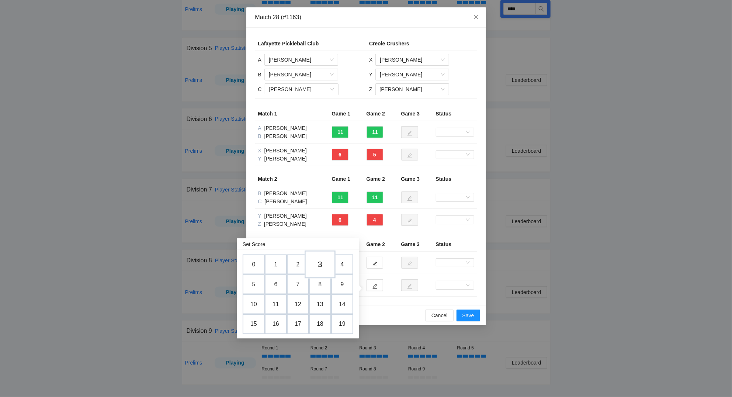
click at [322, 261] on td "3" at bounding box center [320, 265] width 31 height 28
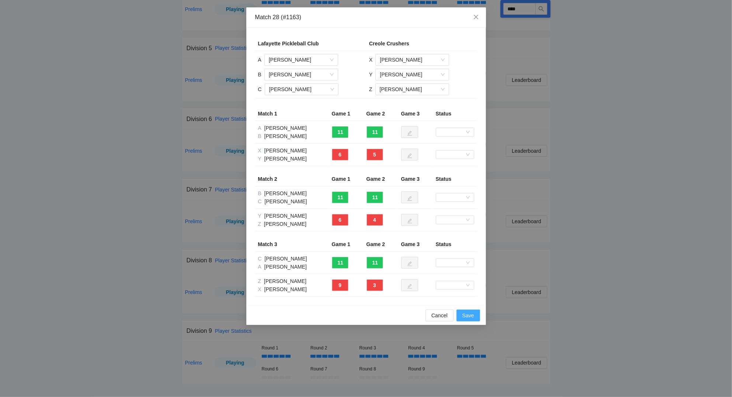
click at [470, 315] on span "Save" at bounding box center [469, 315] width 12 height 8
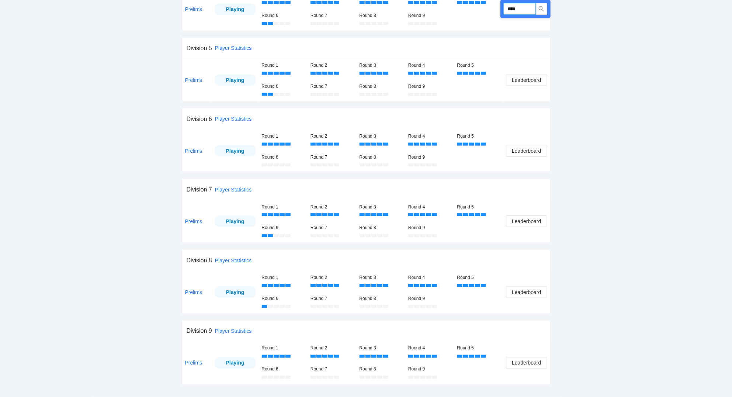
click at [532, 11] on input "****" at bounding box center [520, 9] width 32 height 12
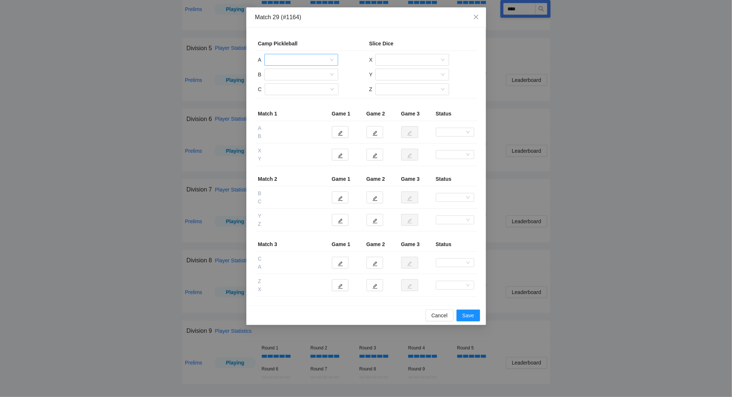
click at [303, 62] on input "search" at bounding box center [299, 59] width 60 height 11
click at [296, 73] on div "[PERSON_NAME]" at bounding box center [301, 76] width 65 height 8
click at [294, 77] on input "search" at bounding box center [299, 74] width 60 height 11
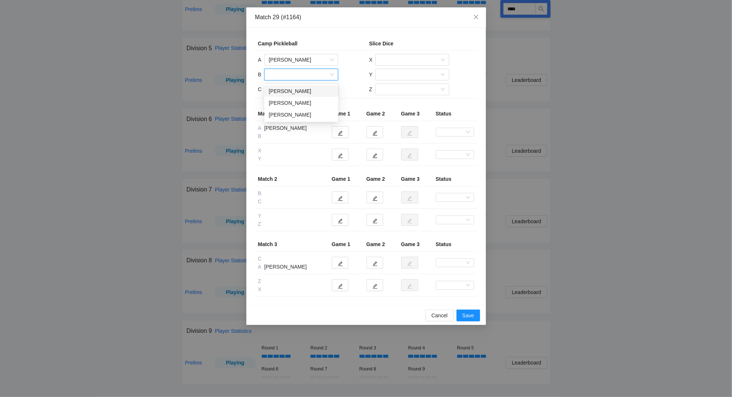
click at [294, 87] on div "[PERSON_NAME]" at bounding box center [301, 91] width 65 height 8
click at [290, 89] on input "search" at bounding box center [299, 89] width 60 height 11
click at [297, 102] on div "[PERSON_NAME]" at bounding box center [301, 106] width 65 height 8
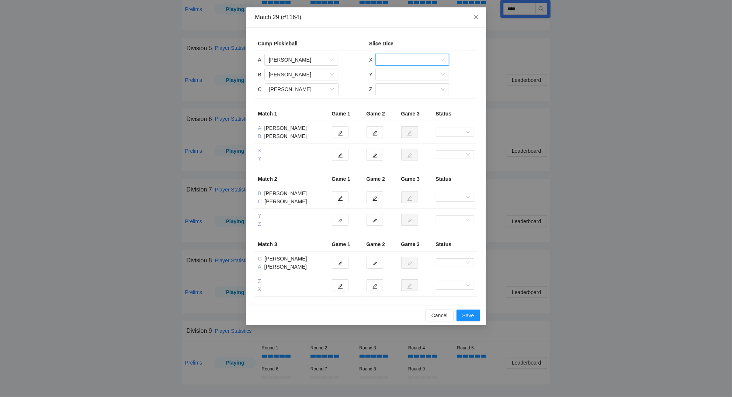
click at [419, 59] on input "search" at bounding box center [410, 59] width 60 height 11
click at [398, 74] on div "[PERSON_NAME]" at bounding box center [412, 76] width 65 height 8
click at [404, 77] on input "search" at bounding box center [410, 74] width 60 height 11
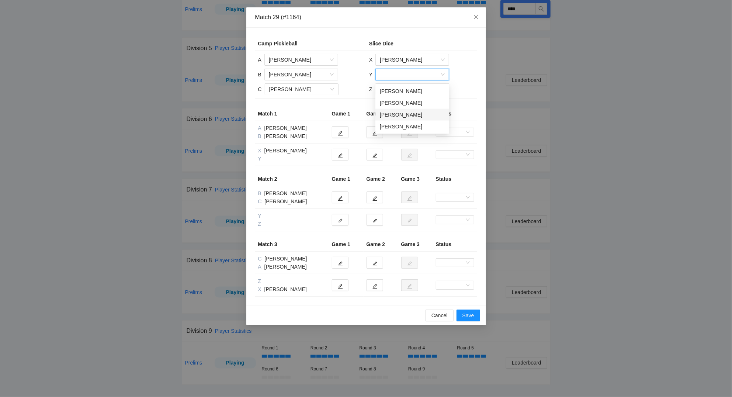
click at [406, 113] on div "[PERSON_NAME]" at bounding box center [412, 115] width 65 height 8
click at [395, 92] on input "search" at bounding box center [410, 89] width 60 height 11
click at [403, 128] on div "[PERSON_NAME]" at bounding box center [412, 129] width 65 height 8
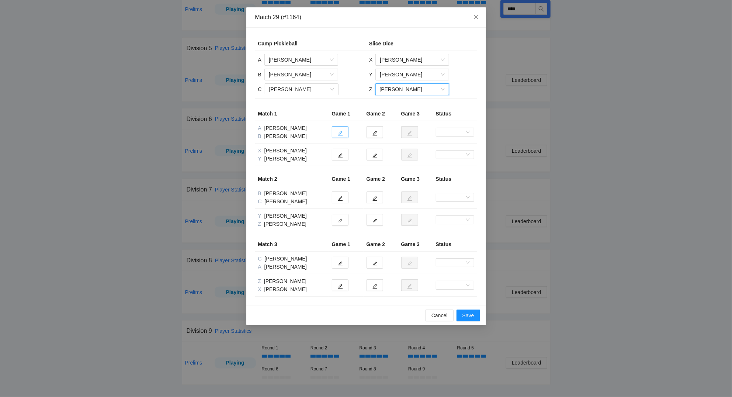
click at [341, 134] on icon "edit" at bounding box center [340, 133] width 5 height 5
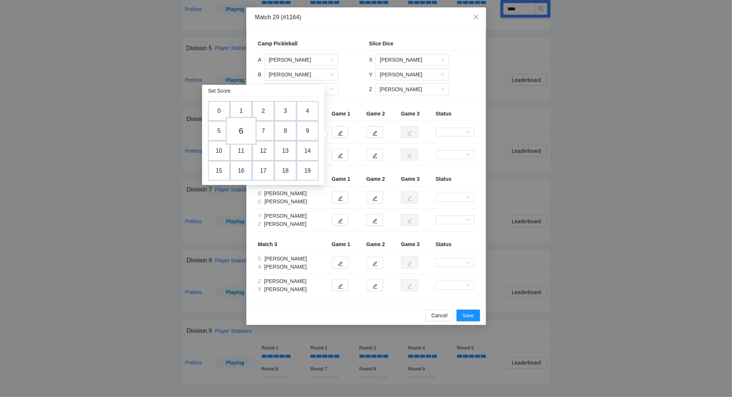
click at [244, 130] on td "6" at bounding box center [241, 131] width 31 height 28
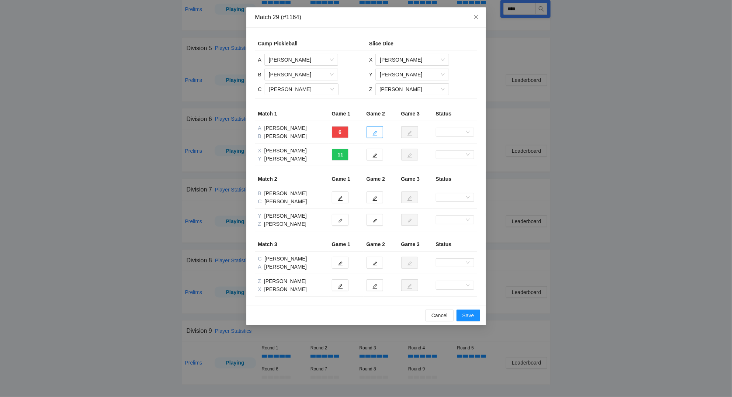
click at [377, 133] on icon "edit" at bounding box center [375, 133] width 5 height 5
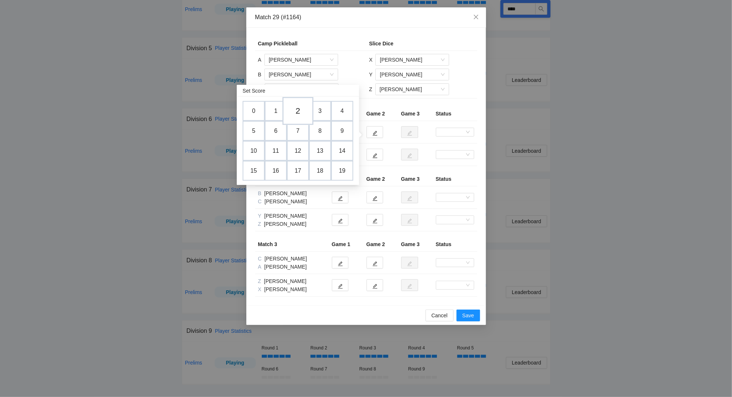
click at [300, 109] on td "2" at bounding box center [298, 111] width 31 height 28
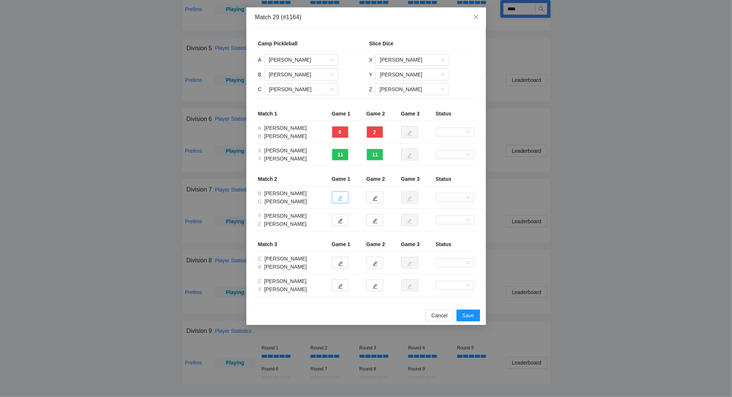
click at [341, 197] on icon "edit" at bounding box center [340, 198] width 5 height 5
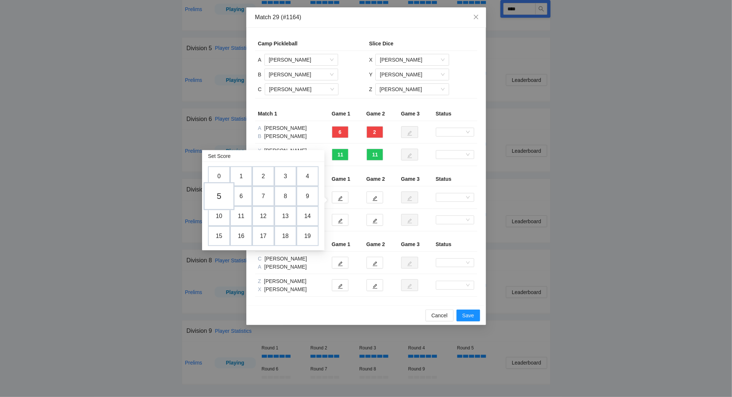
drag, startPoint x: 223, startPoint y: 195, endPoint x: 277, endPoint y: 191, distance: 54.4
click at [225, 194] on td "5" at bounding box center [219, 196] width 22 height 20
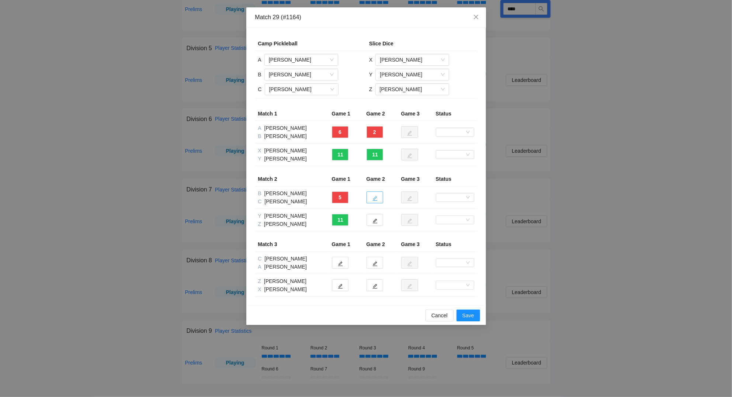
click at [377, 198] on icon "edit" at bounding box center [375, 198] width 5 height 5
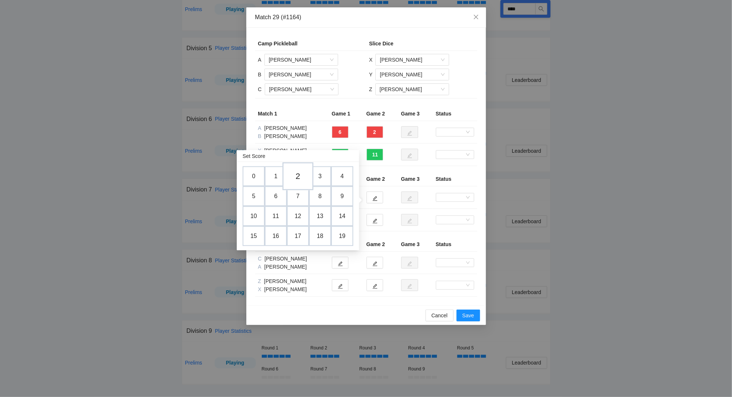
click at [301, 179] on td "2" at bounding box center [298, 176] width 31 height 28
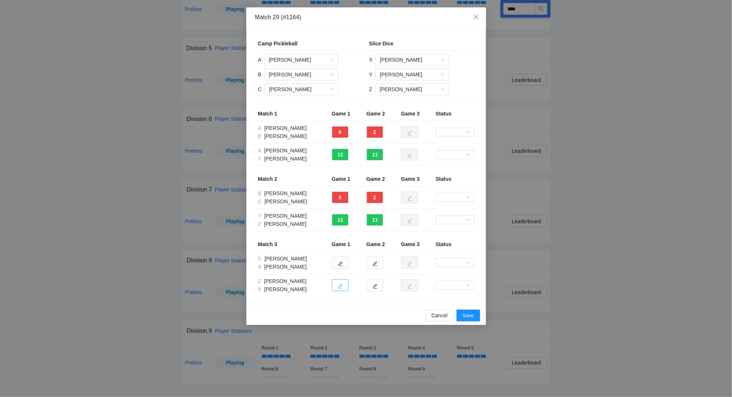
click at [340, 288] on icon "edit" at bounding box center [340, 286] width 5 height 5
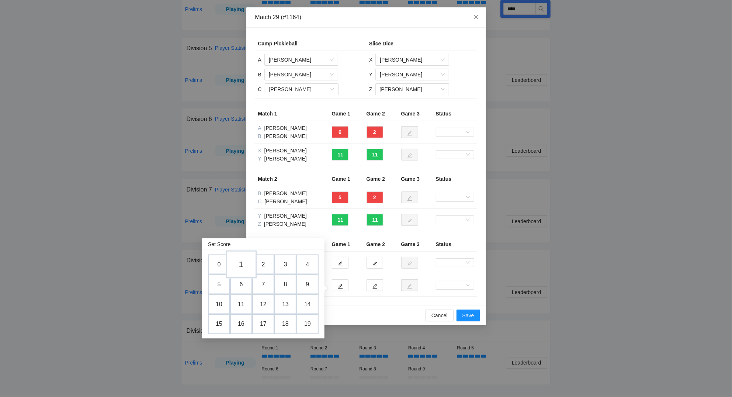
click at [242, 262] on td "1" at bounding box center [241, 265] width 31 height 28
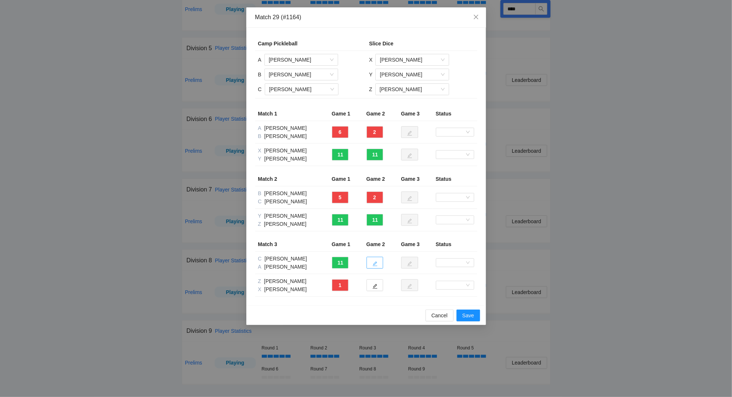
click at [374, 262] on icon "edit" at bounding box center [375, 263] width 5 height 5
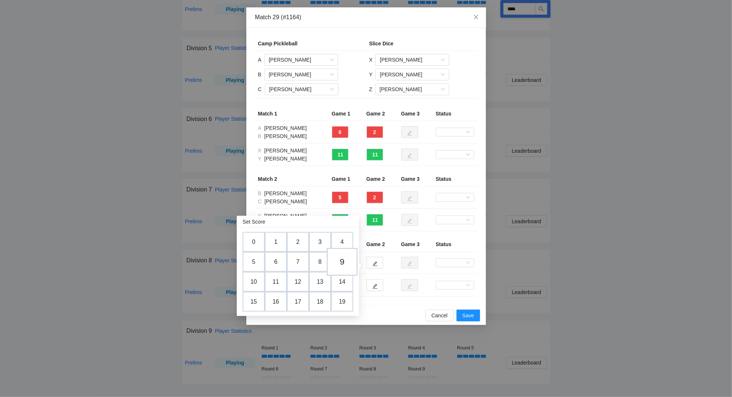
click at [347, 260] on td "9" at bounding box center [342, 262] width 31 height 28
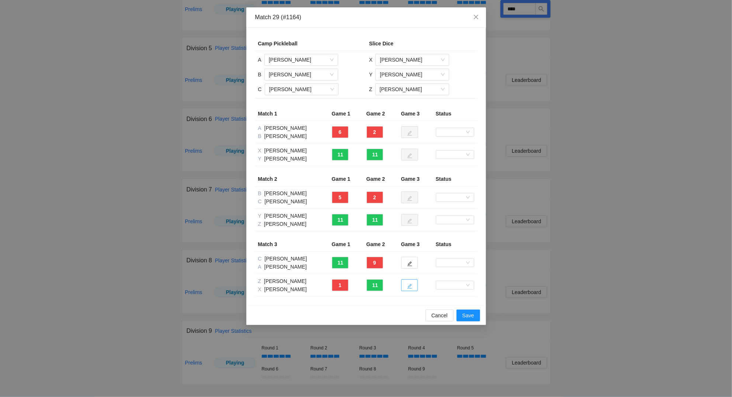
click at [415, 288] on button "button" at bounding box center [409, 285] width 17 height 12
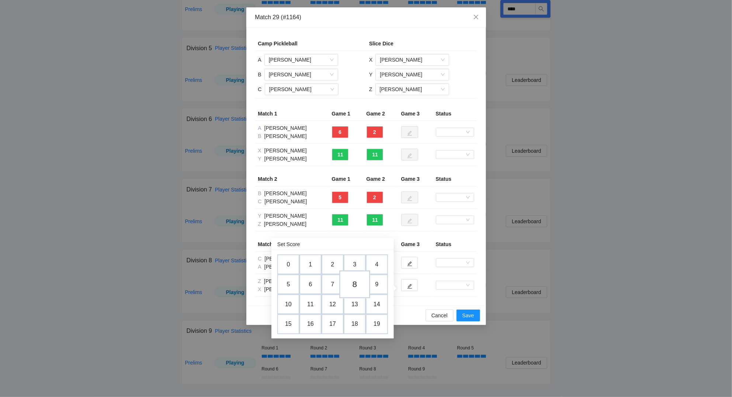
click at [356, 279] on td "8" at bounding box center [354, 284] width 31 height 28
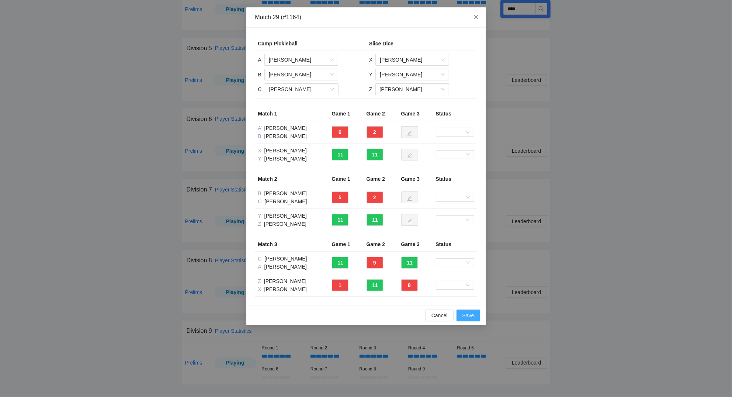
click at [476, 314] on button "Save" at bounding box center [469, 316] width 24 height 12
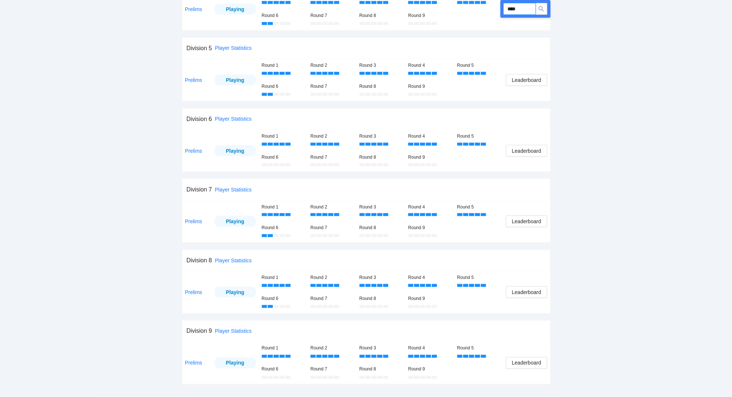
click at [529, 8] on input "****" at bounding box center [520, 9] width 32 height 12
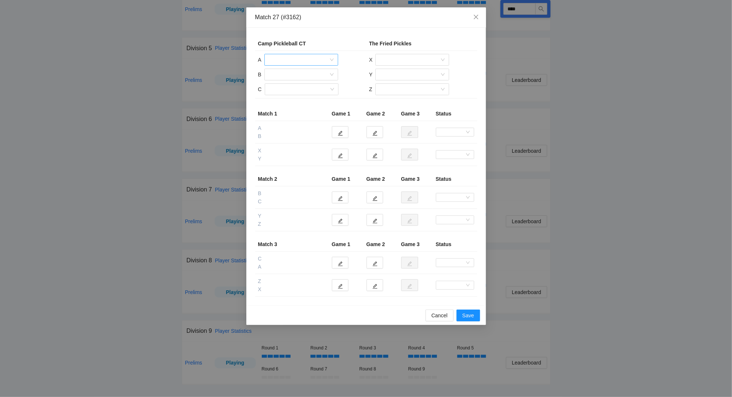
click at [300, 61] on input "search" at bounding box center [299, 59] width 60 height 11
click at [297, 96] on div "[PERSON_NAME]" at bounding box center [301, 100] width 65 height 8
click at [299, 75] on input "search" at bounding box center [299, 74] width 60 height 11
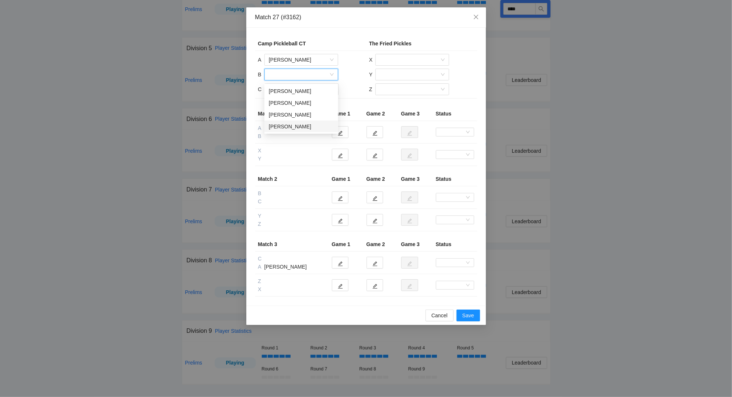
click at [289, 124] on div "[PERSON_NAME]" at bounding box center [301, 126] width 65 height 8
click at [300, 91] on input "search" at bounding box center [299, 89] width 60 height 11
click at [295, 115] on div "[PERSON_NAME]" at bounding box center [301, 118] width 65 height 8
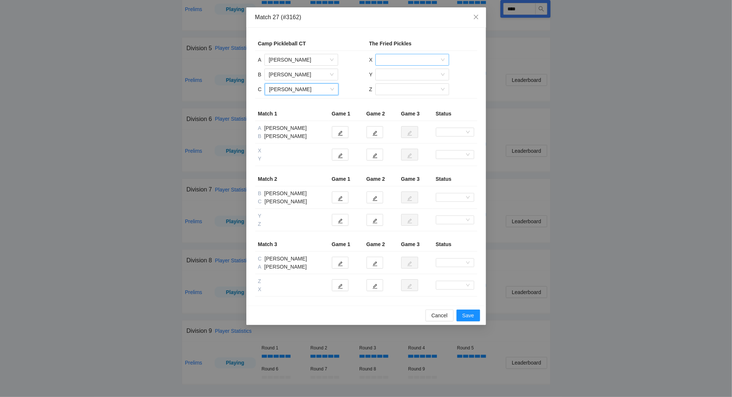
click at [410, 59] on input "search" at bounding box center [410, 59] width 60 height 11
click at [401, 87] on div "[PERSON_NAME]" at bounding box center [412, 88] width 65 height 8
click at [398, 74] on input "search" at bounding box center [410, 74] width 60 height 11
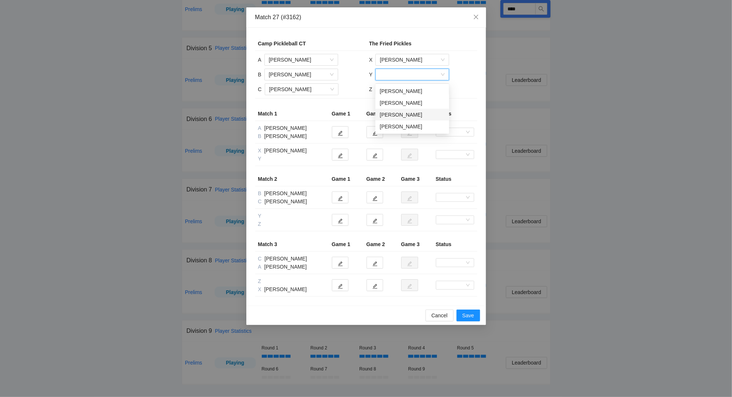
click at [398, 114] on div "[PERSON_NAME]" at bounding box center [412, 115] width 65 height 8
click at [395, 91] on input "search" at bounding box center [410, 89] width 60 height 11
click at [396, 116] on div "[PERSON_NAME]" at bounding box center [412, 118] width 65 height 8
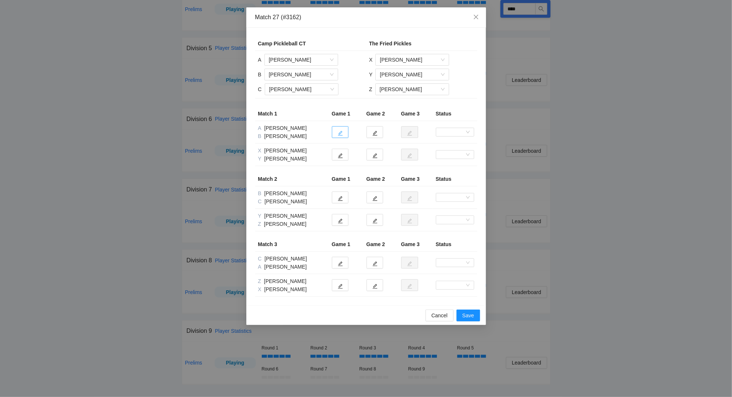
click at [341, 134] on icon "edit" at bounding box center [340, 133] width 5 height 5
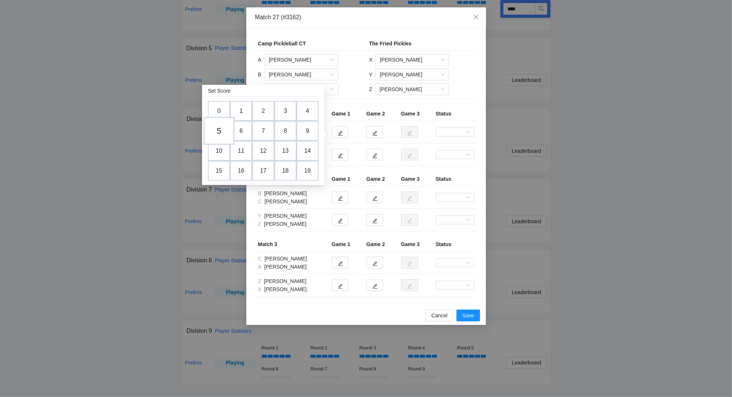
click at [220, 129] on td "5" at bounding box center [219, 131] width 31 height 28
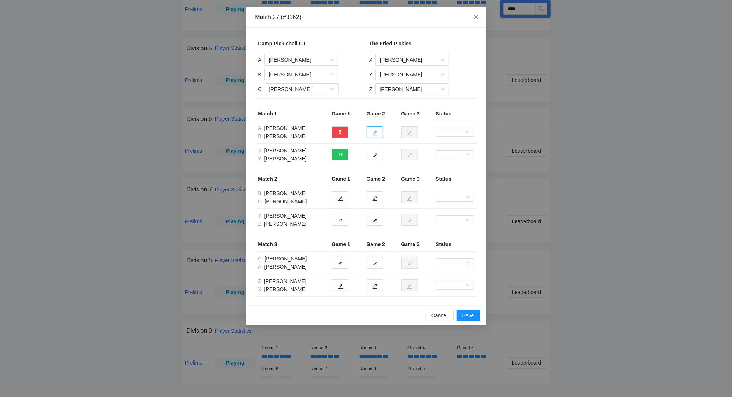
click at [374, 133] on icon "edit" at bounding box center [375, 133] width 5 height 5
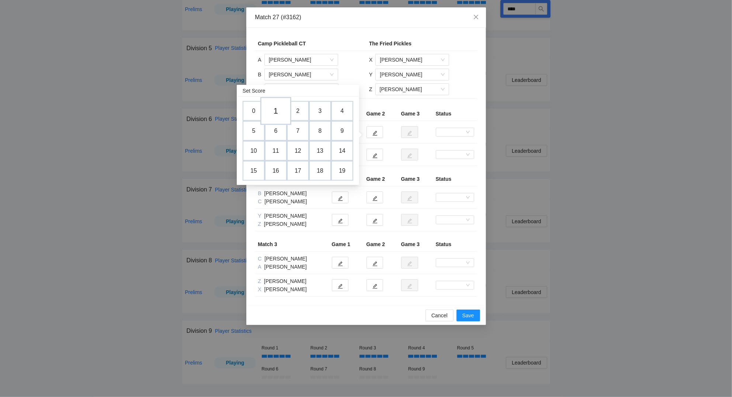
click at [275, 109] on td "1" at bounding box center [275, 111] width 31 height 28
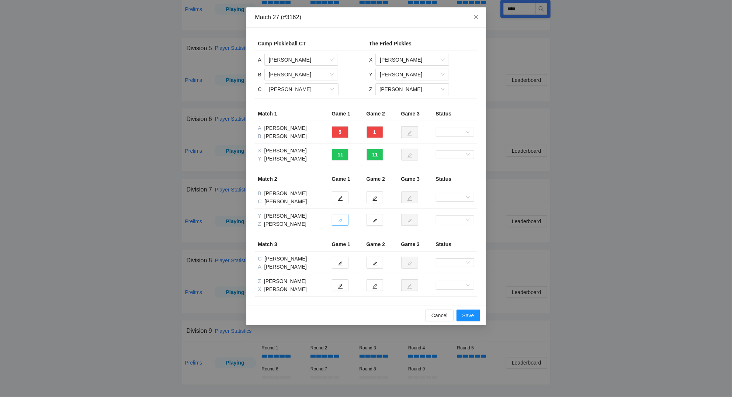
click at [342, 218] on span "edit" at bounding box center [340, 221] width 5 height 6
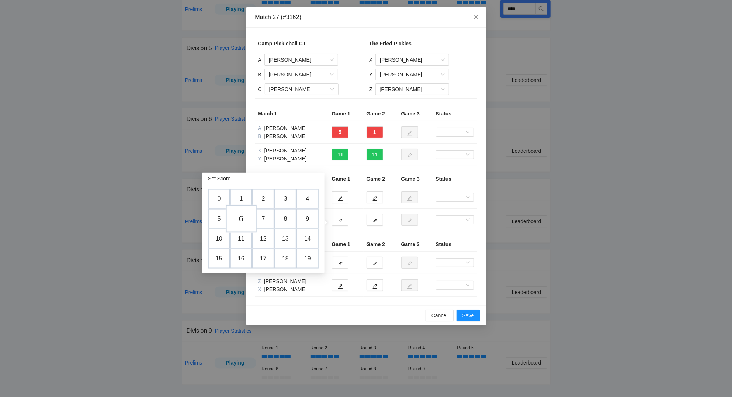
click at [244, 215] on td "6" at bounding box center [241, 219] width 31 height 28
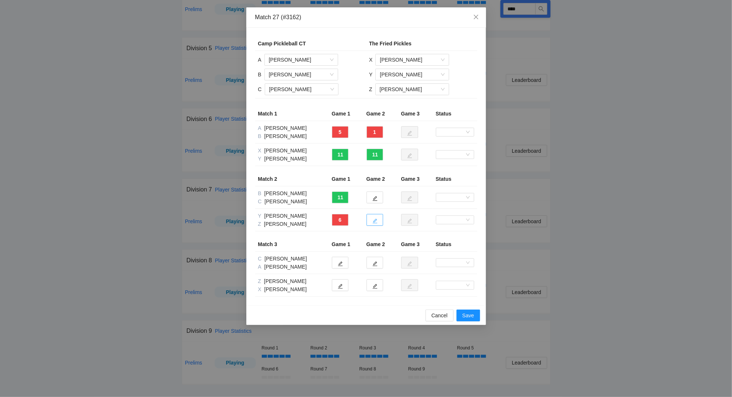
click at [378, 218] on button "button" at bounding box center [375, 220] width 17 height 12
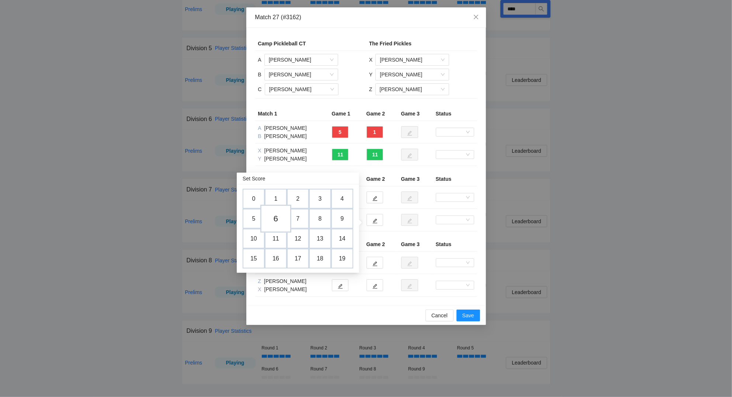
click at [279, 216] on td "6" at bounding box center [275, 219] width 31 height 28
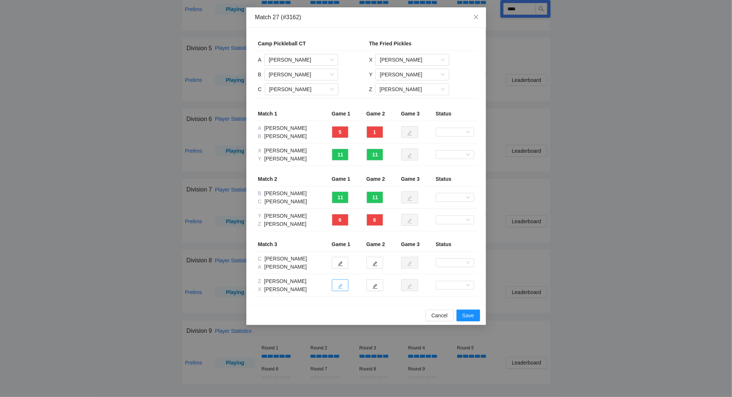
click at [339, 284] on icon "edit" at bounding box center [340, 286] width 5 height 5
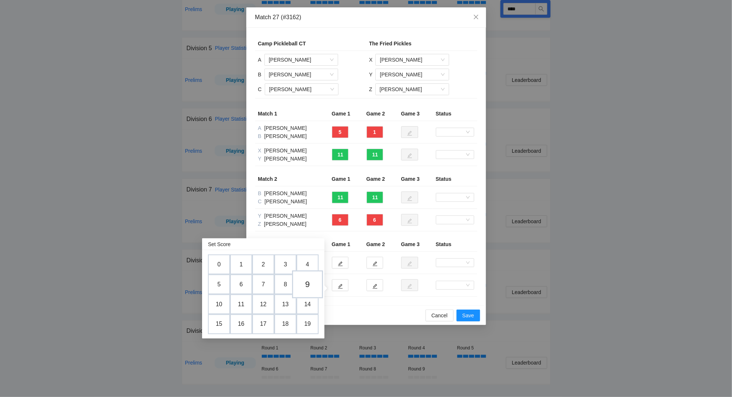
click at [311, 279] on td "9" at bounding box center [307, 284] width 31 height 28
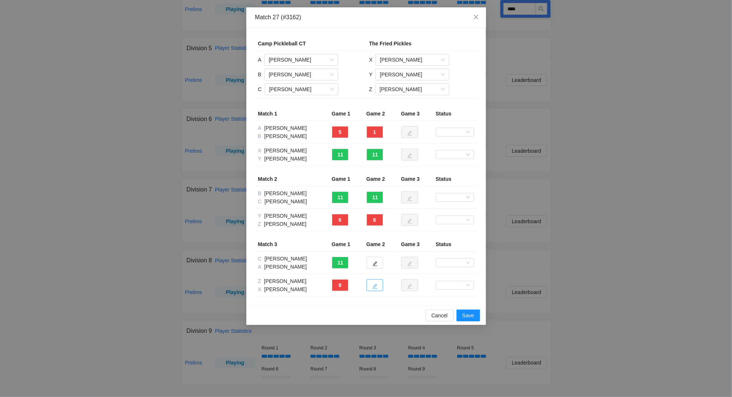
click at [376, 283] on button "button" at bounding box center [375, 285] width 17 height 12
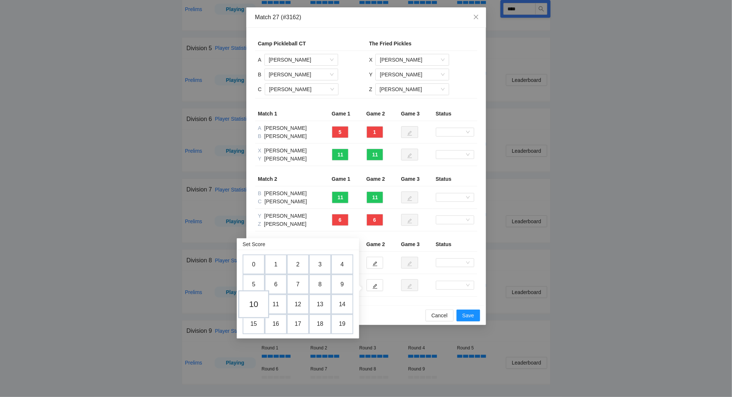
click at [260, 303] on td "10" at bounding box center [253, 304] width 31 height 28
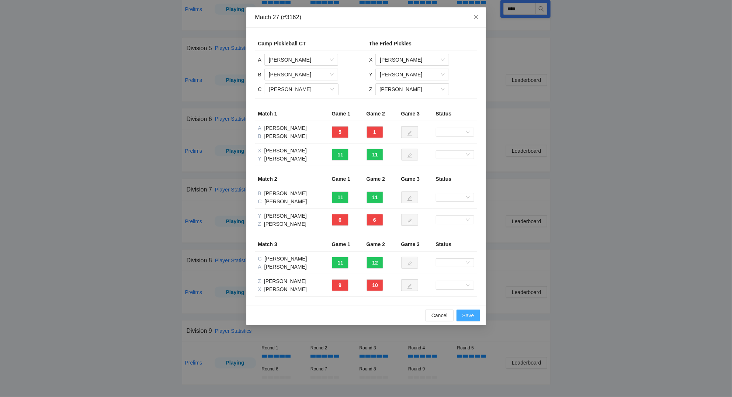
click at [470, 313] on span "Save" at bounding box center [469, 315] width 12 height 8
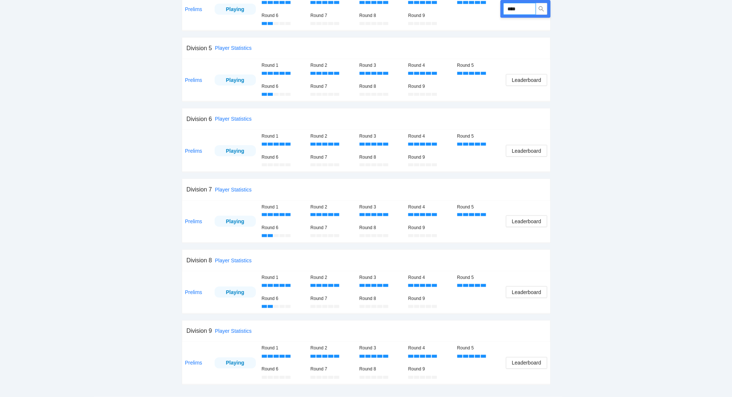
click at [528, 10] on input "****" at bounding box center [520, 9] width 32 height 12
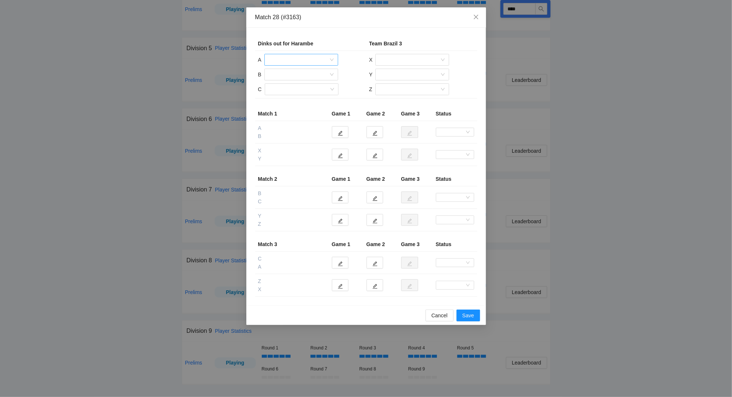
click at [308, 60] on input "search" at bounding box center [299, 59] width 60 height 11
click at [307, 74] on div "[PERSON_NAME]" at bounding box center [301, 76] width 65 height 8
click at [292, 73] on input "search" at bounding box center [299, 74] width 60 height 11
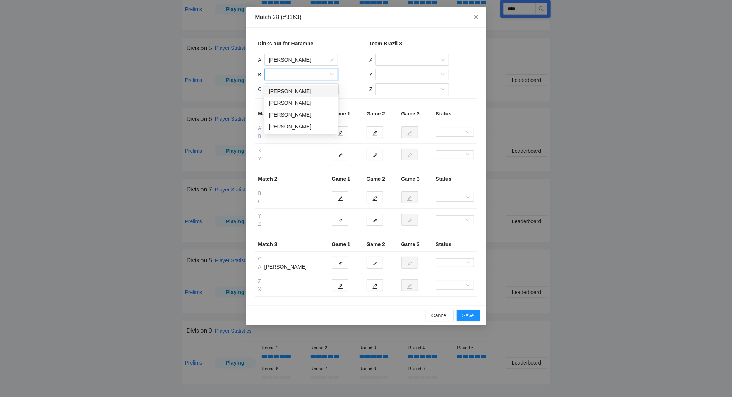
click at [292, 89] on div "[PERSON_NAME]" at bounding box center [301, 91] width 65 height 8
click at [298, 91] on input "search" at bounding box center [299, 89] width 60 height 11
click at [296, 104] on div "[PERSON_NAME]" at bounding box center [301, 106] width 65 height 8
click at [397, 60] on input "search" at bounding box center [410, 59] width 60 height 11
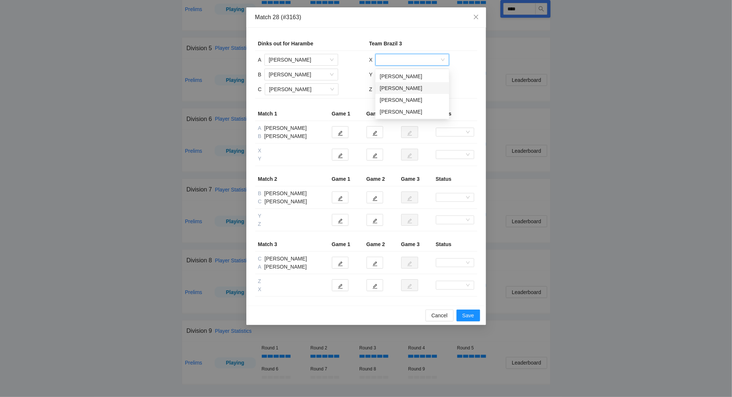
click at [398, 85] on div "[PERSON_NAME]" at bounding box center [412, 88] width 65 height 8
click at [396, 74] on input "search" at bounding box center [410, 74] width 60 height 11
click at [400, 91] on div "[PERSON_NAME]" at bounding box center [412, 91] width 65 height 8
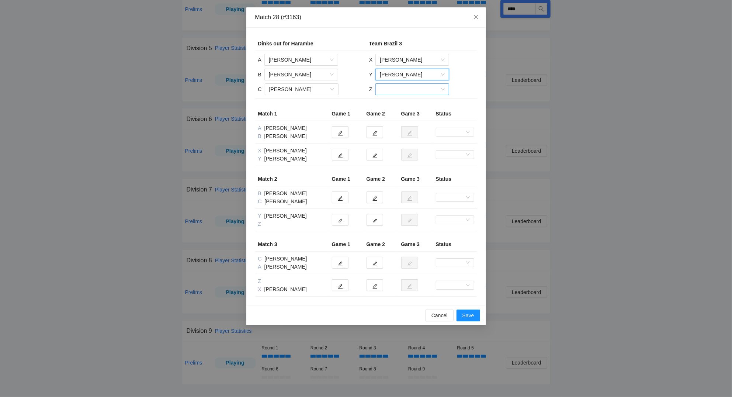
click at [398, 89] on input "search" at bounding box center [410, 89] width 60 height 11
click at [407, 117] on div "[PERSON_NAME]" at bounding box center [412, 118] width 65 height 8
click at [342, 158] on icon "edit" at bounding box center [340, 155] width 5 height 5
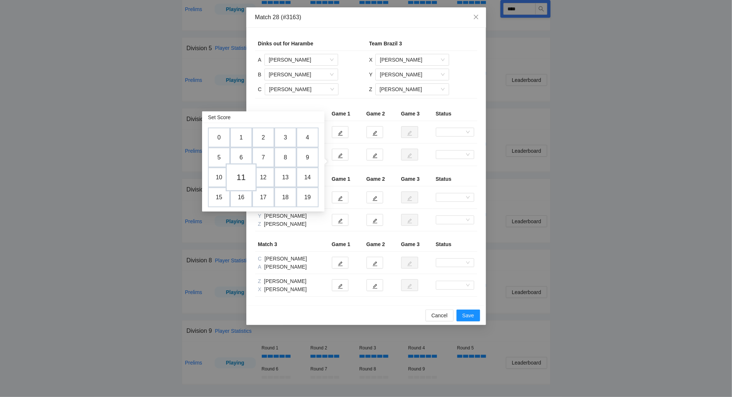
click at [239, 173] on td "11" at bounding box center [241, 177] width 31 height 28
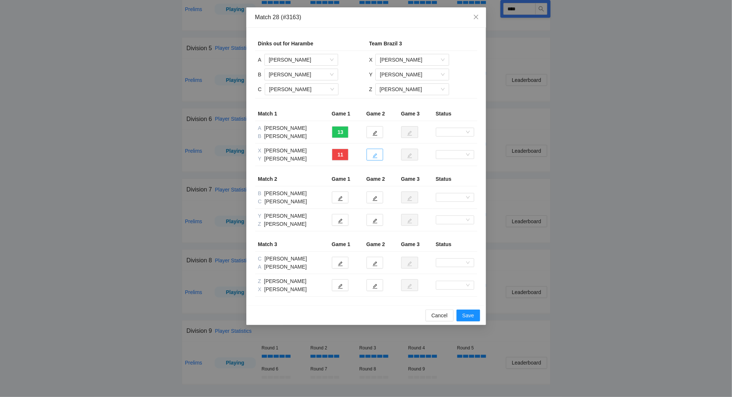
click at [381, 160] on button "button" at bounding box center [375, 155] width 17 height 12
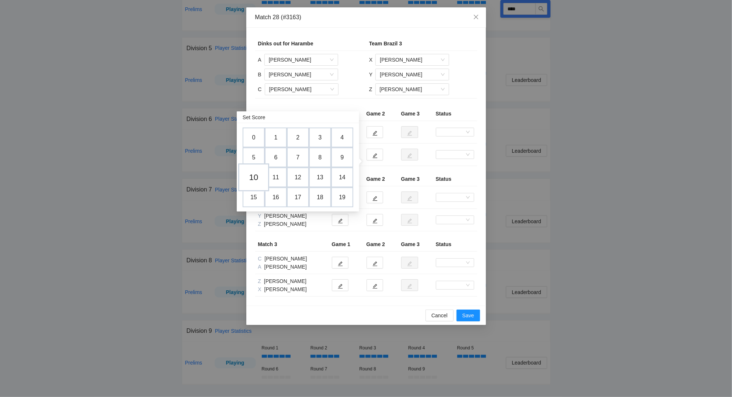
click at [259, 177] on td "10" at bounding box center [253, 177] width 31 height 28
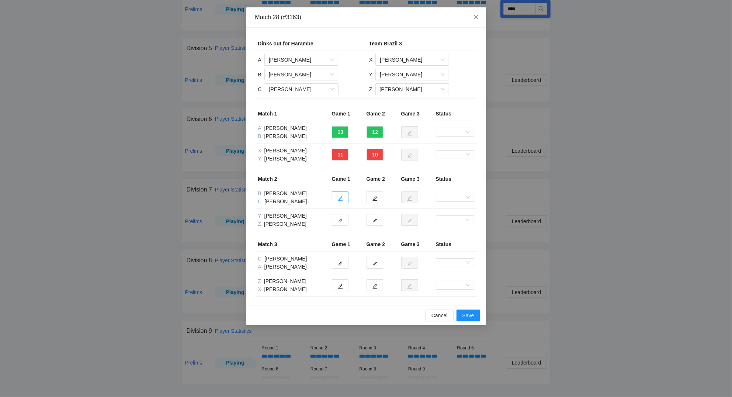
click at [340, 201] on icon "edit" at bounding box center [340, 198] width 5 height 5
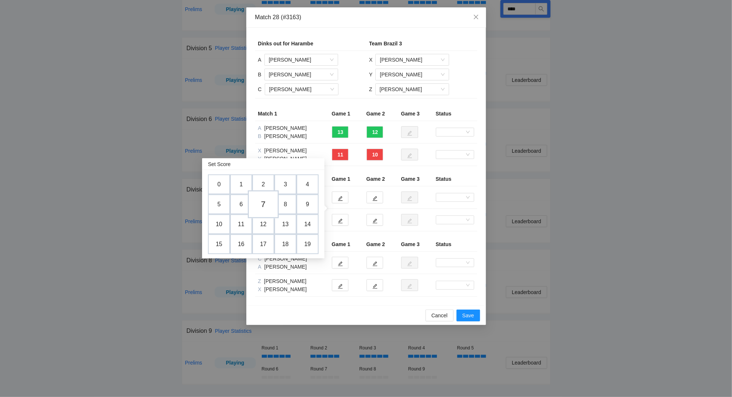
click at [269, 204] on td "7" at bounding box center [263, 204] width 31 height 28
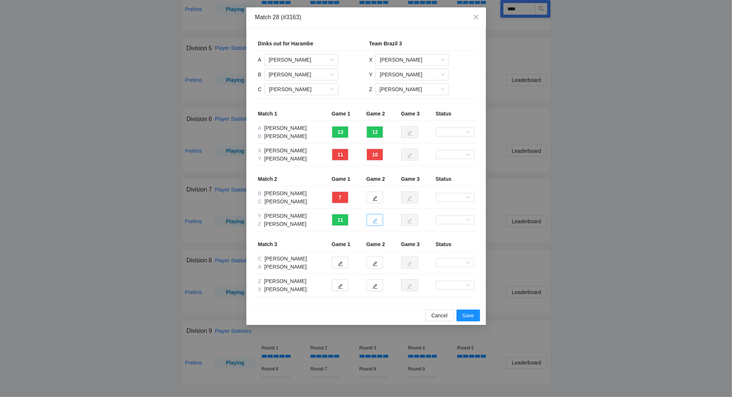
click at [376, 224] on icon "edit" at bounding box center [375, 221] width 5 height 5
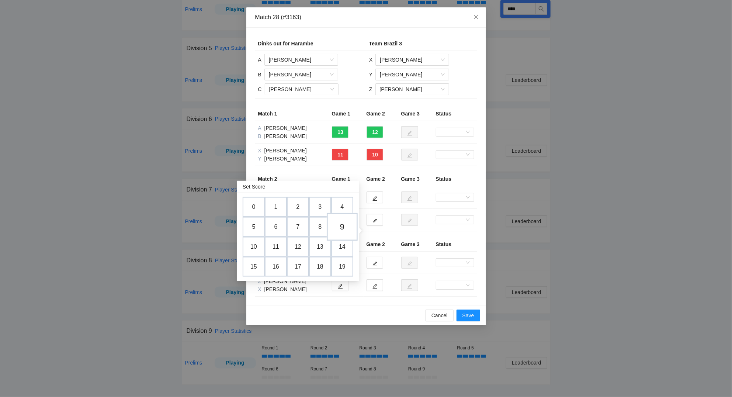
click at [347, 224] on td "9" at bounding box center [342, 227] width 31 height 28
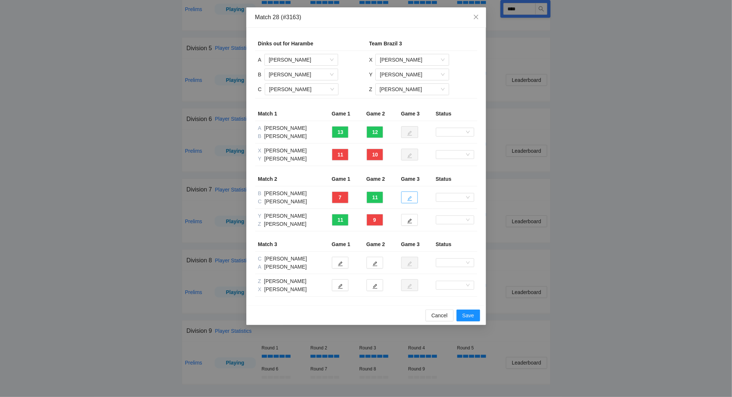
click at [412, 201] on icon "edit" at bounding box center [409, 198] width 5 height 5
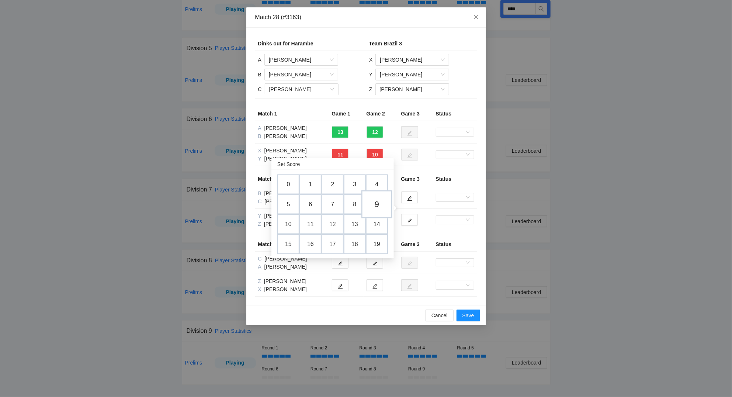
click at [383, 202] on td "9" at bounding box center [377, 204] width 31 height 28
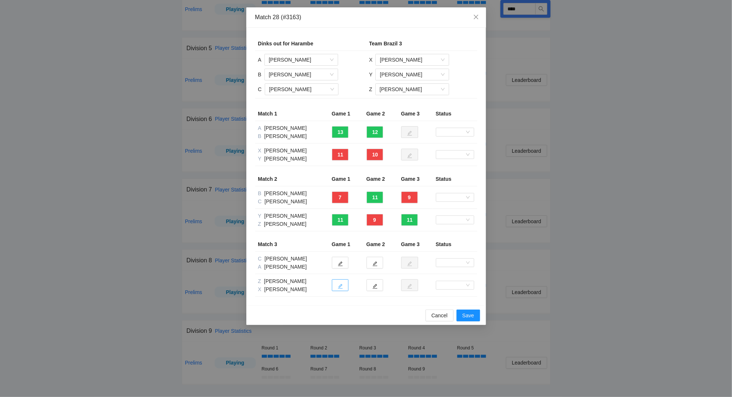
click at [341, 289] on icon "edit" at bounding box center [340, 286] width 5 height 5
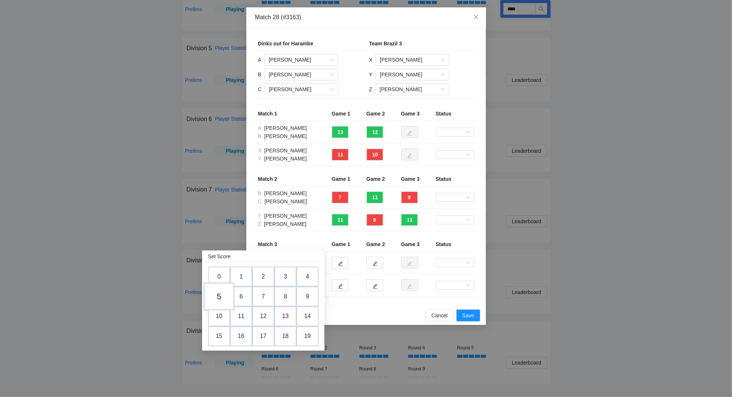
click at [220, 295] on td "5" at bounding box center [219, 297] width 31 height 28
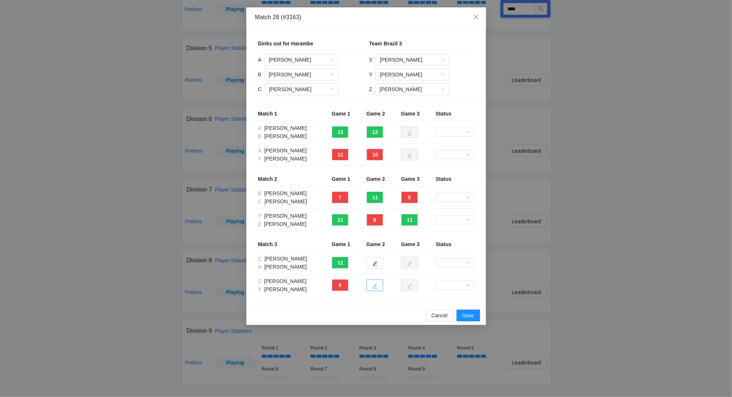
click at [373, 289] on icon "edit" at bounding box center [375, 286] width 5 height 5
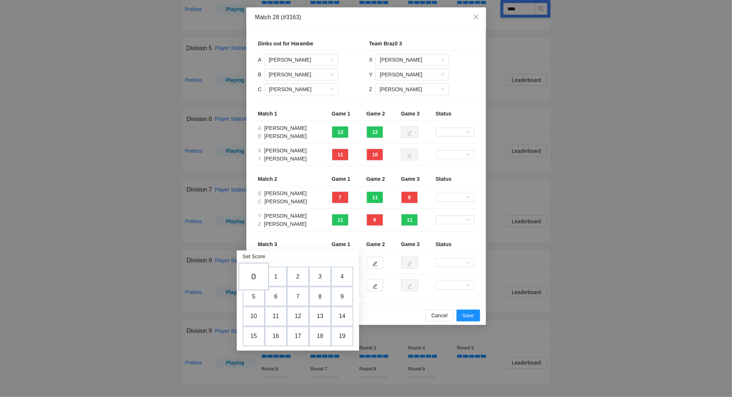
click at [256, 276] on td "0" at bounding box center [253, 277] width 31 height 28
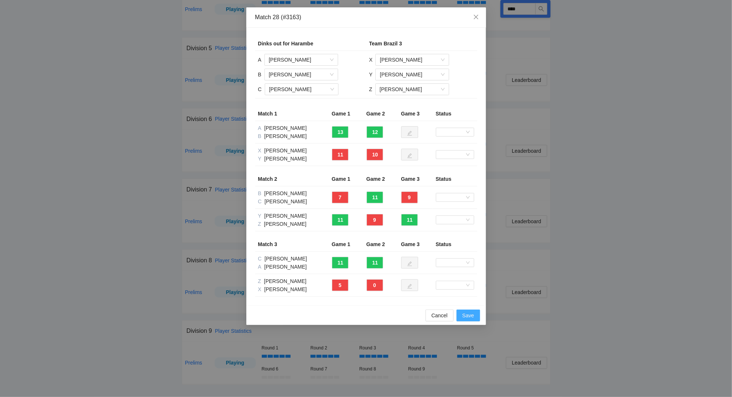
click at [467, 320] on span "Save" at bounding box center [469, 315] width 12 height 8
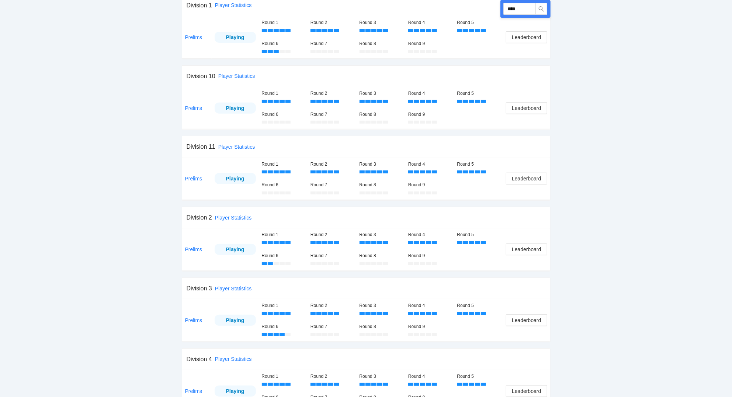
scroll to position [158, 0]
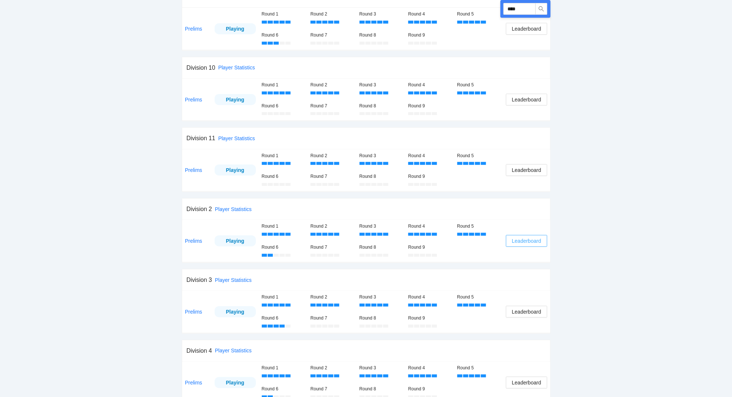
click at [534, 241] on span "Leaderboard" at bounding box center [526, 241] width 29 height 8
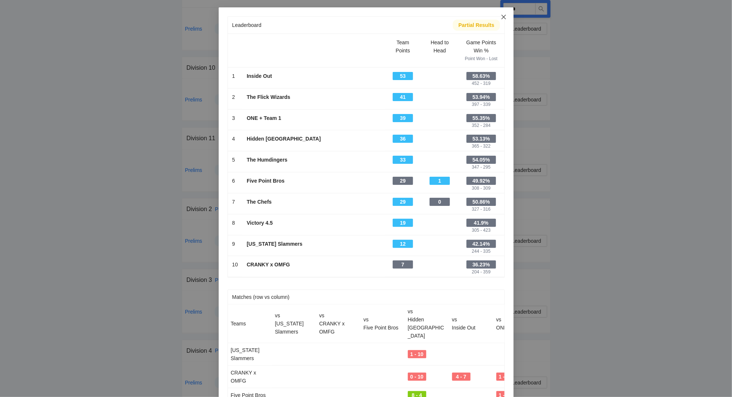
click at [505, 17] on icon "close" at bounding box center [504, 17] width 6 height 6
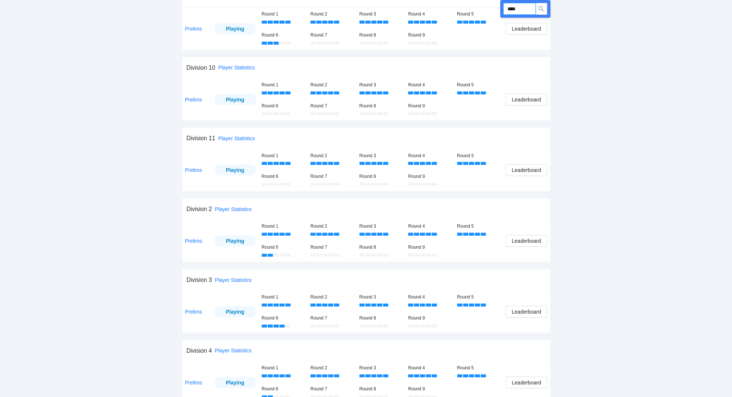
click at [524, 10] on input "****" at bounding box center [520, 9] width 32 height 12
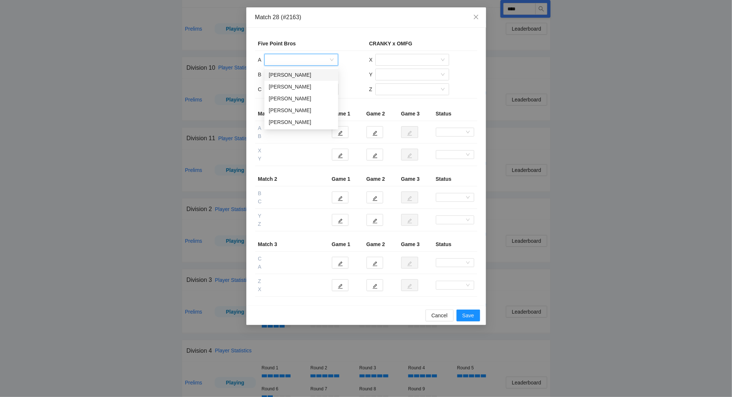
click at [300, 61] on input "search" at bounding box center [299, 59] width 60 height 11
click at [304, 88] on div "[PERSON_NAME]" at bounding box center [301, 87] width 65 height 8
click at [293, 73] on input "search" at bounding box center [299, 74] width 60 height 11
click at [288, 123] on div "[PERSON_NAME]" at bounding box center [301, 125] width 65 height 8
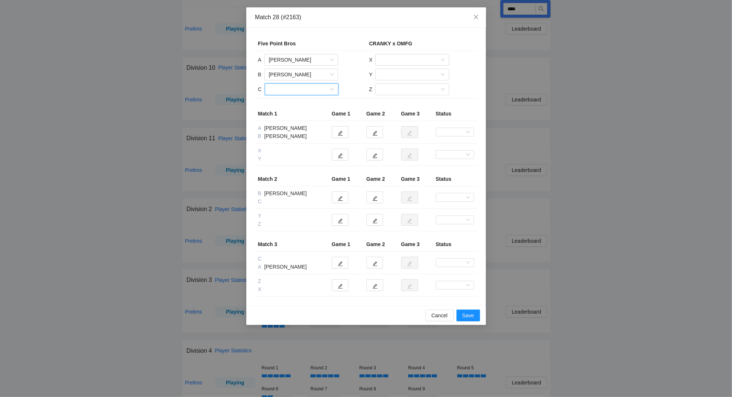
click at [289, 89] on input "search" at bounding box center [299, 89] width 60 height 11
click at [296, 127] on div "[PERSON_NAME]" at bounding box center [301, 128] width 65 height 8
click at [393, 59] on input "search" at bounding box center [410, 59] width 60 height 11
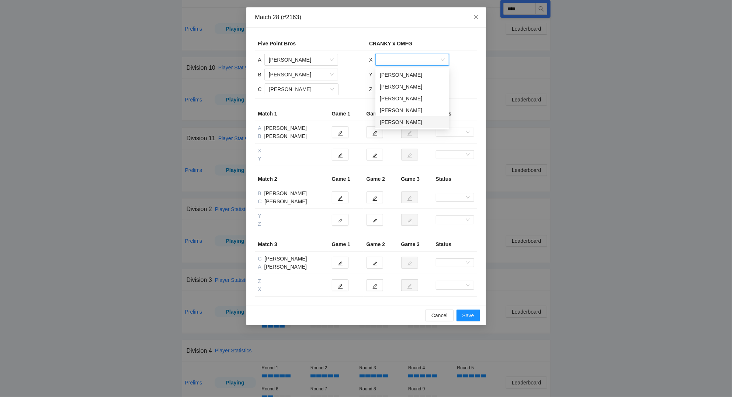
click at [397, 120] on div "[PERSON_NAME]" at bounding box center [412, 122] width 65 height 8
click at [388, 74] on input "search" at bounding box center [410, 74] width 60 height 11
click at [395, 88] on div "[PERSON_NAME]" at bounding box center [412, 90] width 65 height 8
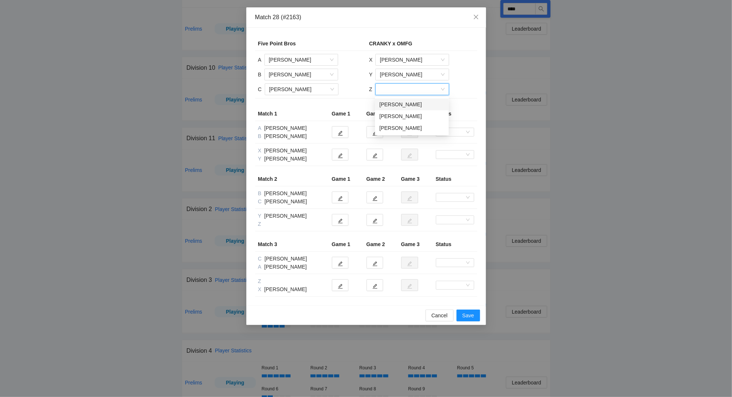
click at [397, 90] on input "search" at bounding box center [410, 89] width 60 height 11
click at [403, 116] on div "[PERSON_NAME]" at bounding box center [412, 116] width 65 height 8
click at [343, 155] on button "button" at bounding box center [340, 155] width 17 height 12
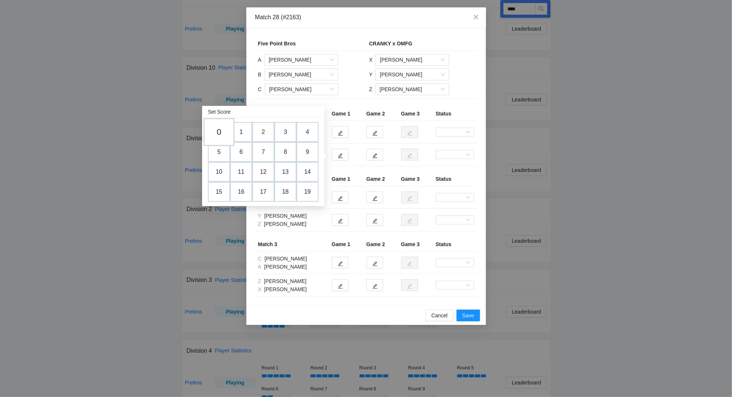
click at [222, 132] on td "0" at bounding box center [219, 132] width 31 height 28
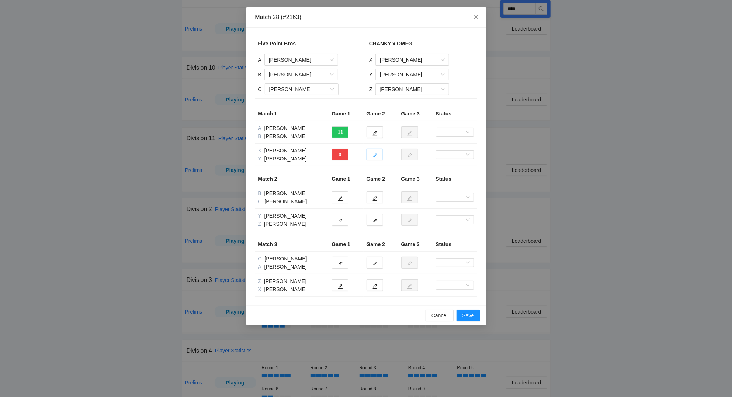
click at [377, 154] on icon "edit" at bounding box center [375, 155] width 5 height 5
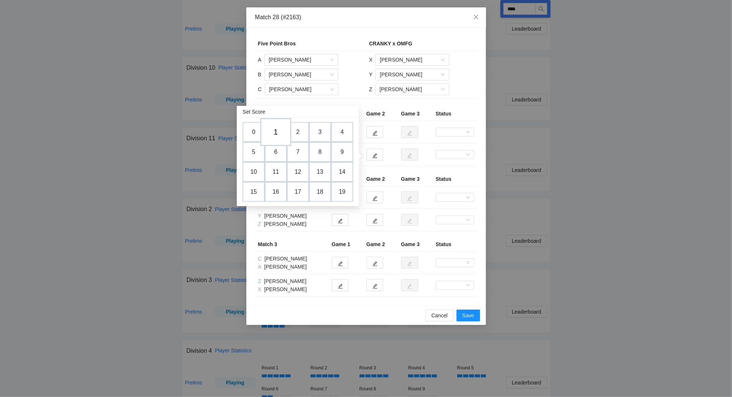
click at [276, 130] on td "1" at bounding box center [275, 132] width 31 height 28
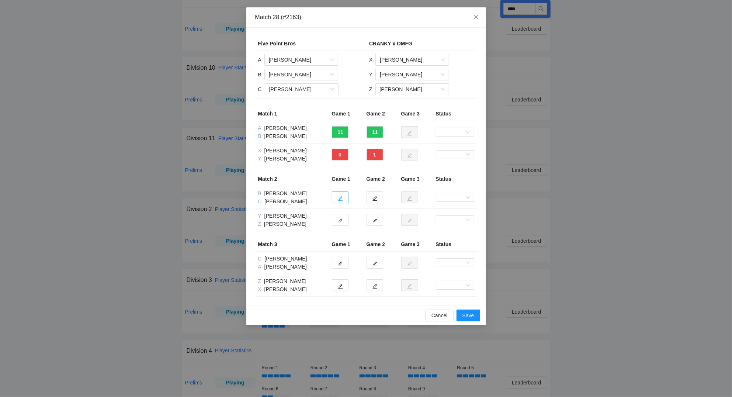
click at [340, 201] on icon "edit" at bounding box center [340, 198] width 5 height 5
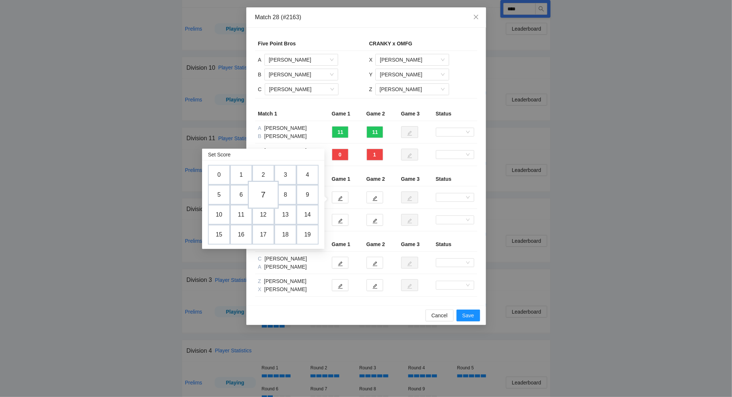
click at [268, 196] on td "7" at bounding box center [263, 195] width 31 height 28
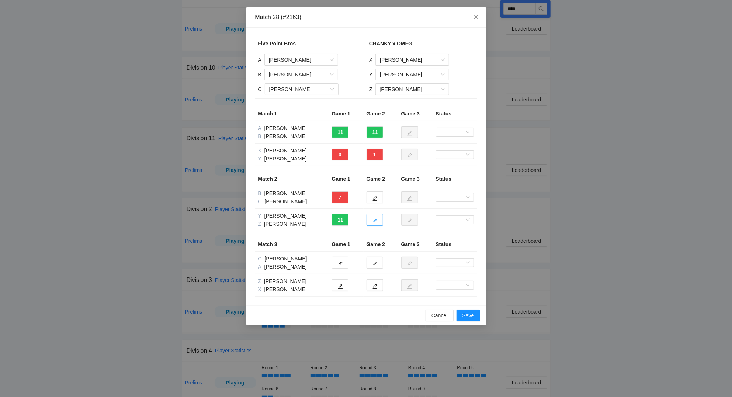
click at [374, 222] on icon "edit" at bounding box center [375, 221] width 5 height 5
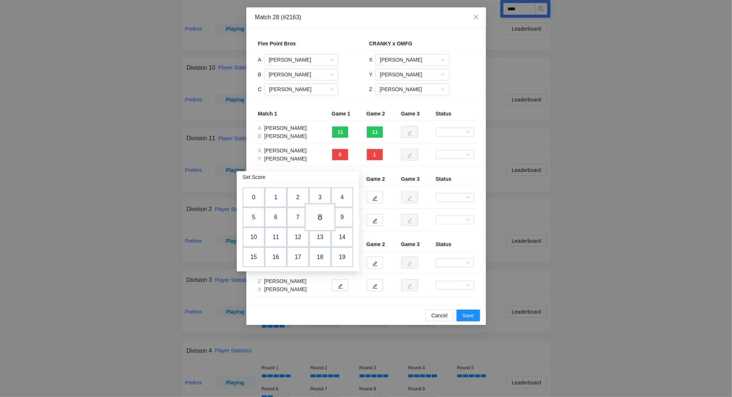
click at [319, 217] on td "8" at bounding box center [320, 217] width 31 height 28
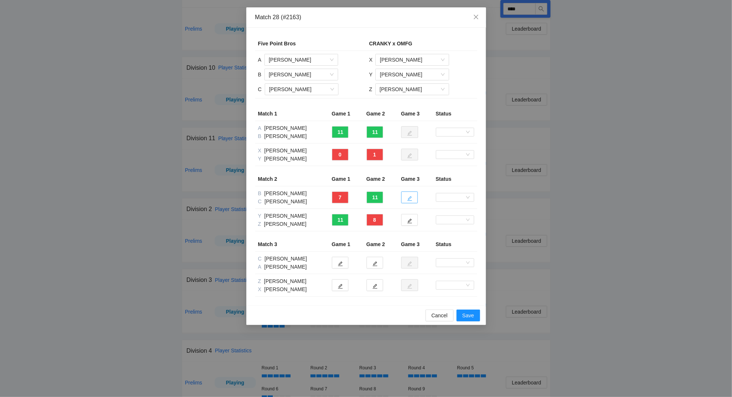
click at [413, 201] on button "button" at bounding box center [409, 197] width 17 height 12
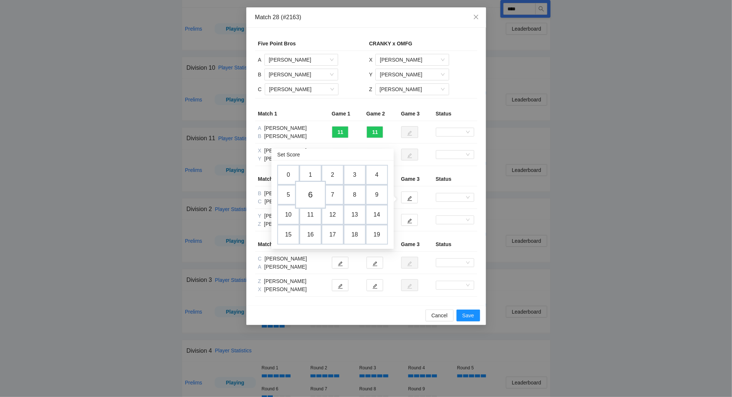
click at [311, 199] on td "6" at bounding box center [310, 195] width 31 height 28
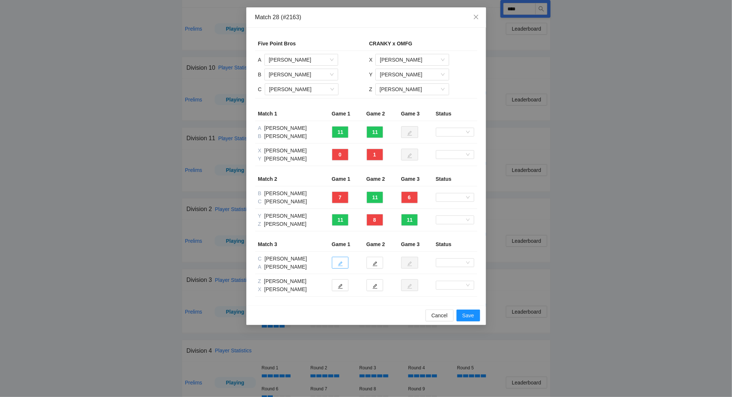
click at [340, 262] on icon "edit" at bounding box center [340, 263] width 5 height 5
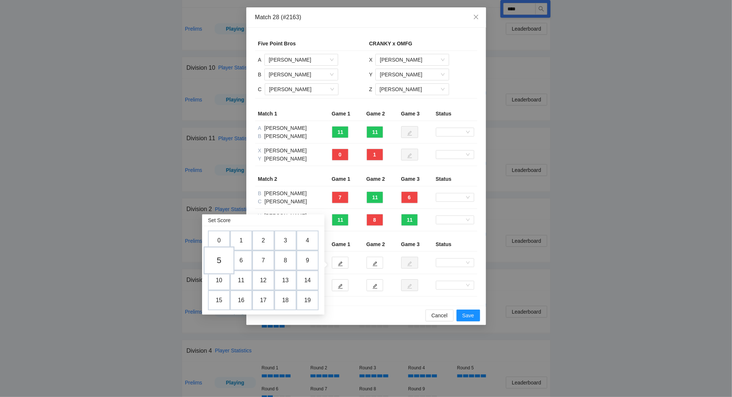
click at [221, 260] on td "5" at bounding box center [219, 260] width 31 height 28
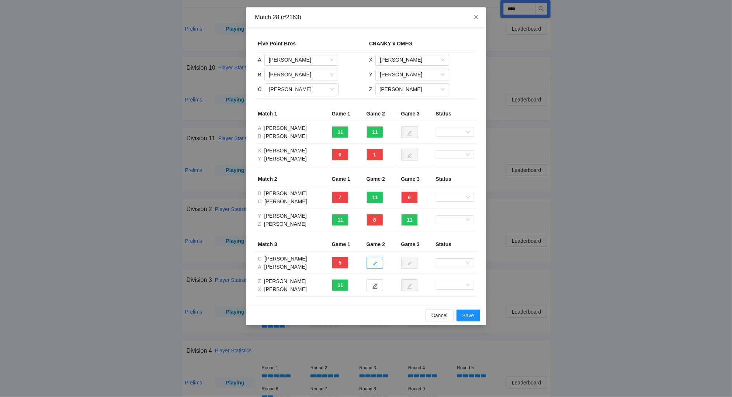
click at [377, 262] on icon "edit" at bounding box center [375, 263] width 5 height 5
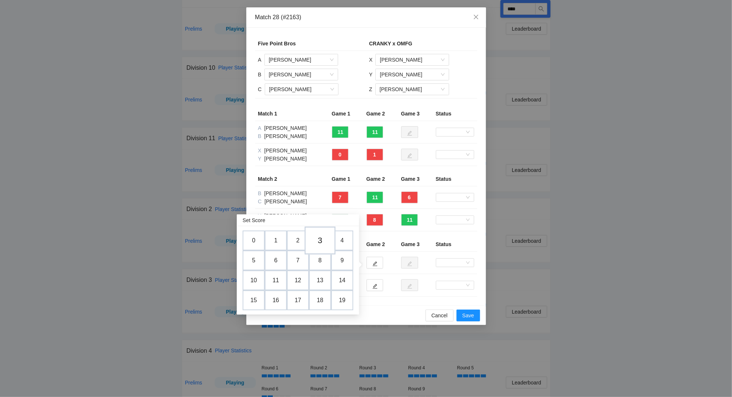
click at [321, 239] on td "3" at bounding box center [320, 241] width 31 height 28
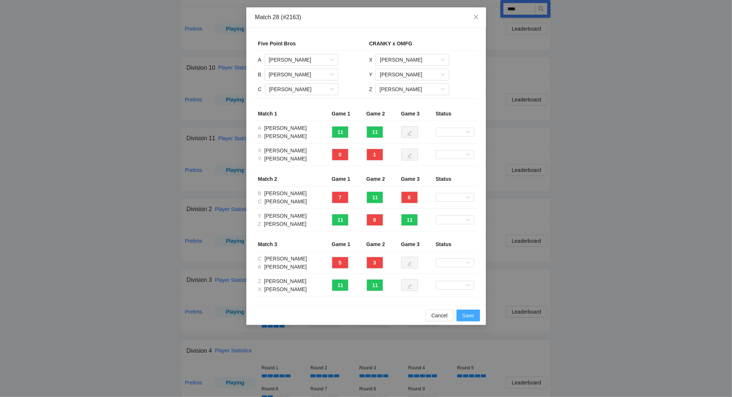
click at [472, 315] on span "Save" at bounding box center [469, 315] width 12 height 8
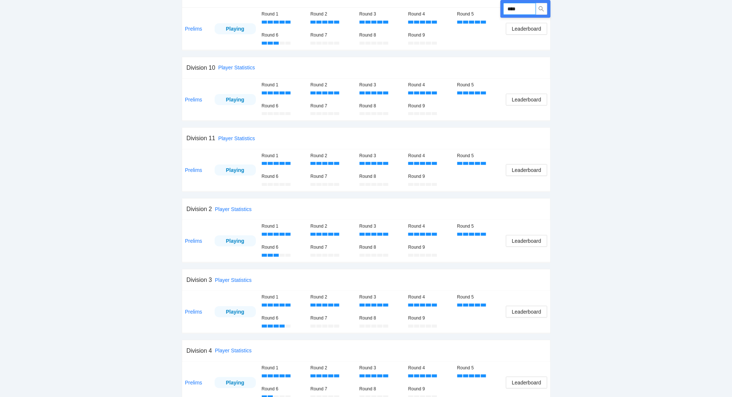
click at [530, 7] on input "****" at bounding box center [520, 9] width 32 height 12
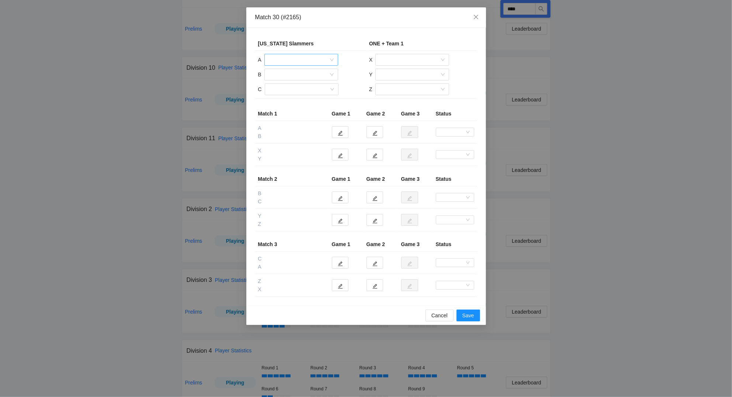
click at [289, 59] on input "search" at bounding box center [299, 59] width 60 height 11
click at [298, 96] on div "[PERSON_NAME]" at bounding box center [301, 98] width 65 height 8
click at [297, 78] on input "search" at bounding box center [299, 74] width 60 height 11
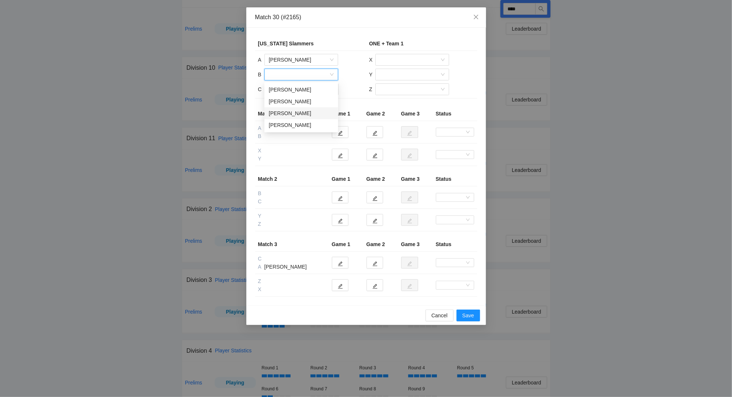
click at [300, 113] on div "[PERSON_NAME]" at bounding box center [301, 113] width 65 height 8
click at [291, 91] on input "search" at bounding box center [299, 89] width 60 height 11
click at [292, 114] on div "[PERSON_NAME]" at bounding box center [301, 116] width 65 height 8
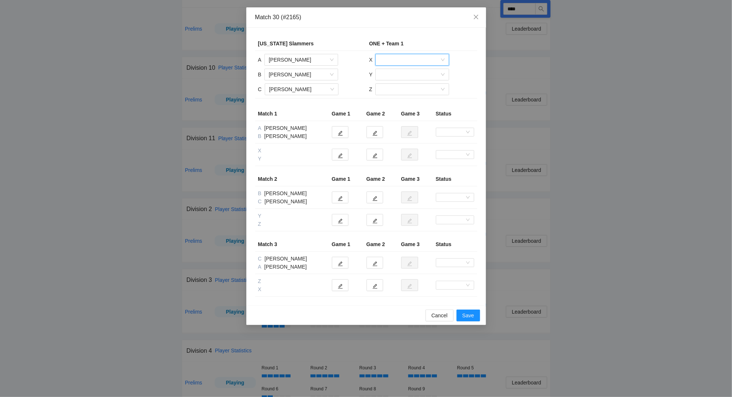
click at [405, 60] on input "search" at bounding box center [410, 59] width 60 height 11
click at [411, 99] on div "[PERSON_NAME]" at bounding box center [412, 98] width 65 height 8
click at [399, 73] on input "search" at bounding box center [410, 74] width 60 height 11
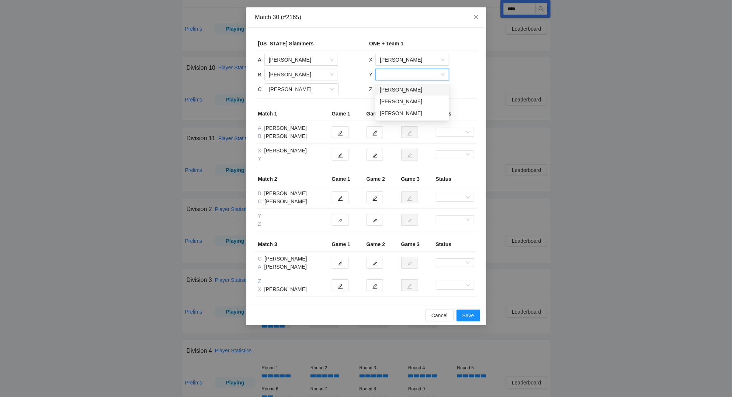
click at [396, 90] on div "[PERSON_NAME]" at bounding box center [412, 90] width 65 height 8
click at [395, 92] on input "search" at bounding box center [410, 89] width 60 height 11
click at [398, 114] on div "[PERSON_NAME]" at bounding box center [412, 116] width 65 height 8
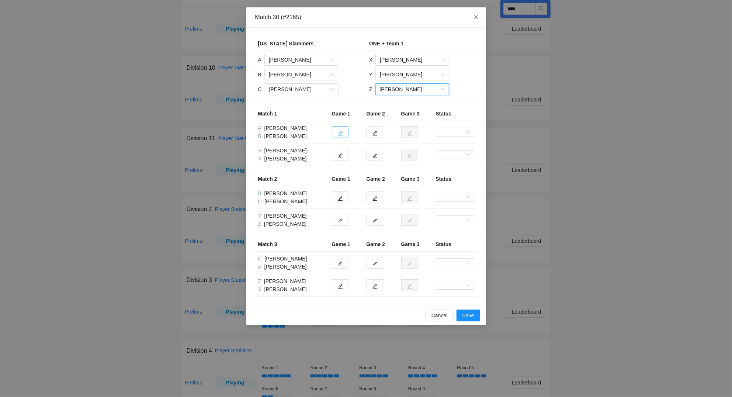
click at [339, 135] on icon "edit" at bounding box center [340, 133] width 5 height 5
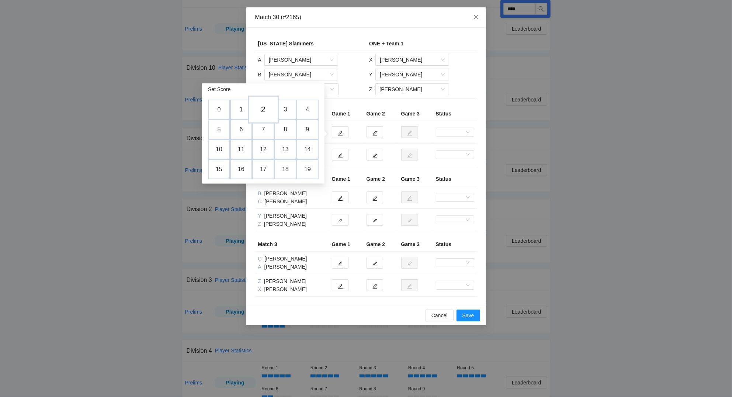
click at [266, 109] on td "2" at bounding box center [263, 110] width 31 height 28
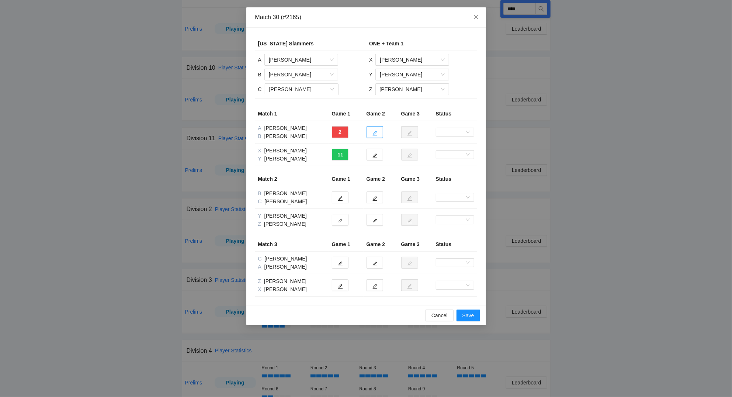
click at [373, 133] on icon "edit" at bounding box center [375, 133] width 5 height 5
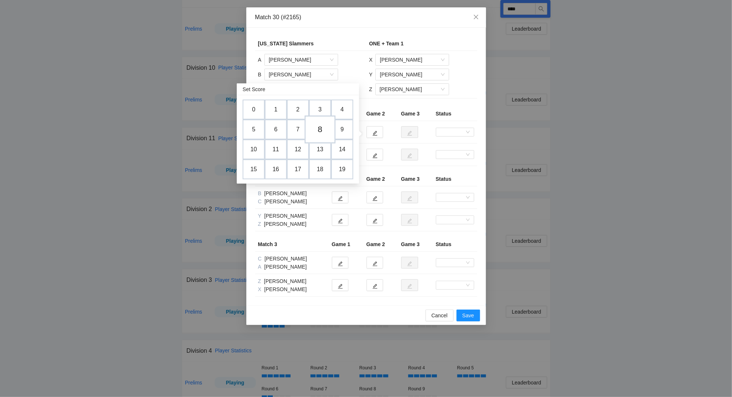
click at [324, 127] on td "8" at bounding box center [320, 129] width 31 height 28
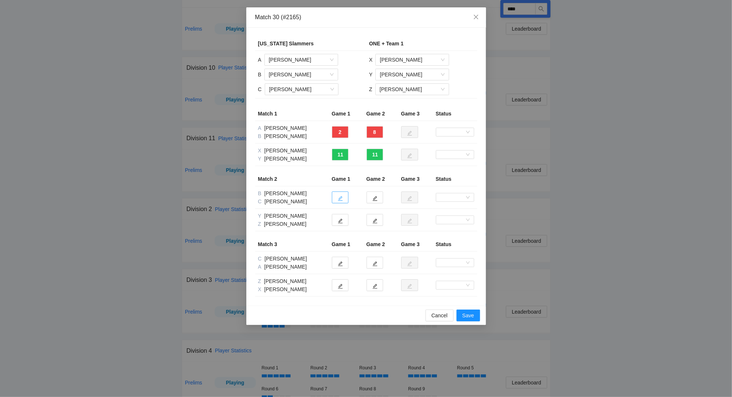
click at [343, 200] on button "button" at bounding box center [340, 197] width 17 height 12
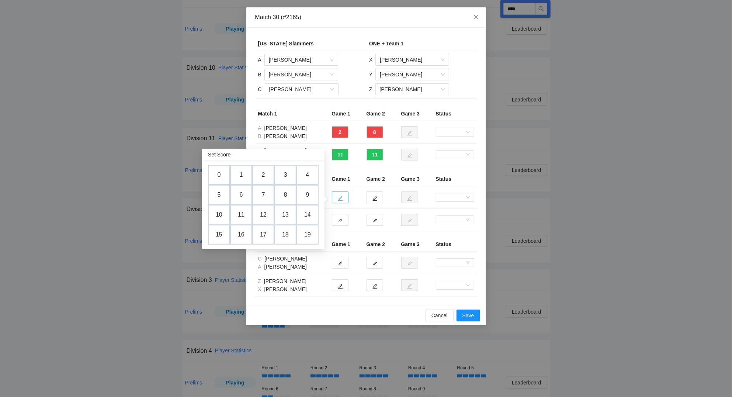
drag, startPoint x: 265, startPoint y: 194, endPoint x: 339, endPoint y: 200, distance: 74.4
click at [270, 193] on td "7" at bounding box center [263, 195] width 22 height 20
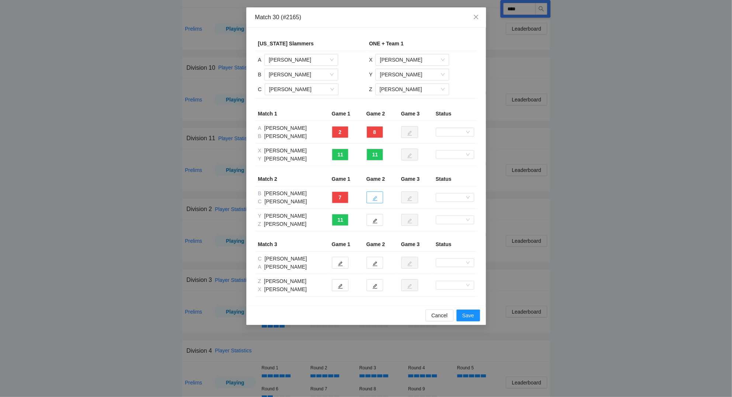
click at [376, 196] on button "button" at bounding box center [375, 197] width 17 height 12
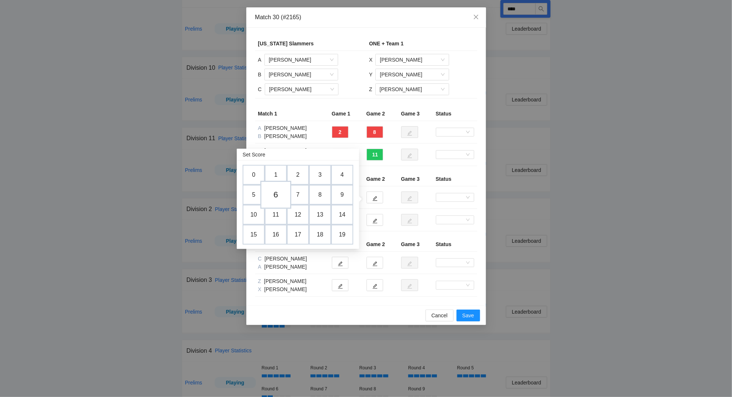
click at [278, 196] on td "6" at bounding box center [275, 195] width 31 height 28
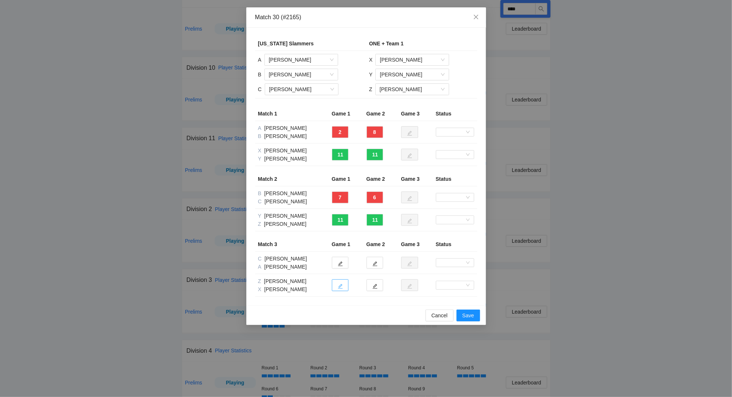
click at [342, 286] on icon "edit" at bounding box center [340, 286] width 5 height 5
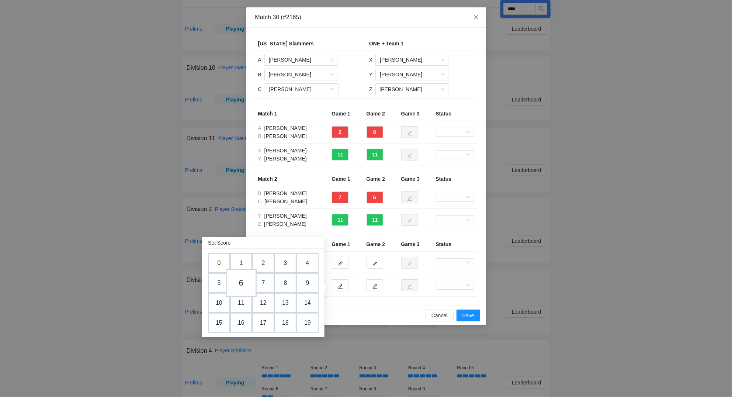
click at [245, 282] on td "6" at bounding box center [241, 283] width 31 height 28
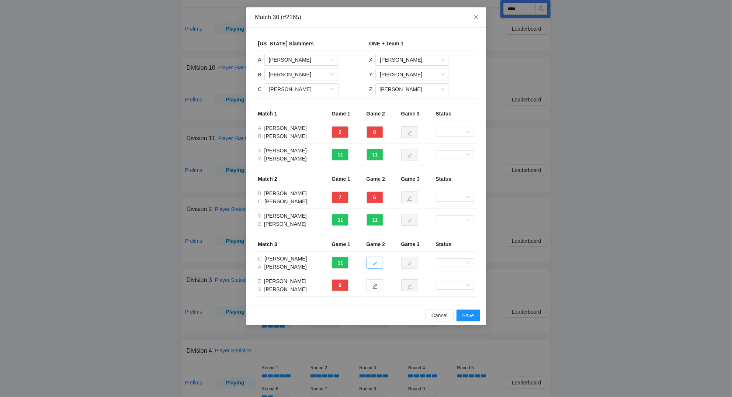
click at [378, 262] on button "button" at bounding box center [375, 263] width 17 height 12
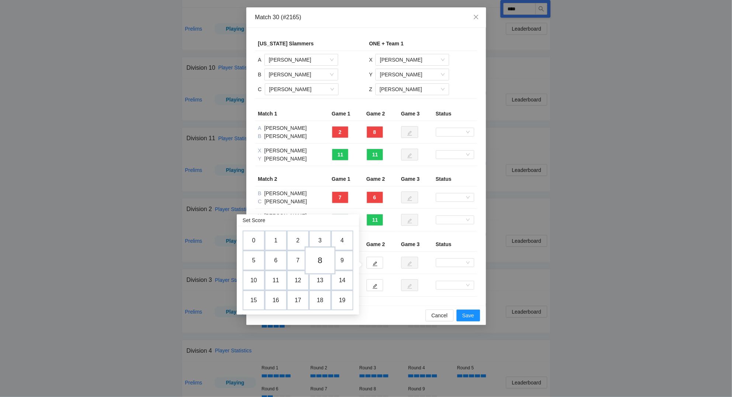
click at [321, 258] on td "8" at bounding box center [320, 260] width 31 height 28
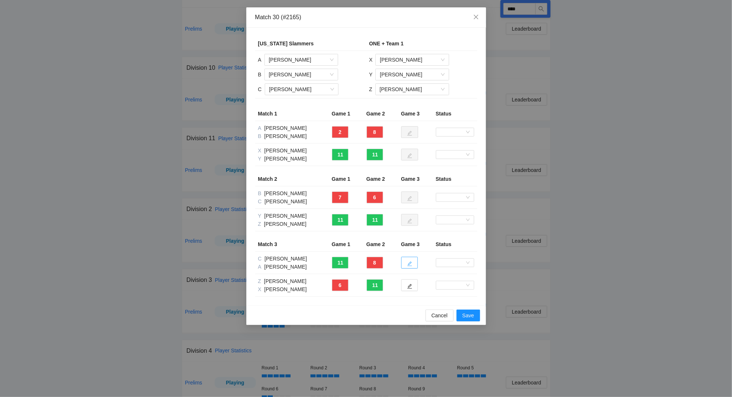
click at [410, 263] on icon "edit" at bounding box center [409, 264] width 5 height 5
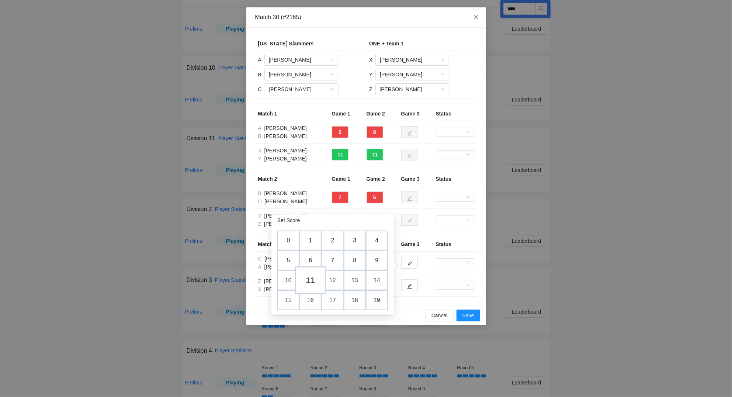
click at [314, 275] on td "11" at bounding box center [310, 280] width 31 height 28
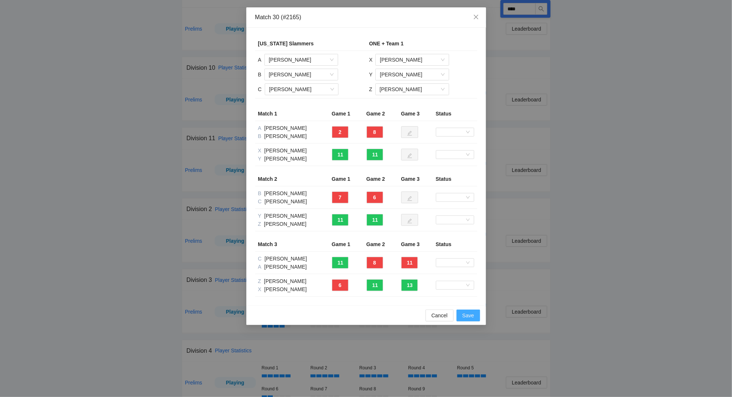
click at [472, 315] on span "Save" at bounding box center [469, 315] width 12 height 8
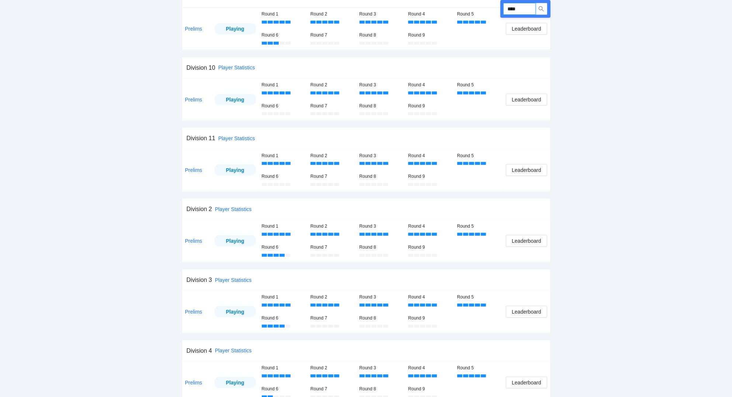
click at [529, 10] on input "****" at bounding box center [520, 9] width 32 height 12
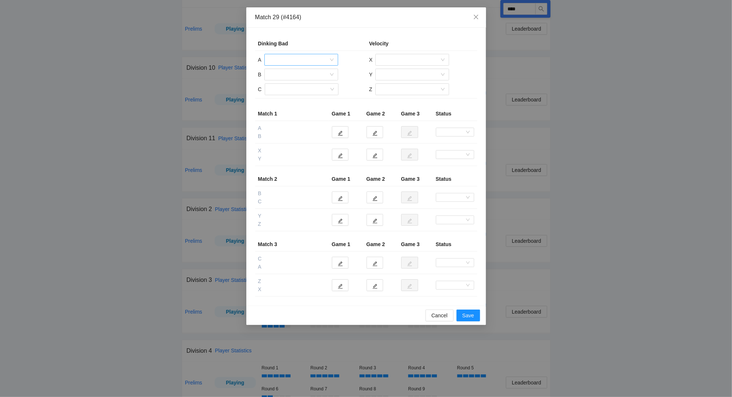
click at [285, 60] on input "search" at bounding box center [299, 59] width 60 height 11
click at [313, 59] on input "search" at bounding box center [299, 59] width 60 height 11
click at [351, 26] on div "Match 29 (#4164)" at bounding box center [366, 17] width 240 height 20
click at [289, 75] on input "search" at bounding box center [299, 74] width 60 height 11
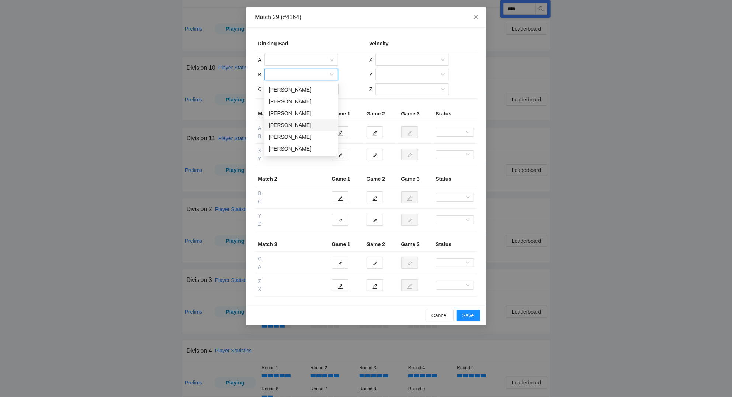
click at [304, 124] on div "[PERSON_NAME]" at bounding box center [301, 125] width 65 height 8
click at [280, 59] on input "search" at bounding box center [299, 59] width 60 height 11
click at [292, 98] on div "[PERSON_NAME]" at bounding box center [301, 98] width 65 height 8
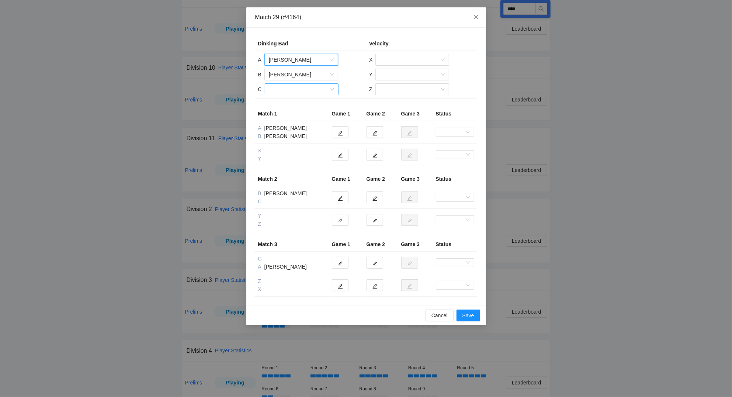
click at [285, 89] on input "search" at bounding box center [299, 89] width 60 height 11
click at [290, 104] on div "[PERSON_NAME]" at bounding box center [301, 104] width 65 height 8
click at [398, 62] on input "search" at bounding box center [410, 59] width 60 height 11
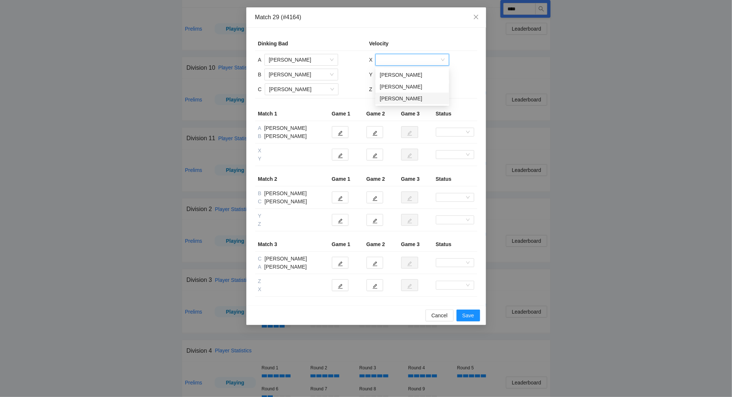
click at [398, 100] on div "[PERSON_NAME]" at bounding box center [412, 98] width 65 height 8
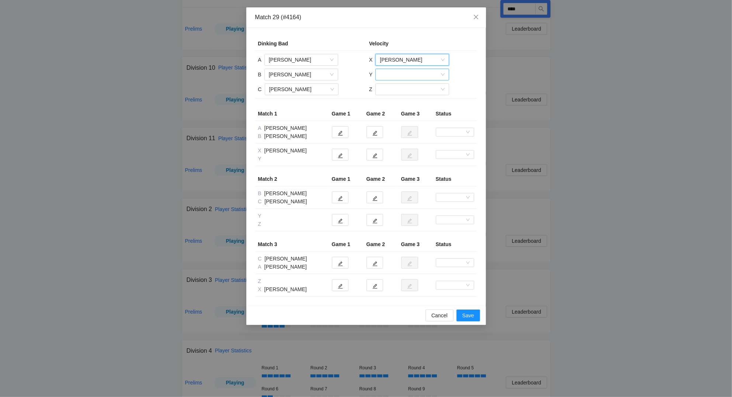
click at [394, 74] on input "search" at bounding box center [410, 74] width 60 height 11
click at [400, 102] on div "[PERSON_NAME]" at bounding box center [412, 101] width 65 height 8
click at [393, 84] on div at bounding box center [413, 89] width 74 height 12
click at [400, 105] on div "[PERSON_NAME]" at bounding box center [412, 104] width 65 height 8
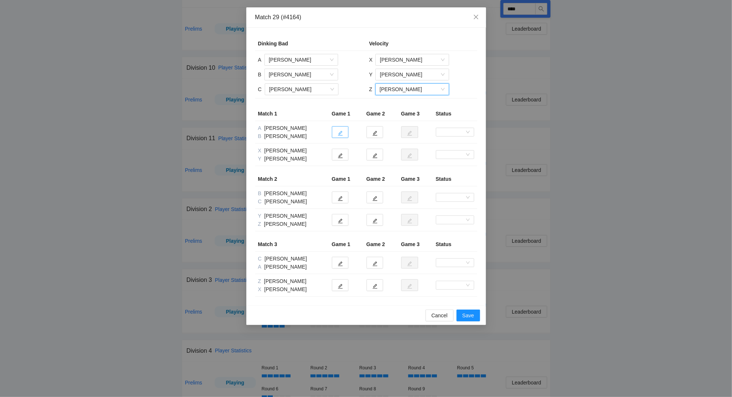
click at [341, 134] on icon "edit" at bounding box center [340, 133] width 5 height 5
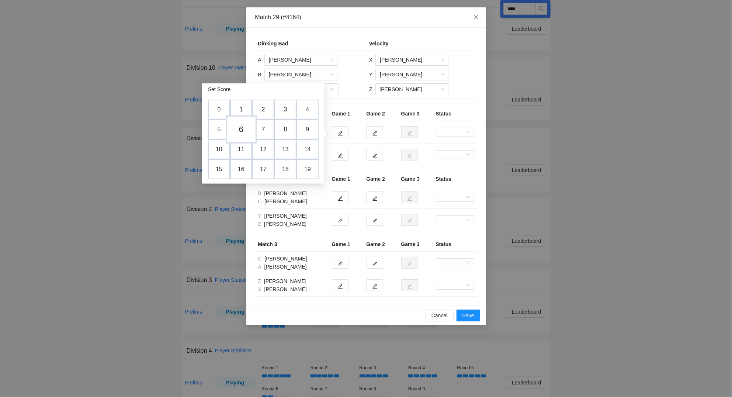
drag, startPoint x: 241, startPoint y: 127, endPoint x: 297, endPoint y: 131, distance: 56.2
click at [242, 127] on td "6" at bounding box center [241, 130] width 22 height 20
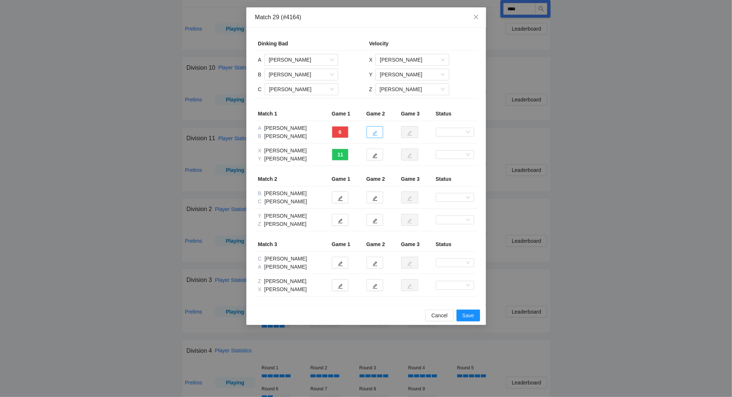
click at [374, 134] on icon "edit" at bounding box center [375, 133] width 5 height 5
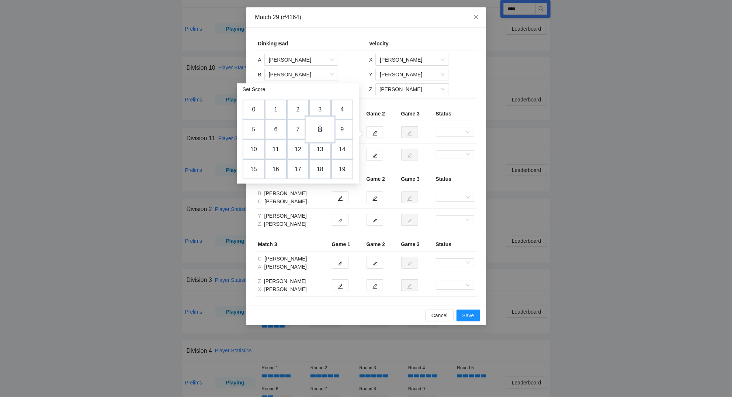
click at [325, 130] on td "8" at bounding box center [320, 129] width 31 height 28
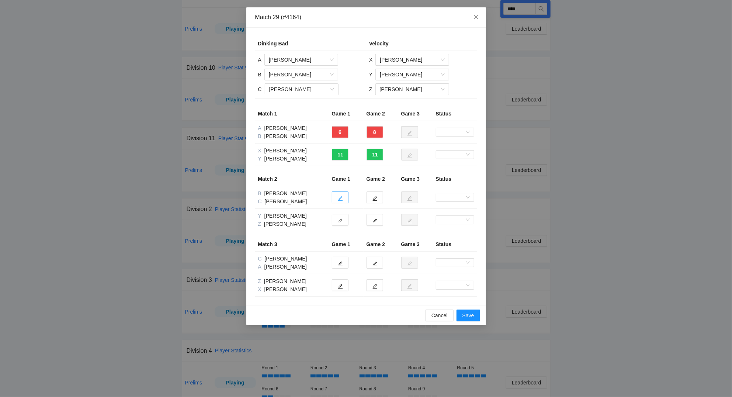
click at [341, 197] on icon "edit" at bounding box center [340, 198] width 5 height 5
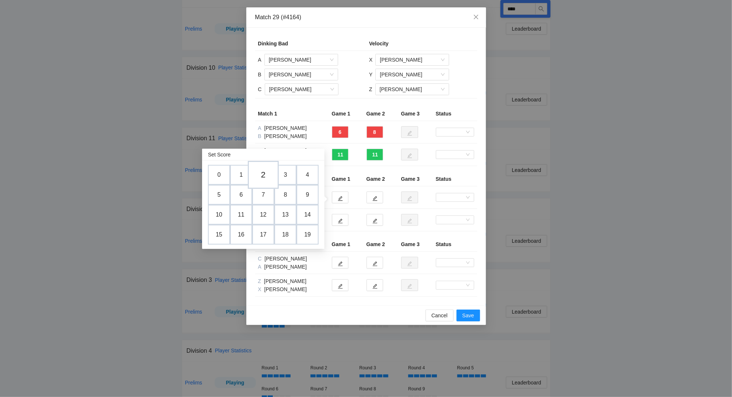
click at [264, 173] on td "2" at bounding box center [263, 175] width 31 height 28
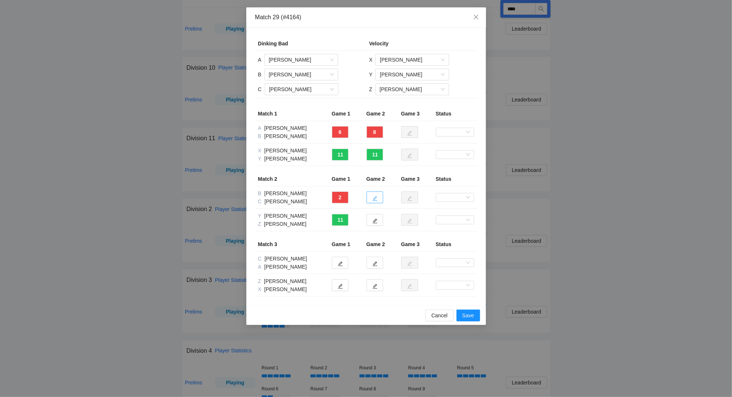
click at [377, 196] on icon "edit" at bounding box center [375, 198] width 5 height 5
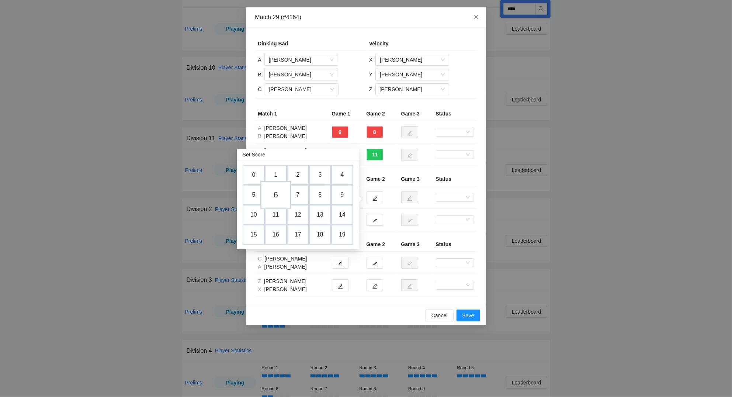
click at [275, 194] on td "6" at bounding box center [275, 195] width 31 height 28
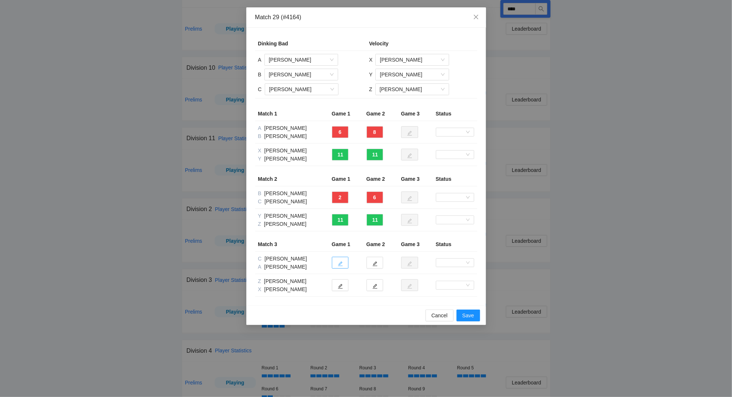
click at [340, 264] on icon "edit" at bounding box center [340, 263] width 5 height 5
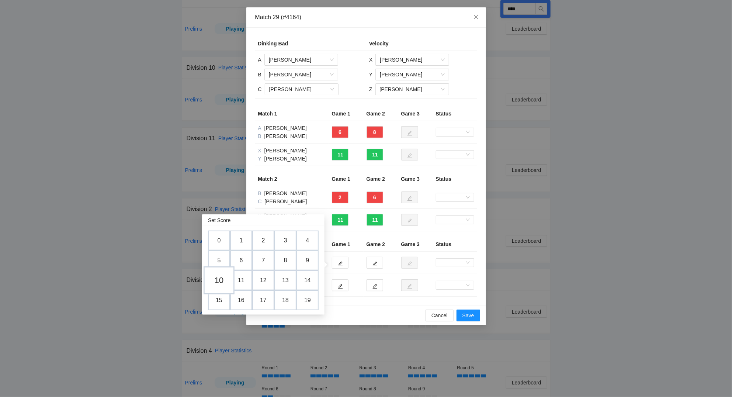
click at [218, 280] on td "10" at bounding box center [219, 280] width 31 height 28
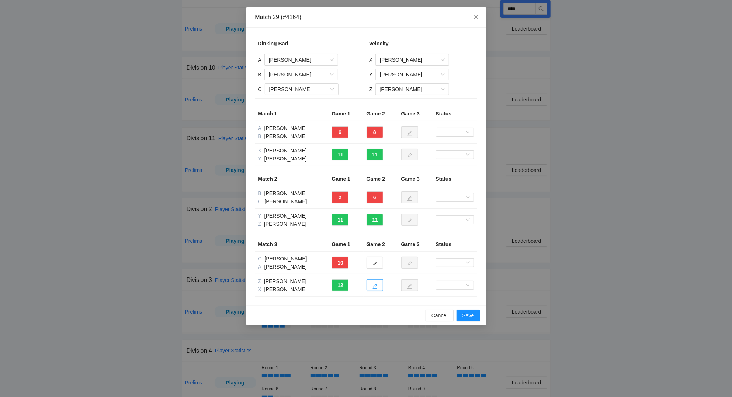
click at [377, 287] on icon "edit" at bounding box center [375, 286] width 5 height 5
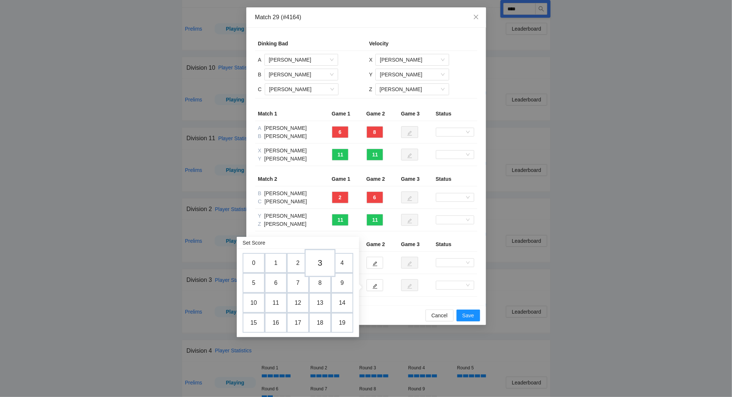
click at [319, 261] on td "3" at bounding box center [320, 263] width 31 height 28
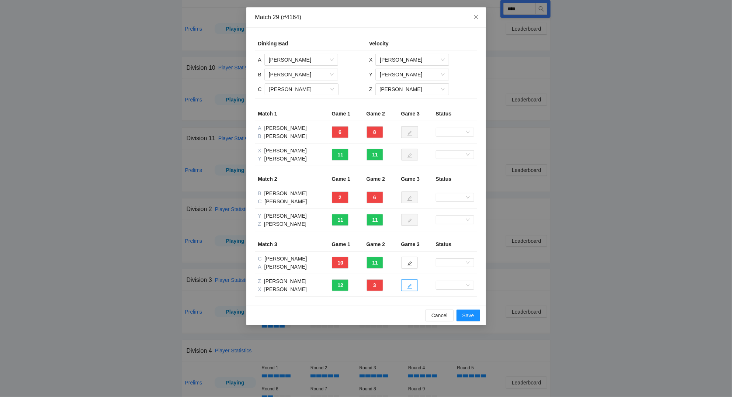
click at [409, 286] on icon "edit" at bounding box center [409, 286] width 5 height 5
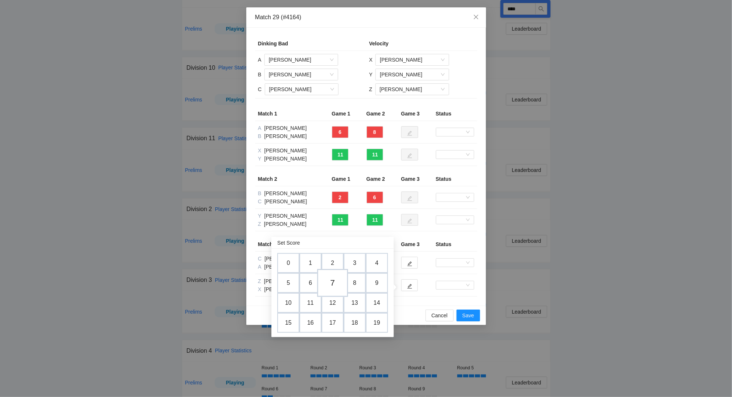
click at [333, 280] on td "7" at bounding box center [332, 283] width 31 height 28
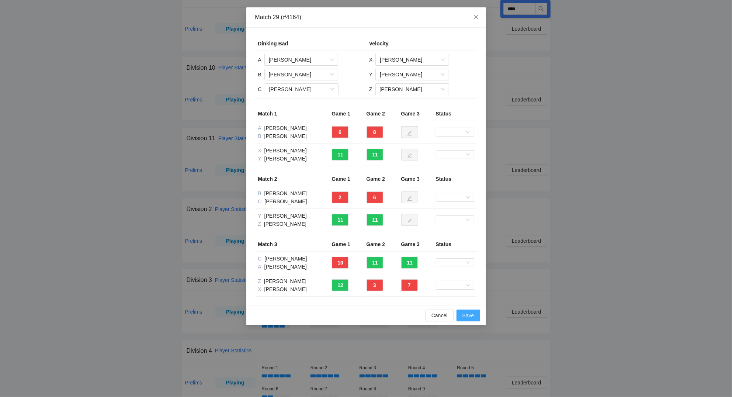
click at [467, 317] on span "Save" at bounding box center [469, 315] width 12 height 8
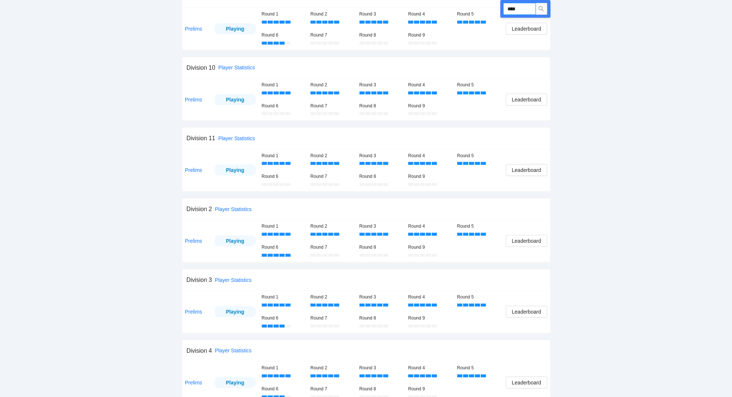
click at [531, 10] on input "****" at bounding box center [520, 9] width 32 height 12
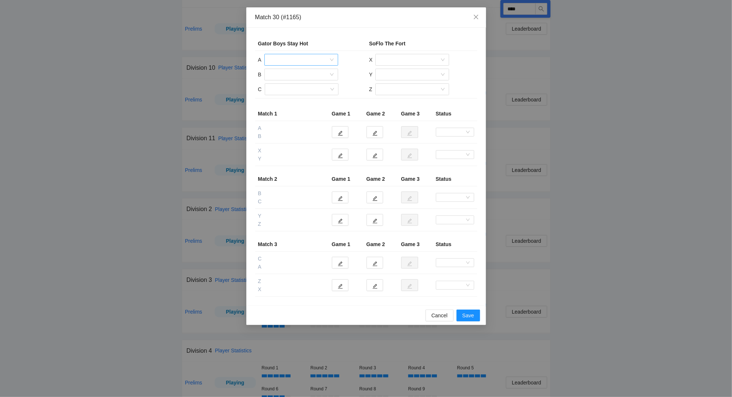
click at [283, 59] on input "search" at bounding box center [299, 59] width 60 height 11
click at [286, 96] on div "[PERSON_NAME]" at bounding box center [301, 98] width 65 height 8
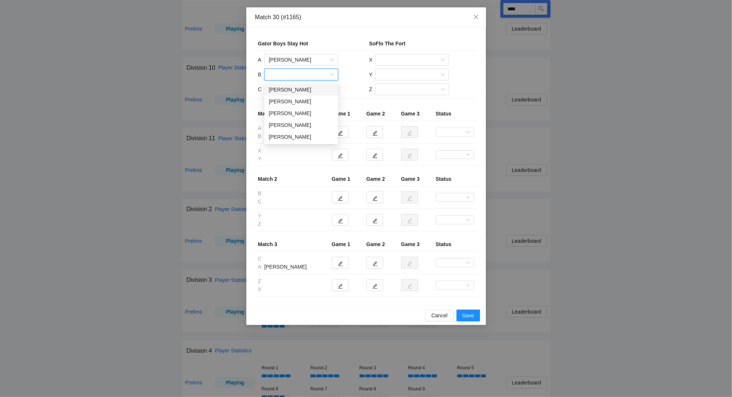
click at [291, 75] on input "search" at bounding box center [299, 74] width 60 height 11
click at [300, 125] on div "[PERSON_NAME]" at bounding box center [301, 125] width 65 height 8
click at [286, 91] on input "search" at bounding box center [299, 89] width 60 height 11
click at [290, 106] on div "[PERSON_NAME]" at bounding box center [301, 104] width 65 height 8
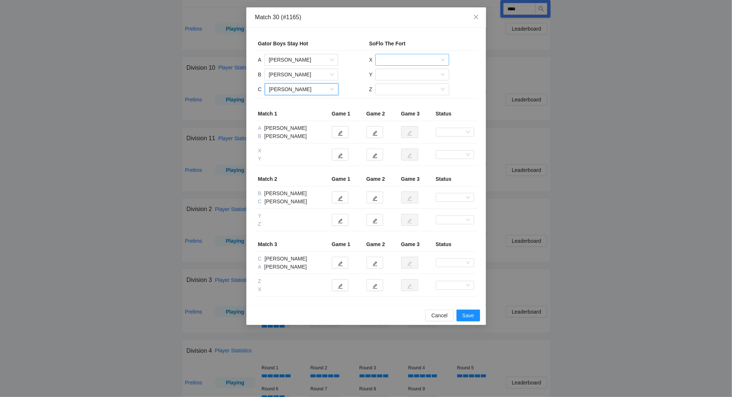
click at [411, 60] on input "search" at bounding box center [410, 59] width 60 height 11
click at [401, 111] on div "[PERSON_NAME]" at bounding box center [412, 110] width 65 height 8
click at [398, 74] on input "search" at bounding box center [410, 74] width 60 height 11
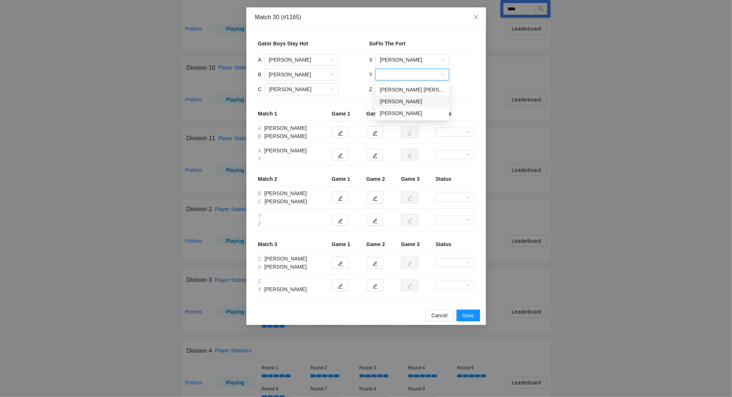
click at [398, 102] on div "[PERSON_NAME]" at bounding box center [412, 101] width 65 height 8
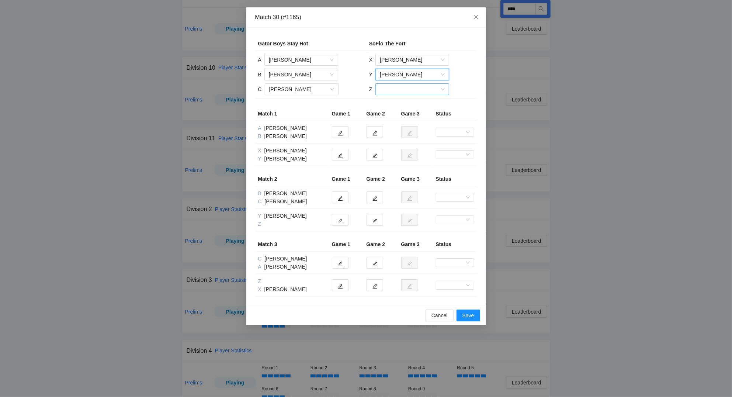
click at [397, 89] on input "search" at bounding box center [410, 89] width 60 height 11
click at [400, 104] on div "[PERSON_NAME] [PERSON_NAME]" at bounding box center [412, 104] width 65 height 8
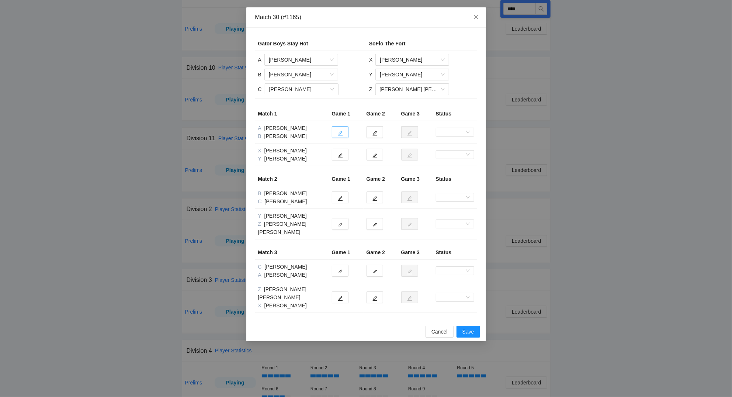
click at [341, 133] on icon "edit" at bounding box center [340, 133] width 5 height 5
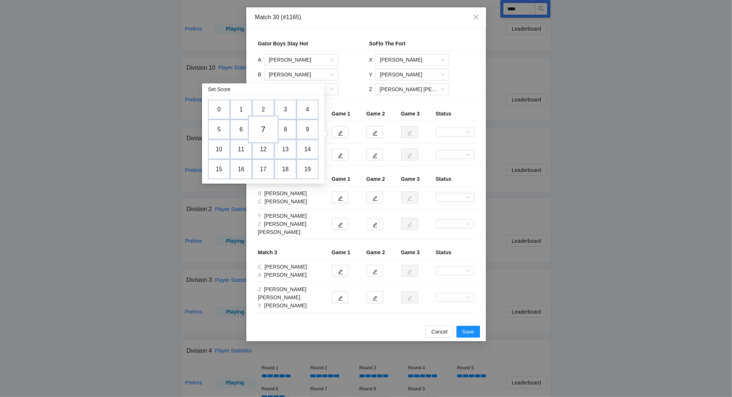
drag, startPoint x: 267, startPoint y: 128, endPoint x: 276, endPoint y: 127, distance: 8.7
click at [269, 128] on td "7" at bounding box center [263, 129] width 31 height 28
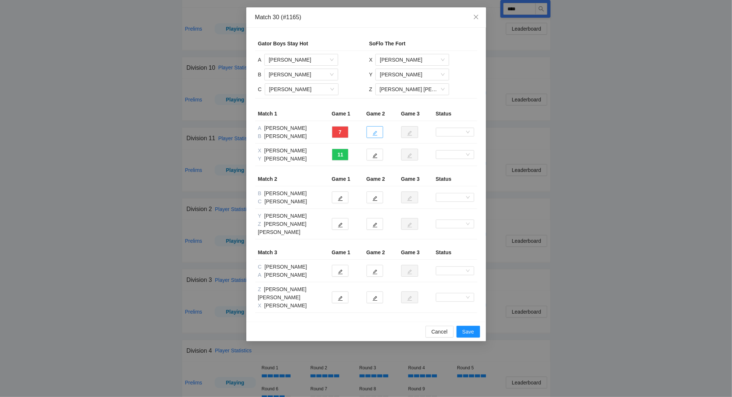
click at [374, 131] on icon "edit" at bounding box center [375, 133] width 5 height 5
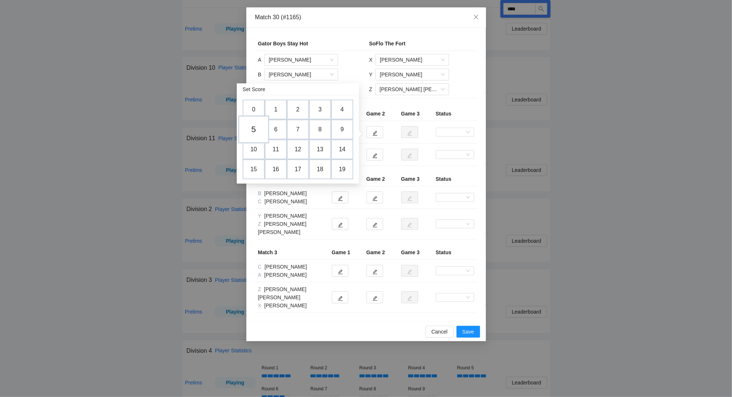
click at [253, 127] on td "5" at bounding box center [253, 129] width 31 height 28
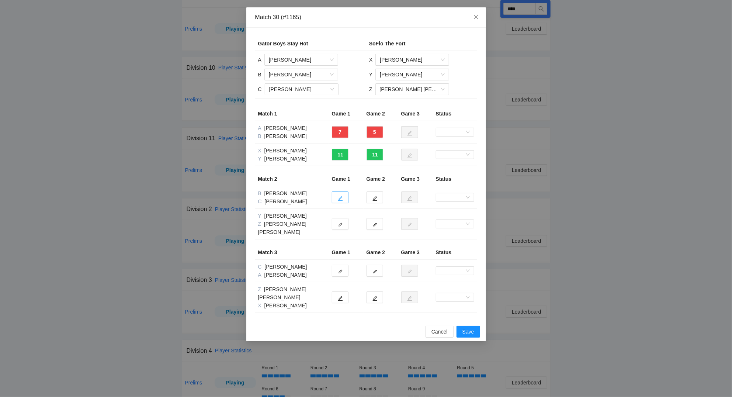
click at [345, 199] on button "button" at bounding box center [340, 197] width 17 height 12
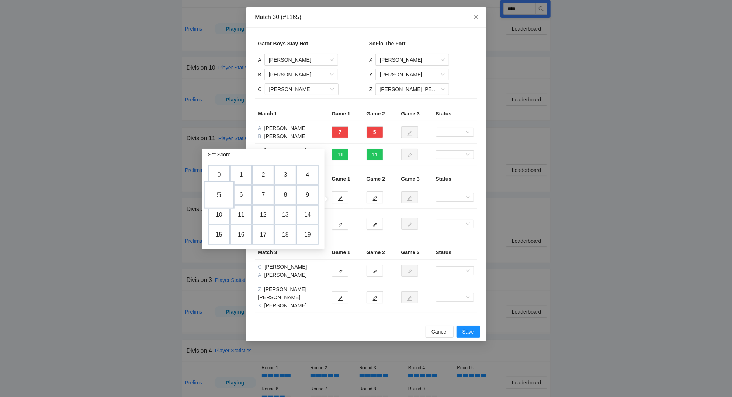
click at [222, 195] on td "5" at bounding box center [219, 195] width 31 height 28
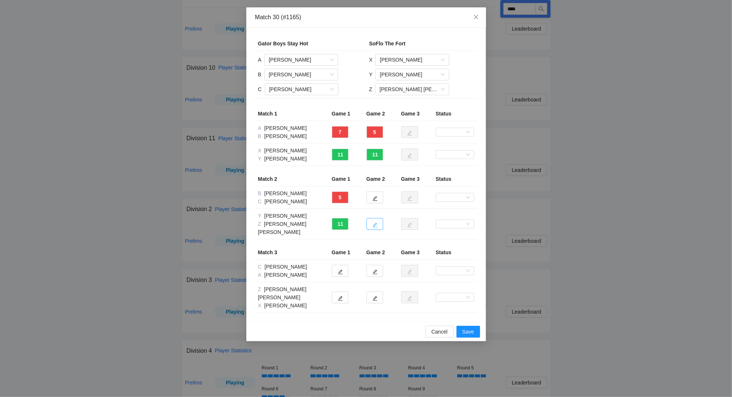
click at [378, 222] on button "button" at bounding box center [375, 224] width 17 height 12
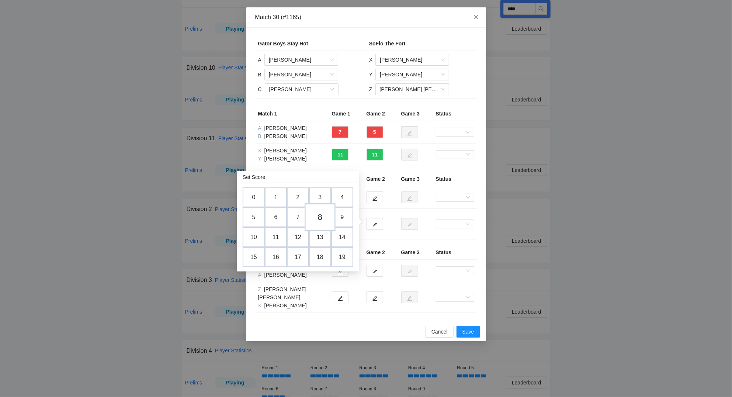
click at [322, 215] on td "8" at bounding box center [320, 217] width 31 height 28
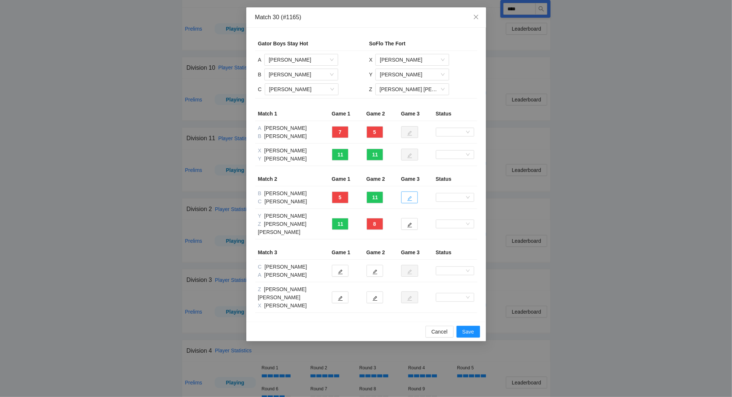
click at [412, 198] on icon "edit" at bounding box center [409, 198] width 5 height 5
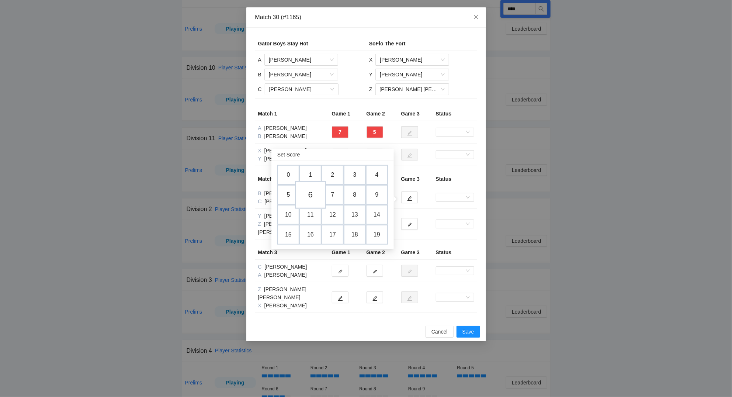
click at [312, 195] on td "6" at bounding box center [310, 195] width 31 height 28
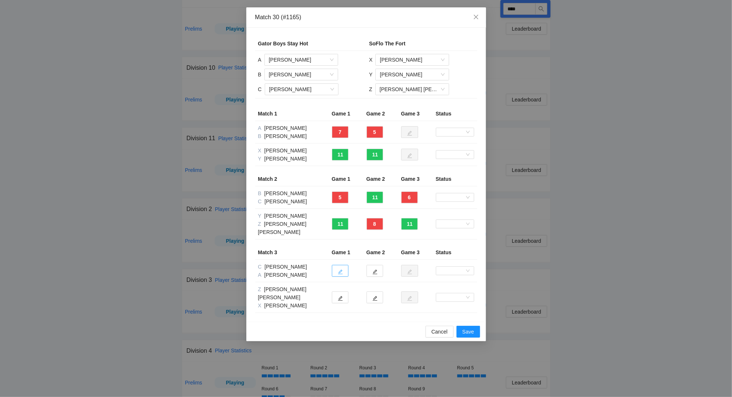
click at [340, 270] on icon "edit" at bounding box center [340, 272] width 5 height 5
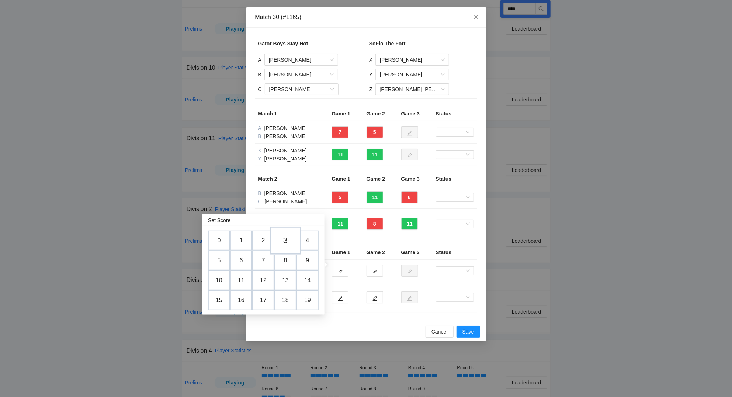
click at [286, 239] on td "3" at bounding box center [285, 241] width 31 height 28
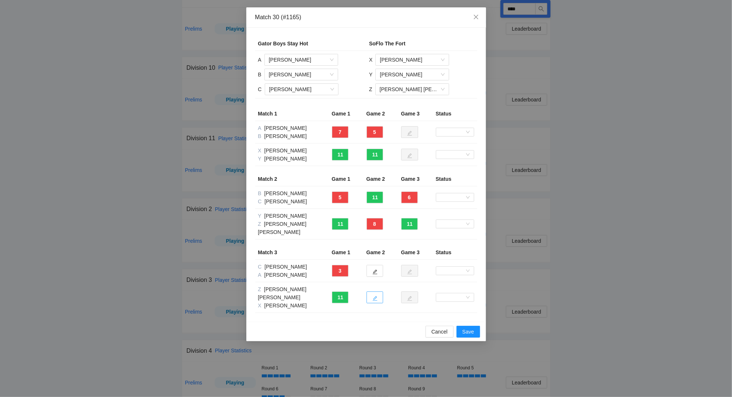
click at [377, 291] on button "button" at bounding box center [375, 297] width 17 height 12
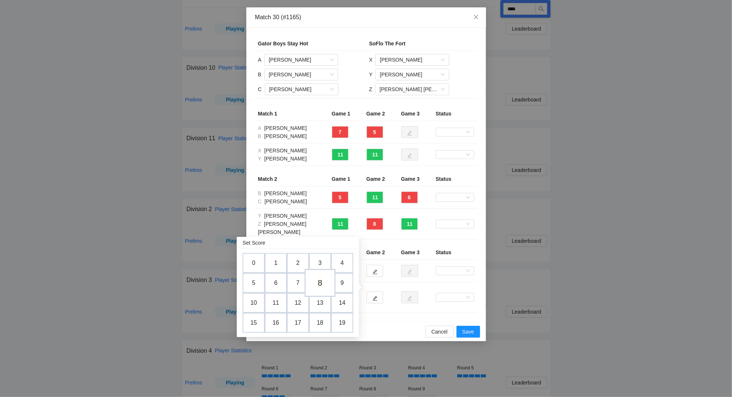
click at [323, 283] on td "8" at bounding box center [320, 283] width 31 height 28
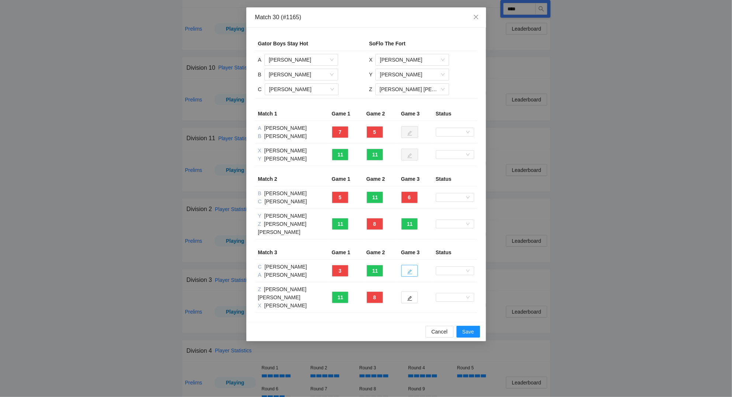
click at [412, 269] on icon "edit" at bounding box center [409, 271] width 5 height 5
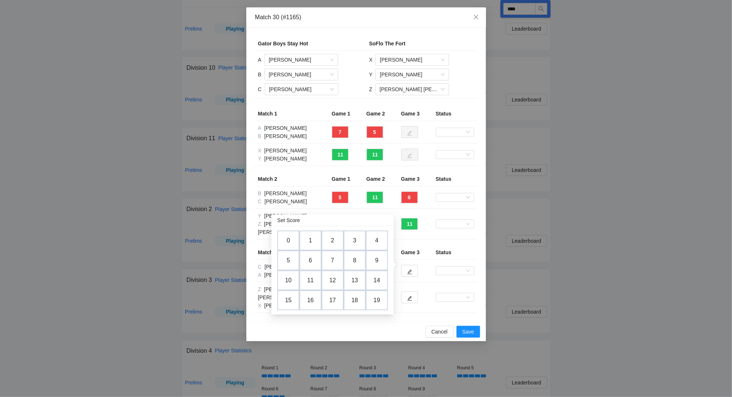
drag, startPoint x: 293, startPoint y: 276, endPoint x: 388, endPoint y: 292, distance: 96.1
click at [293, 276] on td "10" at bounding box center [288, 280] width 22 height 20
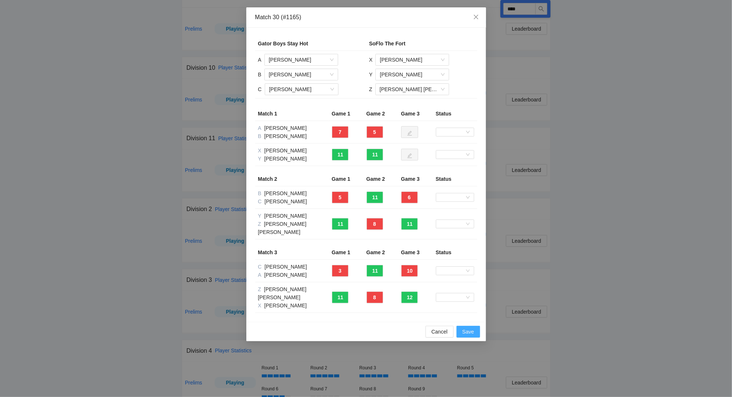
click at [471, 328] on span "Save" at bounding box center [469, 332] width 12 height 8
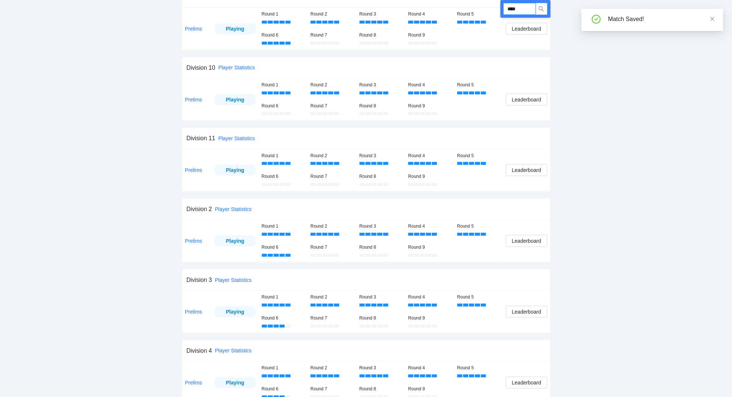
click at [524, 11] on input "****" at bounding box center [520, 9] width 32 height 12
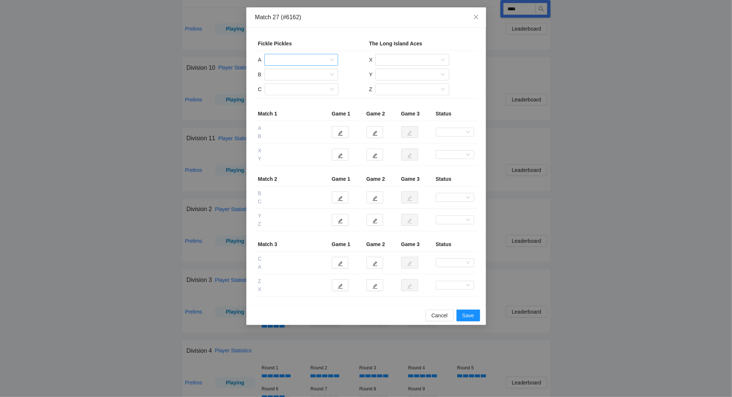
click at [302, 61] on input "search" at bounding box center [299, 59] width 60 height 11
click at [297, 73] on div "[PERSON_NAME]" at bounding box center [301, 75] width 65 height 8
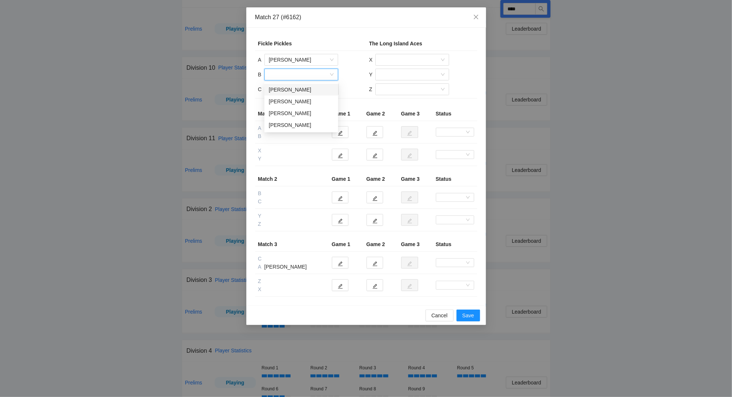
click at [294, 78] on input "search" at bounding box center [299, 74] width 60 height 11
click at [291, 127] on div "[PERSON_NAME]" at bounding box center [301, 125] width 65 height 8
click at [296, 90] on input "search" at bounding box center [299, 89] width 60 height 11
click at [292, 117] on div "[PERSON_NAME]" at bounding box center [301, 116] width 65 height 8
click at [415, 60] on input "search" at bounding box center [410, 59] width 60 height 11
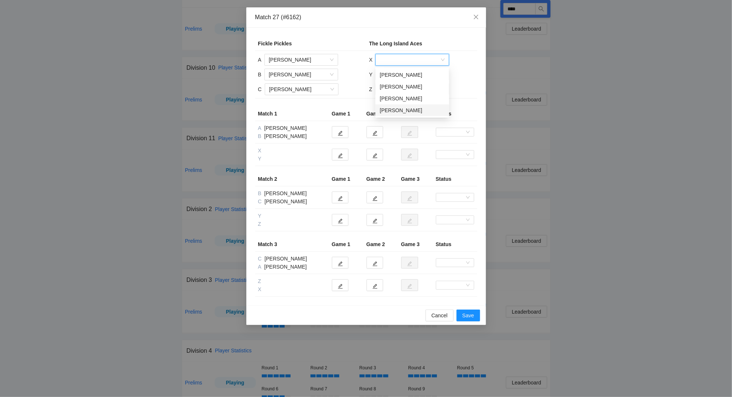
click at [408, 111] on div "[PERSON_NAME]" at bounding box center [412, 110] width 65 height 8
click at [396, 75] on input "search" at bounding box center [410, 74] width 60 height 11
click at [397, 89] on div "[PERSON_NAME]" at bounding box center [412, 90] width 65 height 8
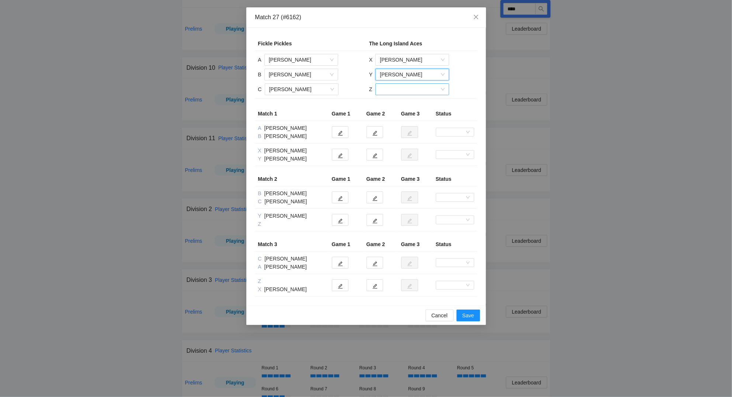
click at [397, 90] on input "search" at bounding box center [410, 89] width 60 height 11
click at [401, 117] on div "[PERSON_NAME]" at bounding box center [412, 116] width 65 height 8
click at [345, 156] on button "button" at bounding box center [340, 155] width 17 height 12
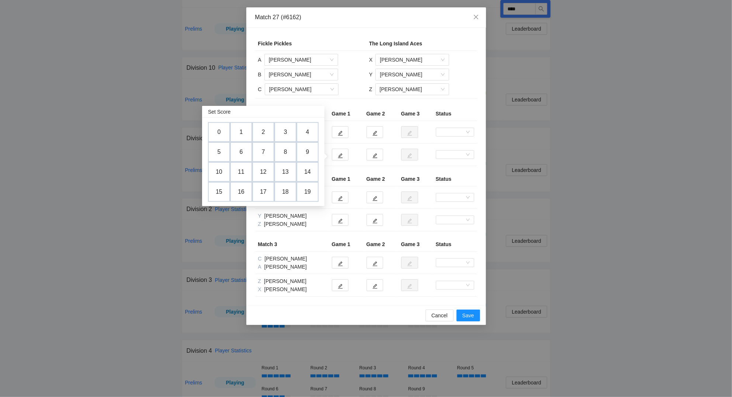
drag, startPoint x: 219, startPoint y: 154, endPoint x: 229, endPoint y: 151, distance: 10.4
click at [220, 154] on td "5" at bounding box center [219, 152] width 22 height 20
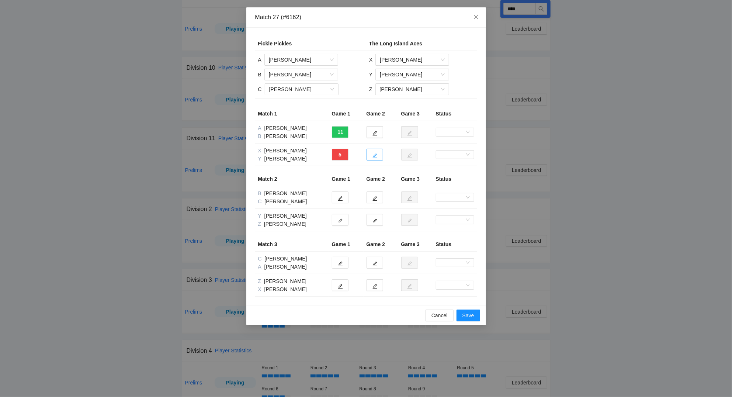
click at [377, 158] on icon "edit" at bounding box center [375, 155] width 5 height 5
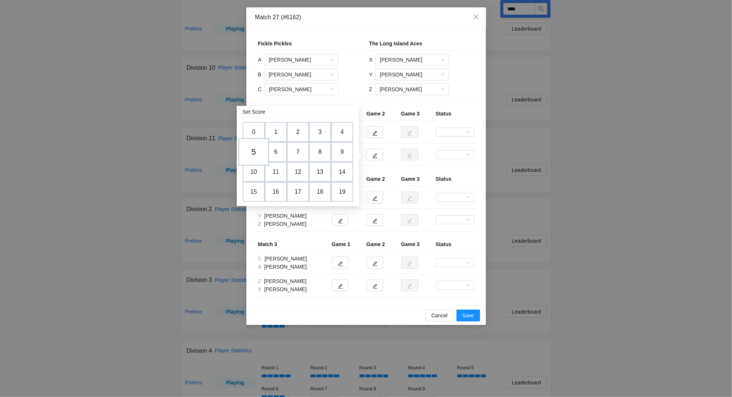
click at [252, 149] on td "5" at bounding box center [253, 152] width 31 height 28
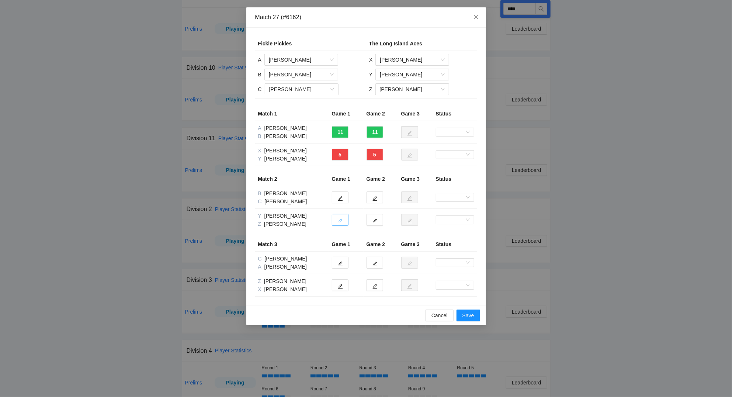
click at [340, 222] on icon "edit" at bounding box center [340, 221] width 5 height 5
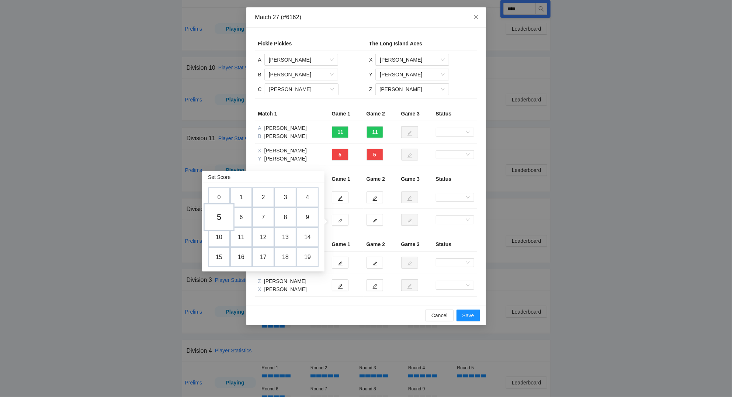
click at [216, 217] on td "5" at bounding box center [219, 217] width 31 height 28
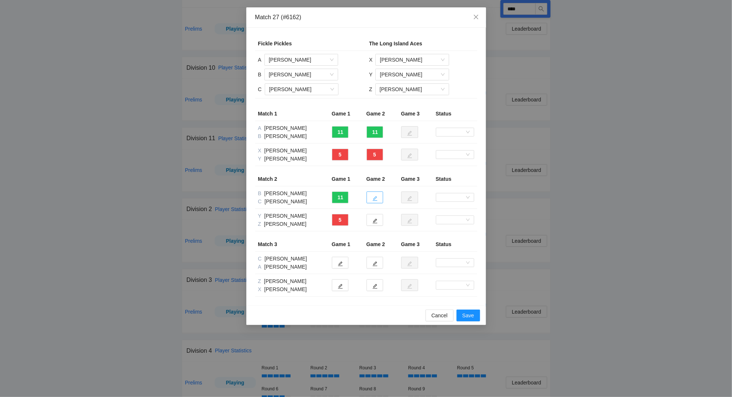
click at [375, 199] on icon "edit" at bounding box center [375, 198] width 5 height 5
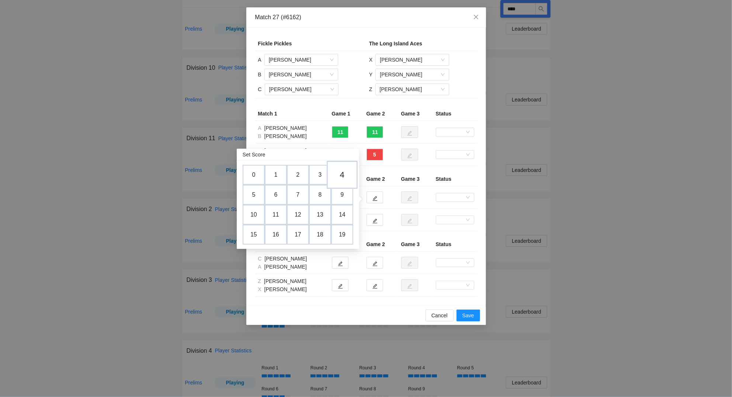
click at [341, 178] on td "4" at bounding box center [342, 175] width 31 height 28
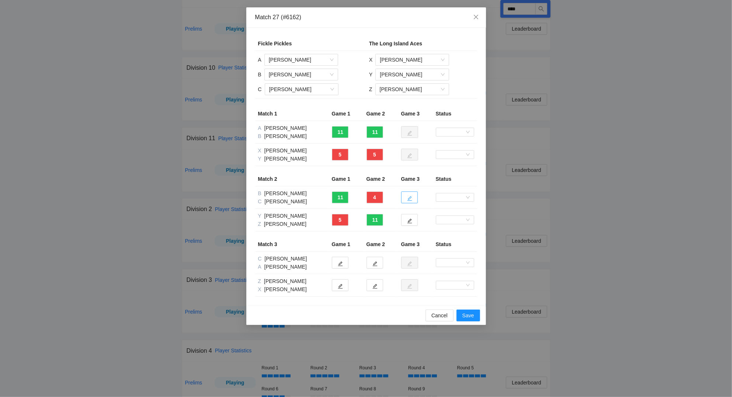
click at [412, 200] on icon "edit" at bounding box center [409, 198] width 5 height 5
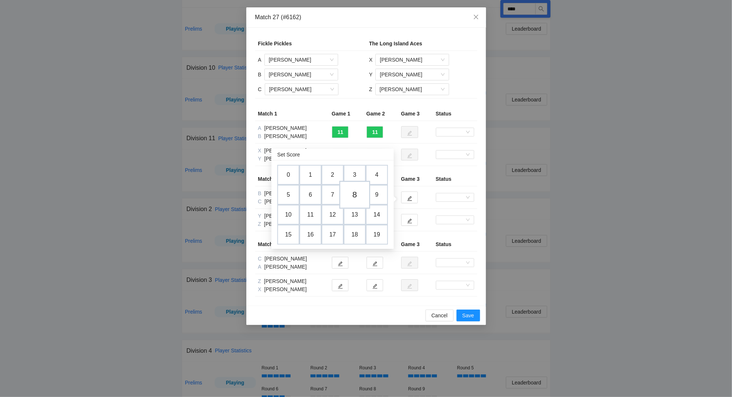
click at [355, 191] on td "8" at bounding box center [354, 195] width 31 height 28
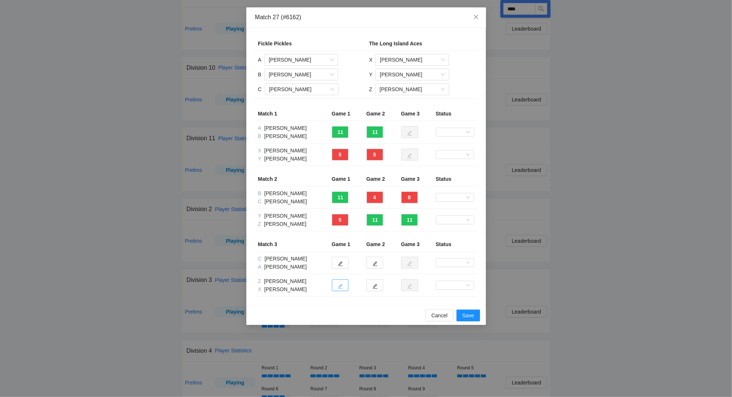
click at [342, 289] on icon "edit" at bounding box center [340, 286] width 5 height 5
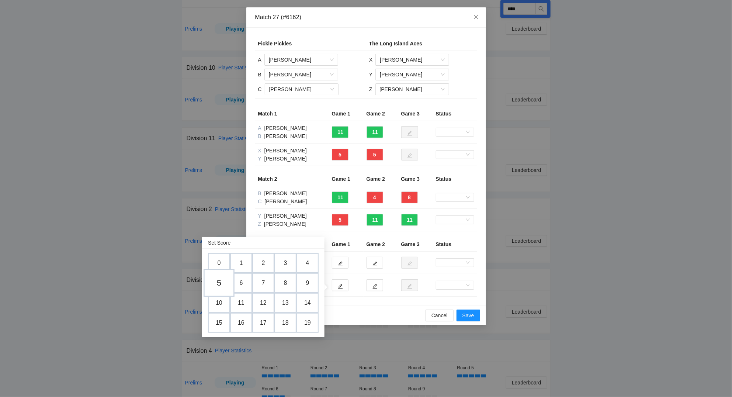
click at [224, 287] on td "5" at bounding box center [219, 283] width 31 height 28
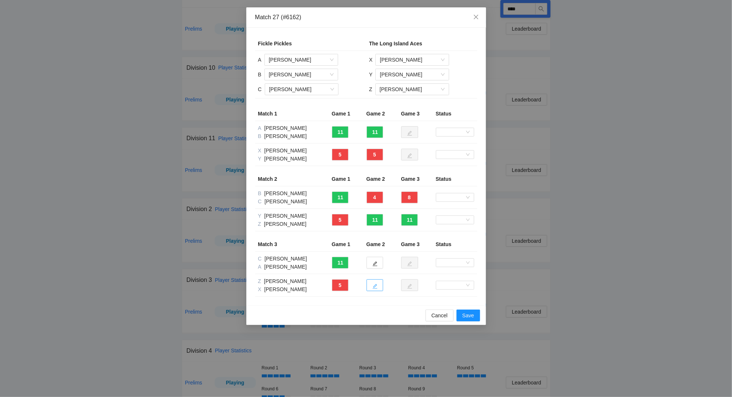
click at [374, 289] on icon "edit" at bounding box center [375, 286] width 5 height 5
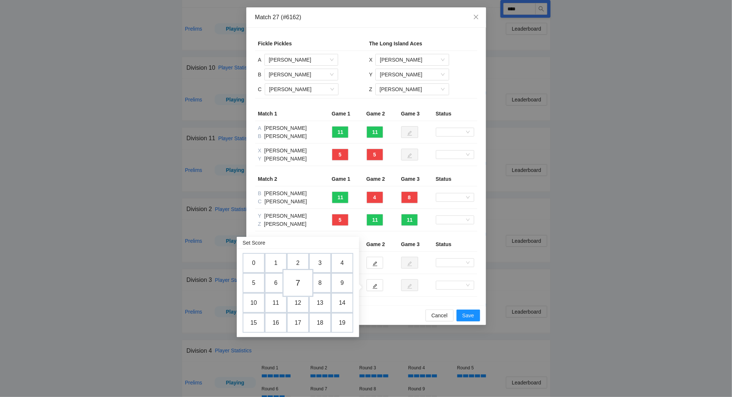
drag, startPoint x: 297, startPoint y: 284, endPoint x: 333, endPoint y: 289, distance: 36.1
click at [297, 284] on td "7" at bounding box center [298, 283] width 22 height 20
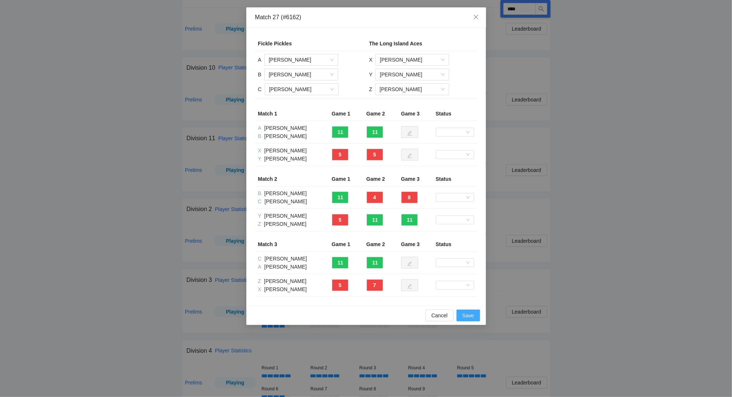
click at [459, 314] on button "Save" at bounding box center [469, 316] width 24 height 12
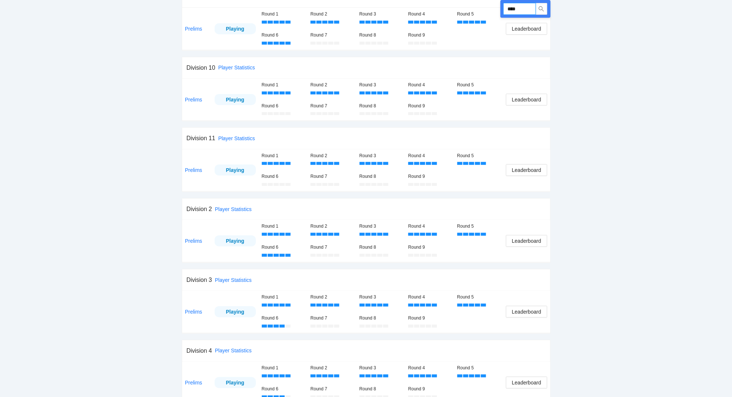
click at [527, 8] on input "****" at bounding box center [520, 9] width 32 height 12
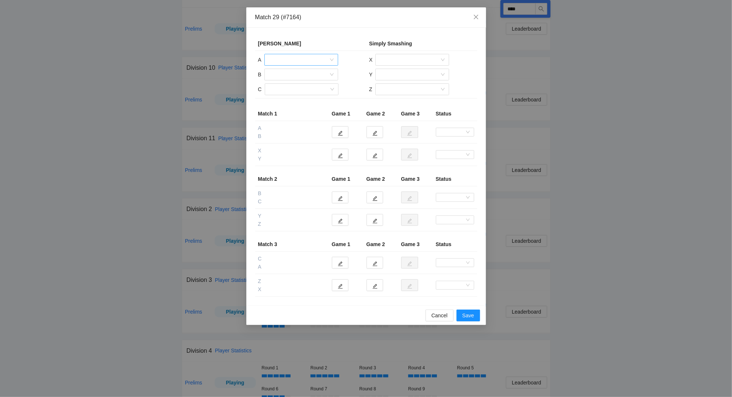
click at [288, 60] on input "search" at bounding box center [299, 59] width 60 height 11
click at [292, 110] on div "[PERSON_NAME]" at bounding box center [301, 110] width 65 height 8
click at [293, 74] on input "search" at bounding box center [299, 74] width 60 height 11
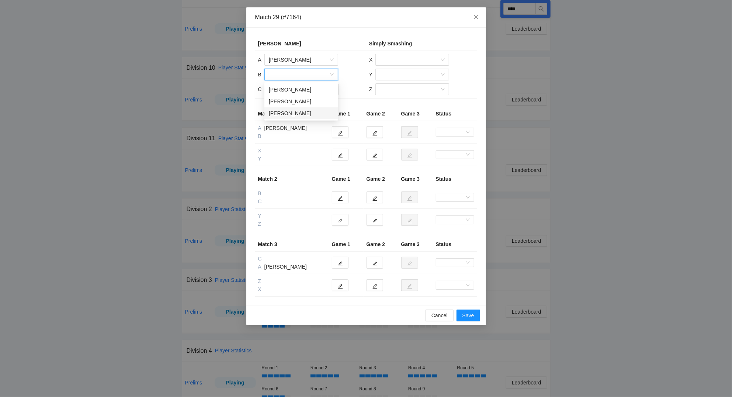
click at [296, 114] on div "[PERSON_NAME]" at bounding box center [301, 113] width 65 height 8
click at [289, 88] on input "search" at bounding box center [299, 89] width 60 height 11
click at [293, 113] on div "[PERSON_NAME]" at bounding box center [301, 116] width 65 height 8
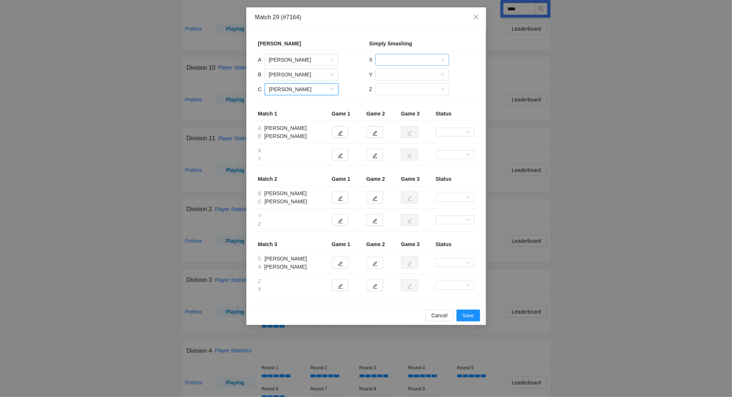
click at [416, 59] on input "search" at bounding box center [410, 59] width 60 height 11
click at [401, 98] on div "[PERSON_NAME]" at bounding box center [412, 98] width 65 height 8
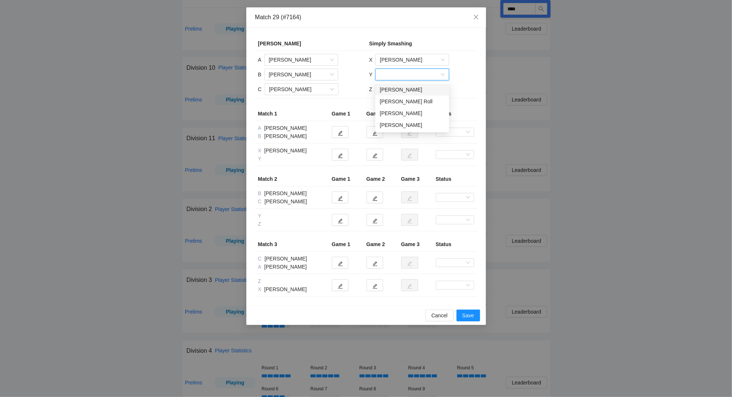
click at [397, 74] on input "search" at bounding box center [410, 74] width 60 height 11
click at [401, 100] on div "[PERSON_NAME] Roll" at bounding box center [412, 101] width 65 height 8
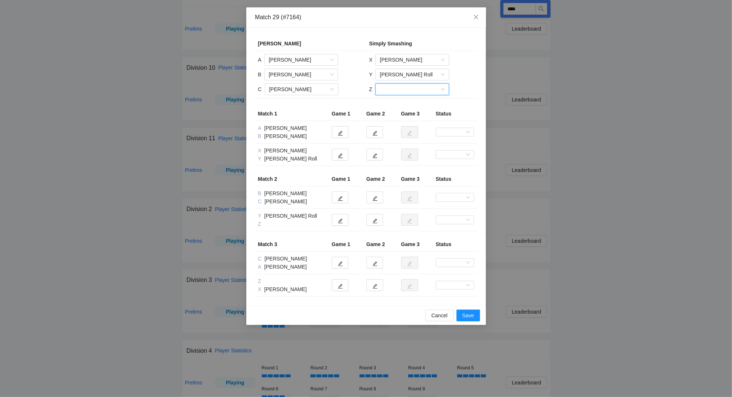
click at [399, 87] on input "search" at bounding box center [410, 89] width 60 height 11
click at [408, 116] on div "[PERSON_NAME]" at bounding box center [412, 116] width 65 height 8
click at [343, 153] on button "button" at bounding box center [340, 155] width 17 height 12
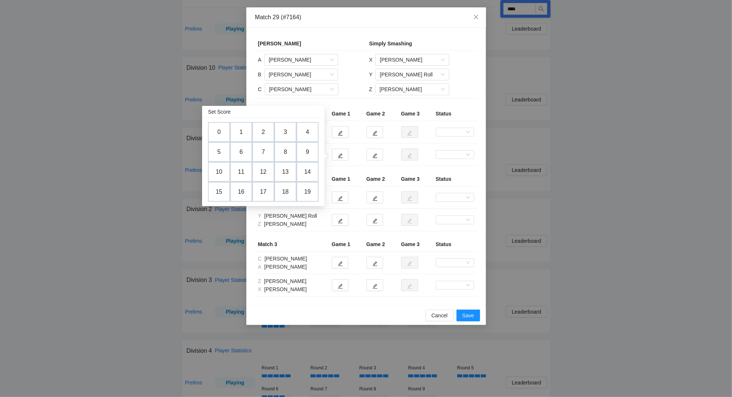
click at [248, 151] on td "6" at bounding box center [241, 152] width 22 height 20
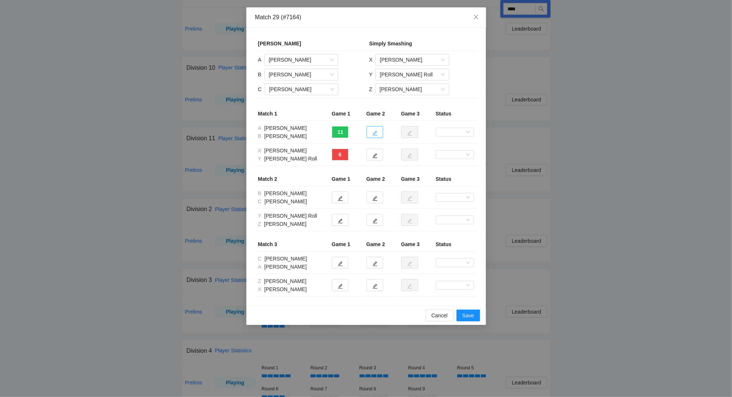
click at [375, 131] on span "edit" at bounding box center [375, 133] width 5 height 6
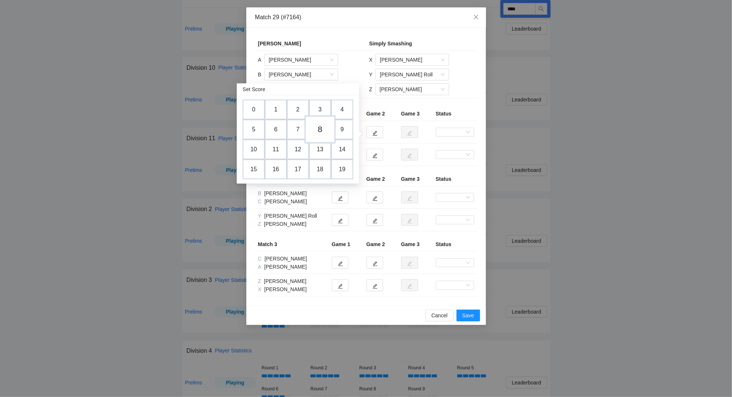
click at [319, 126] on td "8" at bounding box center [320, 129] width 31 height 28
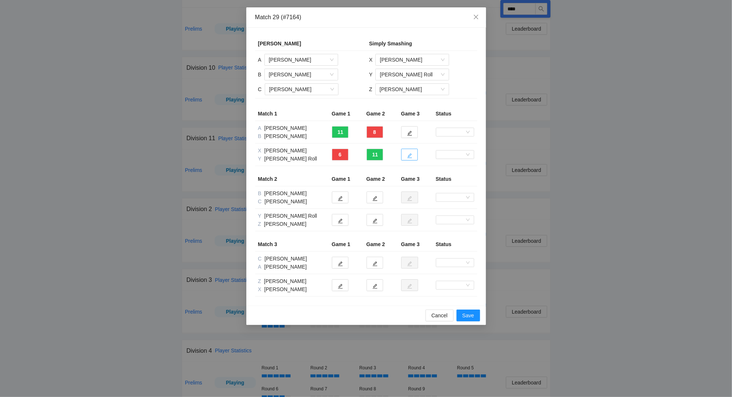
click at [413, 156] on button "button" at bounding box center [409, 155] width 17 height 12
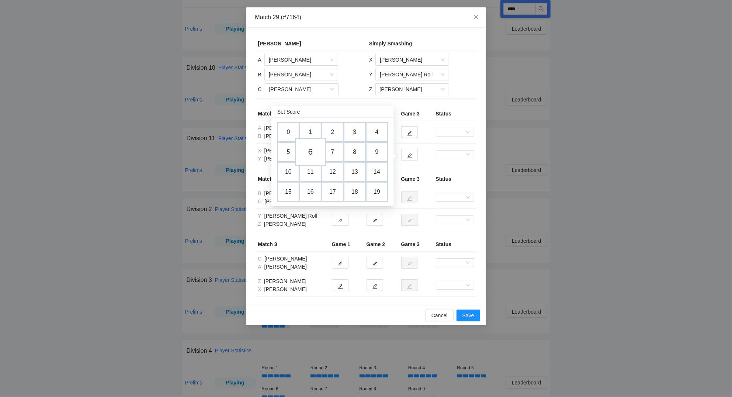
click at [311, 147] on td "6" at bounding box center [310, 152] width 31 height 28
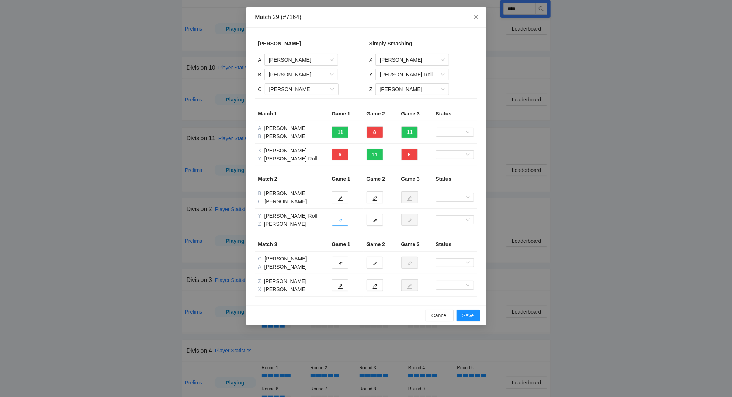
click at [343, 221] on button "button" at bounding box center [340, 220] width 17 height 12
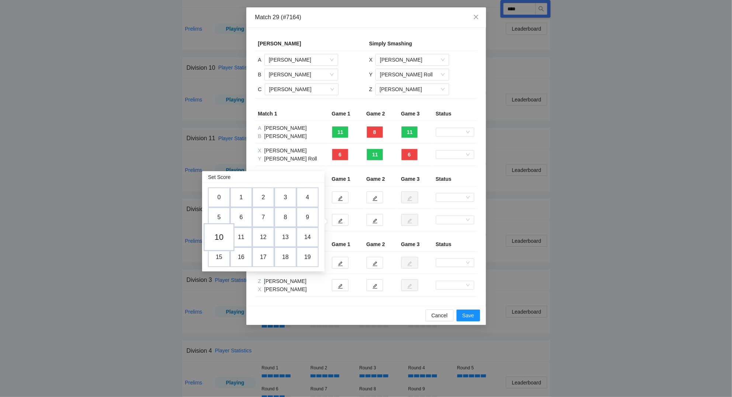
click at [221, 234] on td "10" at bounding box center [219, 237] width 31 height 28
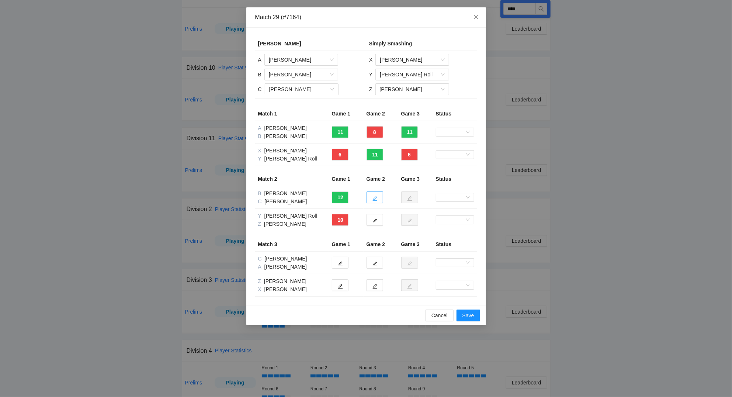
click at [377, 198] on icon "edit" at bounding box center [375, 198] width 5 height 5
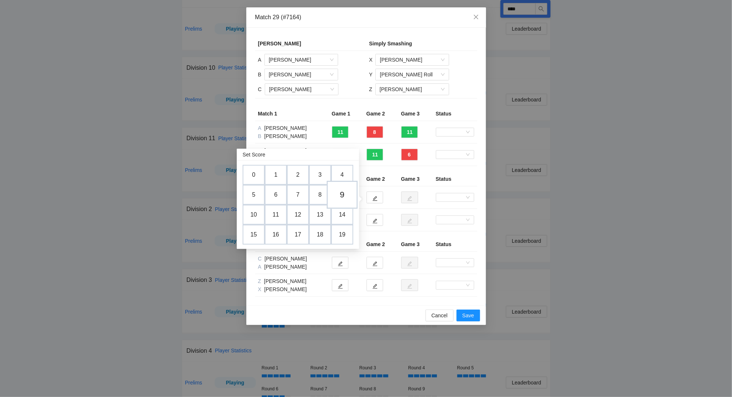
click at [346, 193] on td "9" at bounding box center [342, 195] width 31 height 28
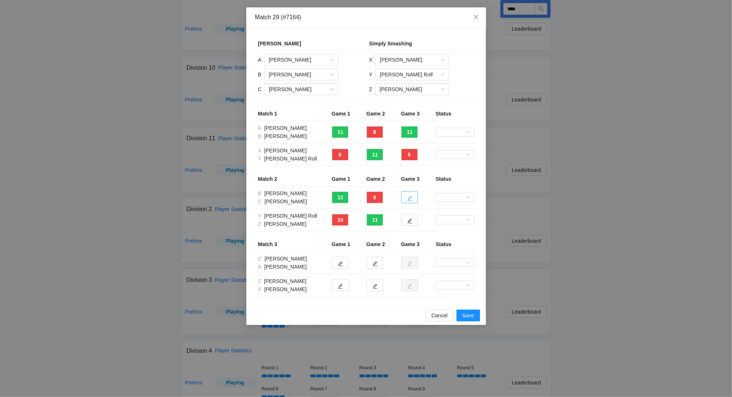
click at [414, 198] on button "button" at bounding box center [409, 197] width 17 height 12
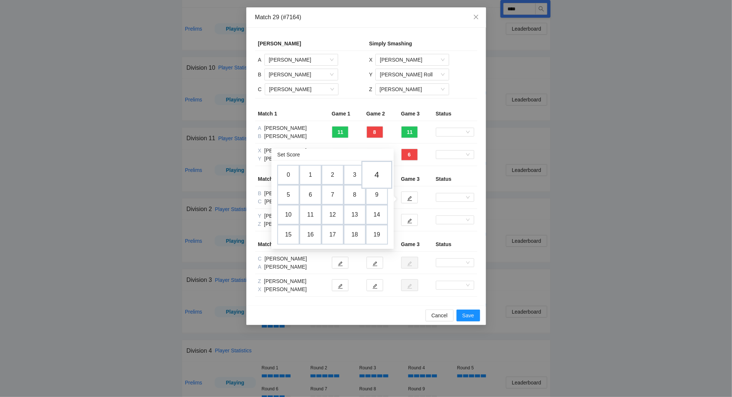
click at [381, 177] on td "4" at bounding box center [377, 175] width 31 height 28
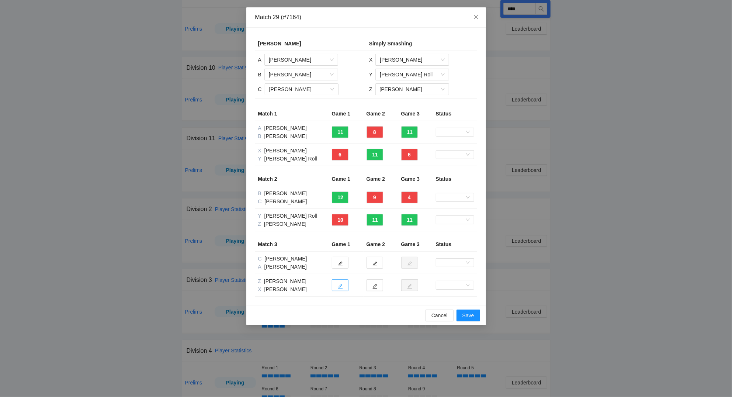
click at [339, 288] on icon "edit" at bounding box center [340, 286] width 5 height 5
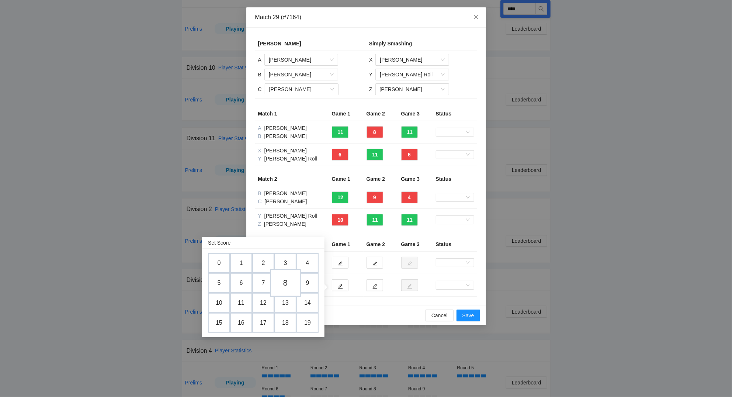
click at [290, 284] on td "8" at bounding box center [285, 283] width 31 height 28
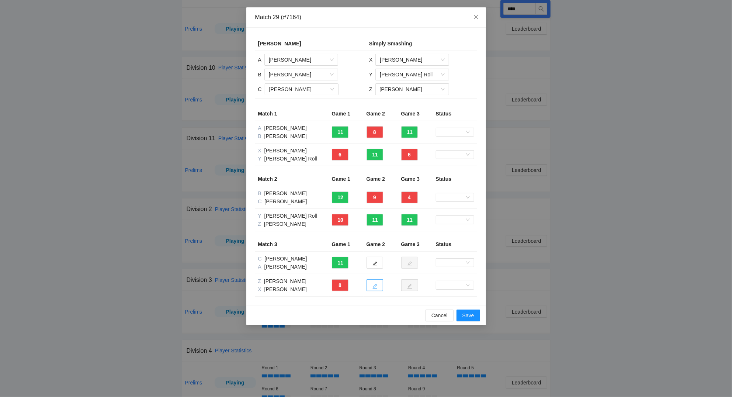
click at [374, 286] on icon "edit" at bounding box center [375, 286] width 5 height 5
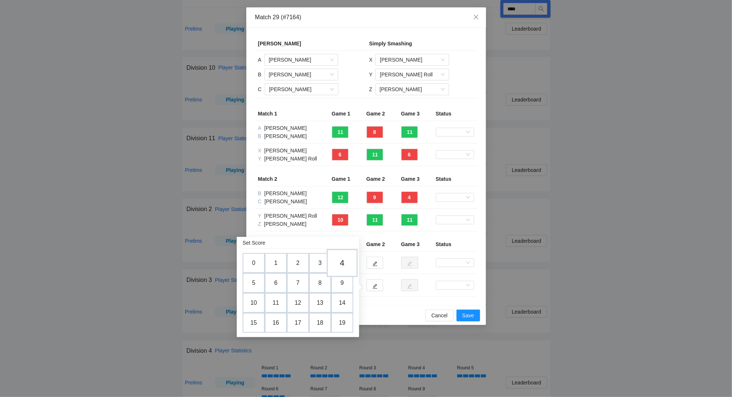
click at [342, 264] on td "4" at bounding box center [342, 263] width 31 height 28
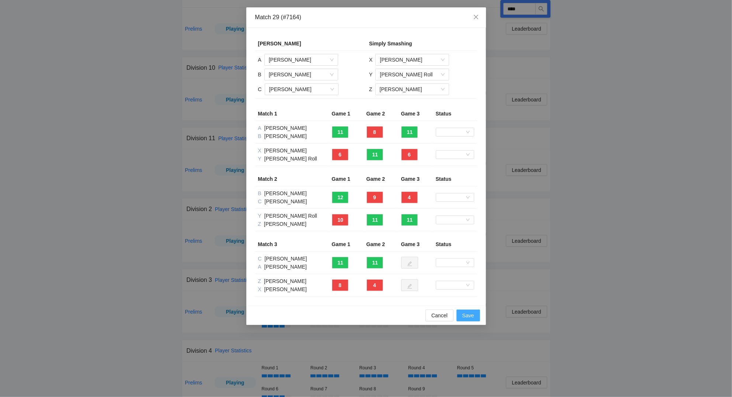
click at [472, 317] on span "Save" at bounding box center [469, 315] width 12 height 8
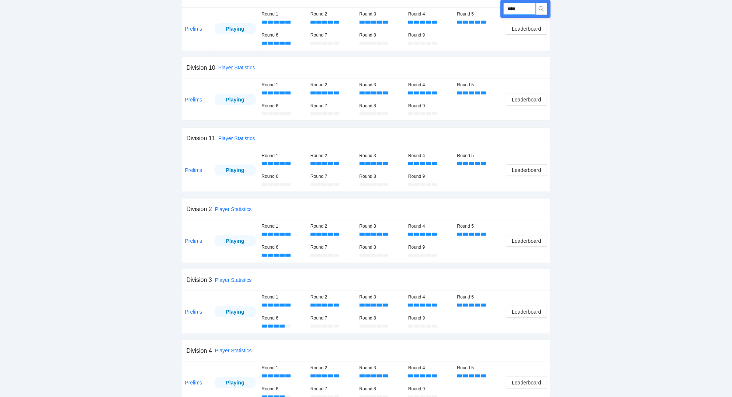
click at [531, 8] on input "****" at bounding box center [520, 9] width 32 height 12
type input "****"
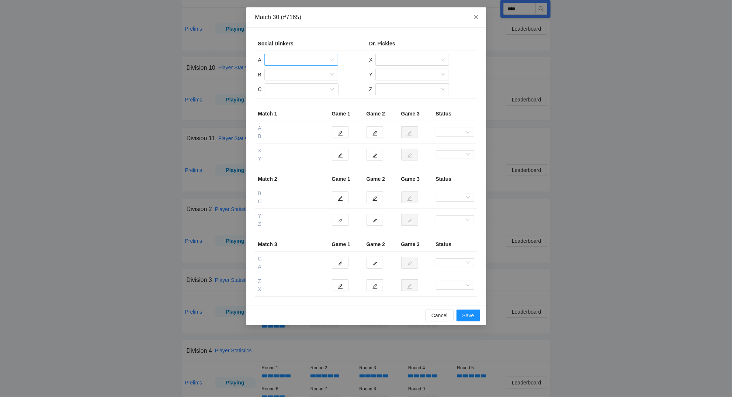
click at [277, 59] on input "search" at bounding box center [299, 59] width 60 height 11
click at [291, 99] on div "[PERSON_NAME]" at bounding box center [301, 98] width 65 height 8
click at [283, 77] on input "search" at bounding box center [299, 74] width 60 height 11
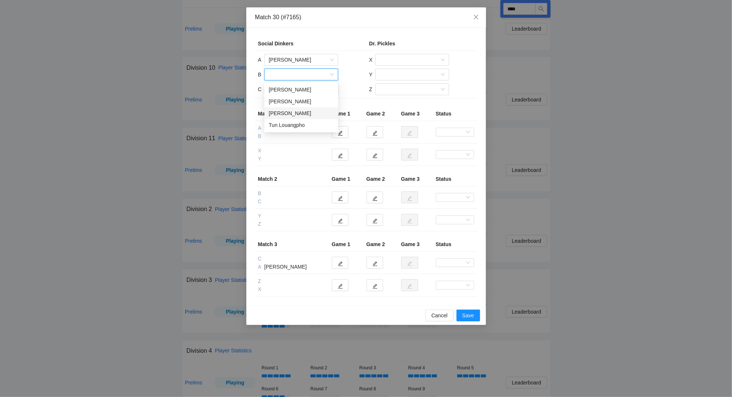
click at [292, 113] on div "[PERSON_NAME]" at bounding box center [301, 113] width 65 height 8
click at [286, 90] on input "search" at bounding box center [299, 89] width 60 height 11
click at [293, 106] on div "[PERSON_NAME]" at bounding box center [301, 104] width 65 height 8
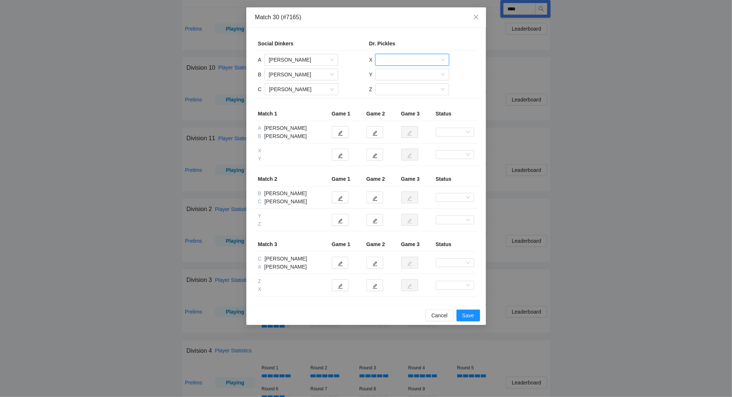
click at [396, 62] on input "search" at bounding box center [410, 59] width 60 height 11
click at [401, 85] on div "[PERSON_NAME]" at bounding box center [412, 87] width 65 height 8
click at [405, 75] on input "search" at bounding box center [410, 74] width 60 height 11
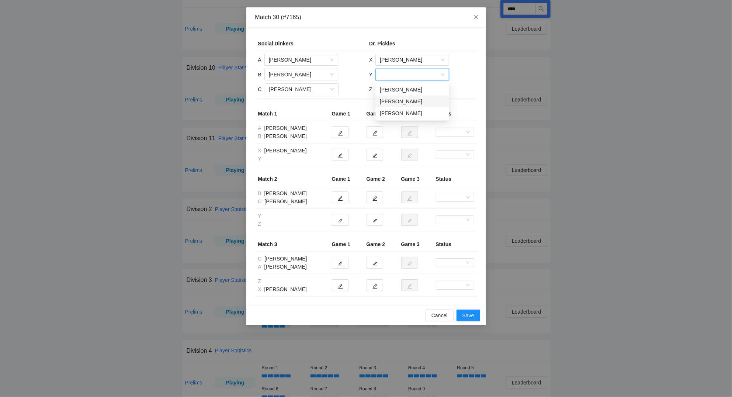
click at [402, 101] on div "[PERSON_NAME]" at bounding box center [412, 101] width 65 height 8
click at [407, 92] on input "search" at bounding box center [410, 89] width 60 height 11
click at [405, 117] on div "[PERSON_NAME]" at bounding box center [412, 116] width 65 height 8
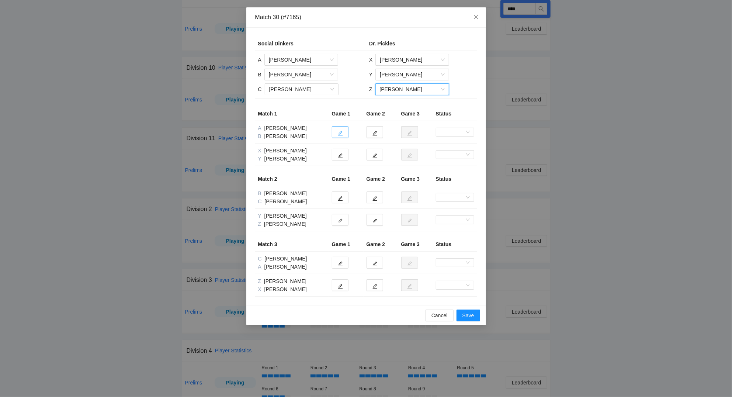
click at [343, 133] on button "button" at bounding box center [340, 132] width 17 height 12
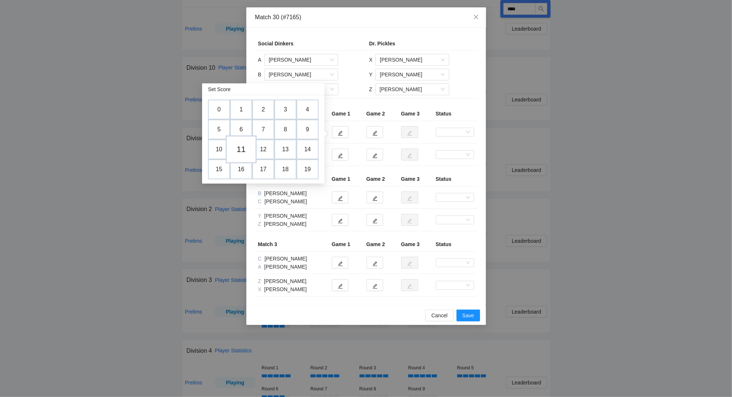
click at [244, 147] on td "11" at bounding box center [241, 149] width 31 height 28
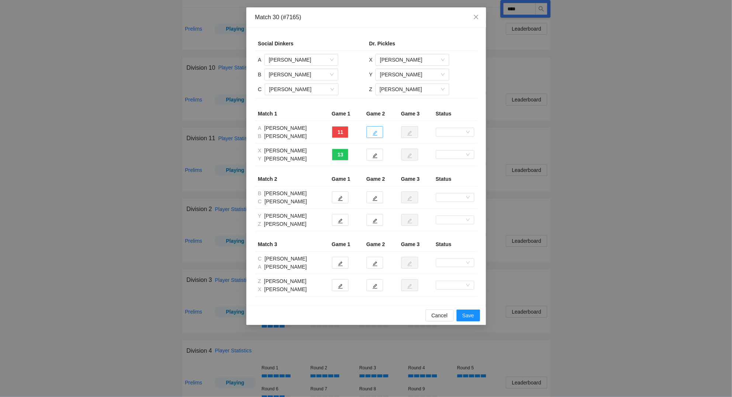
click at [380, 133] on button "button" at bounding box center [375, 132] width 17 height 12
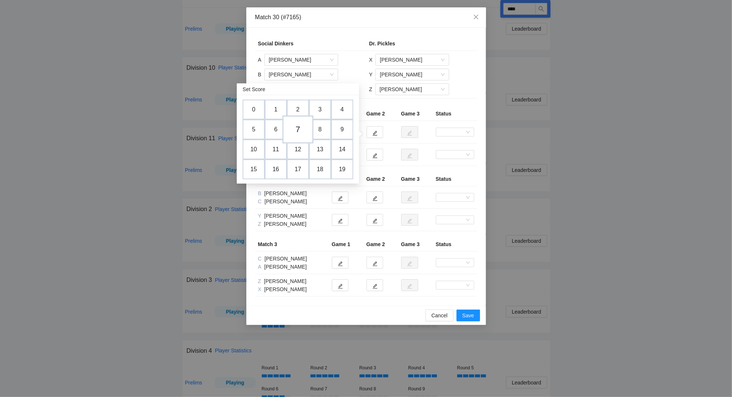
click at [297, 128] on td "7" at bounding box center [298, 129] width 31 height 28
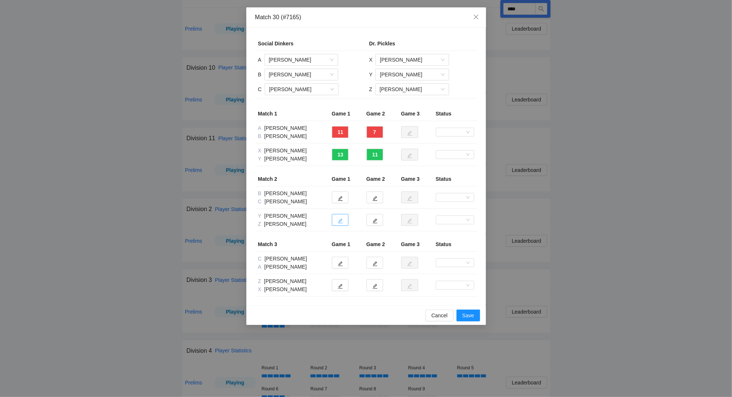
click at [344, 222] on button "button" at bounding box center [340, 220] width 17 height 12
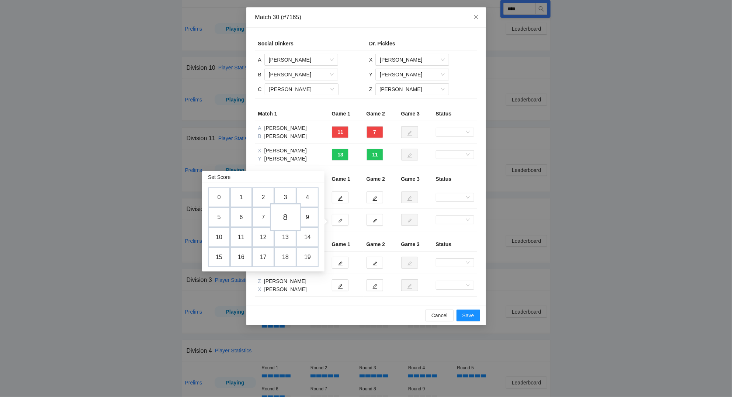
click at [285, 218] on td "8" at bounding box center [285, 217] width 31 height 28
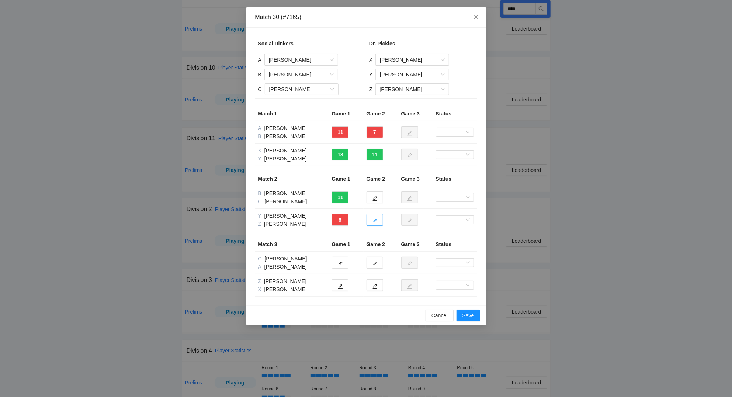
click at [377, 220] on icon "edit" at bounding box center [375, 221] width 5 height 5
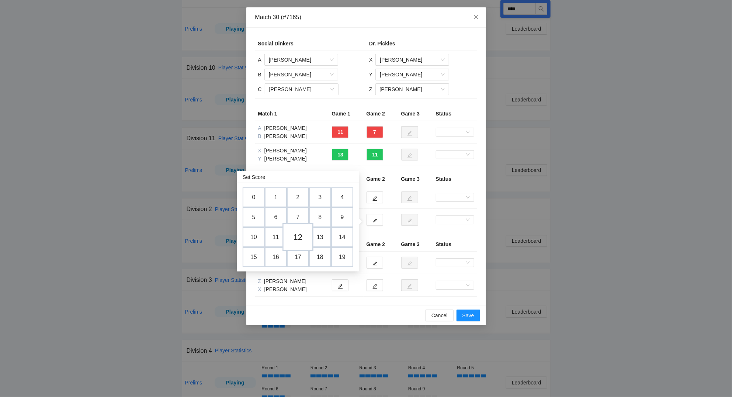
click at [299, 235] on td "12" at bounding box center [298, 237] width 31 height 28
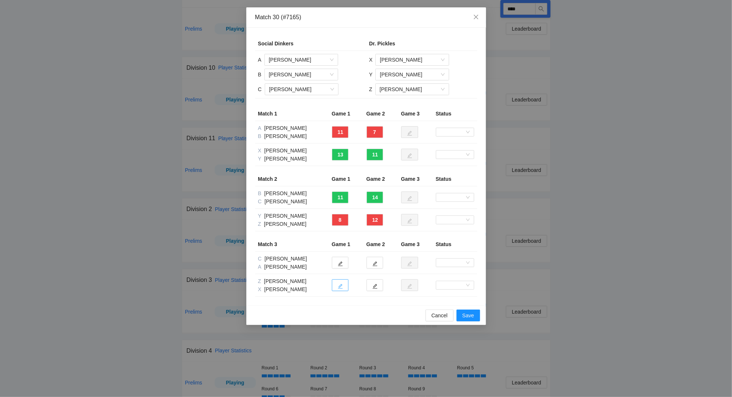
click at [342, 286] on icon "edit" at bounding box center [340, 286] width 5 height 5
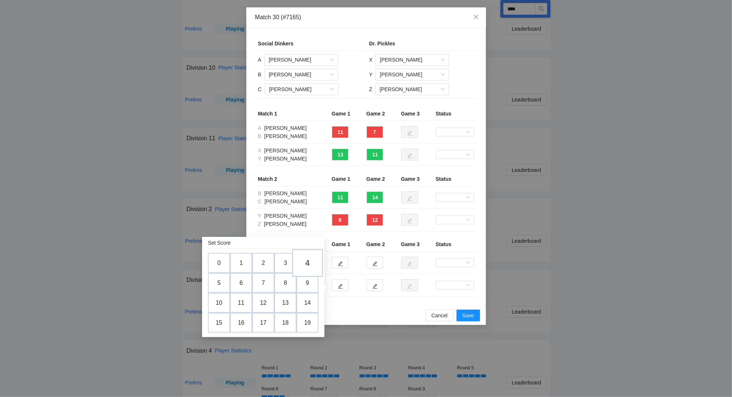
click at [311, 264] on td "4" at bounding box center [307, 263] width 31 height 28
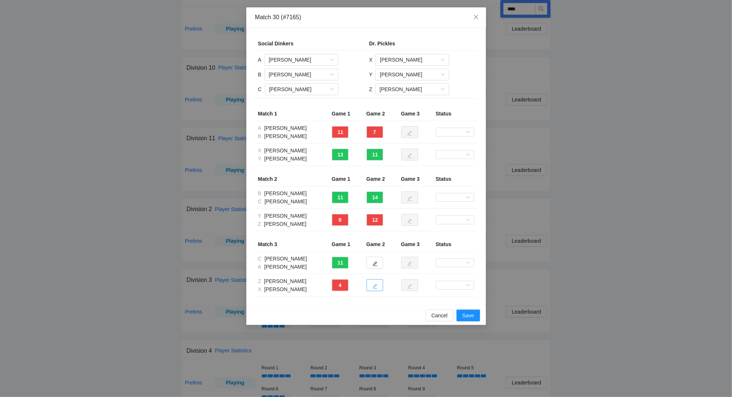
click at [377, 287] on icon "edit" at bounding box center [375, 286] width 5 height 5
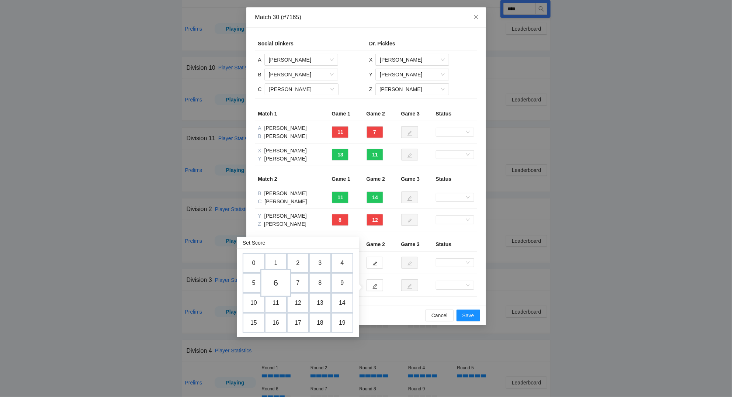
click at [277, 282] on td "6" at bounding box center [275, 283] width 31 height 28
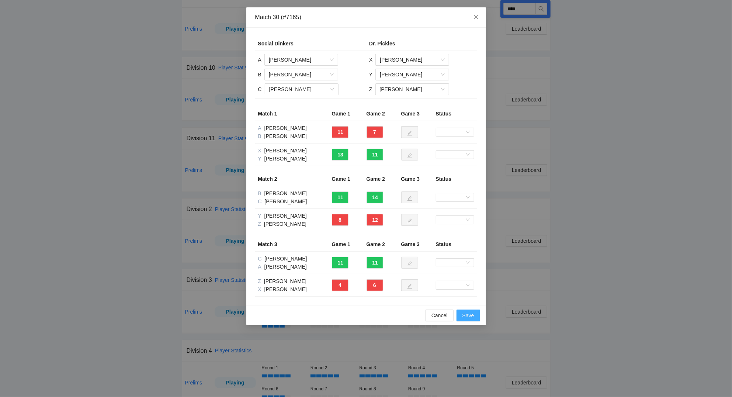
click at [474, 317] on span "Save" at bounding box center [469, 315] width 12 height 8
